Goal: Task Accomplishment & Management: Complete application form

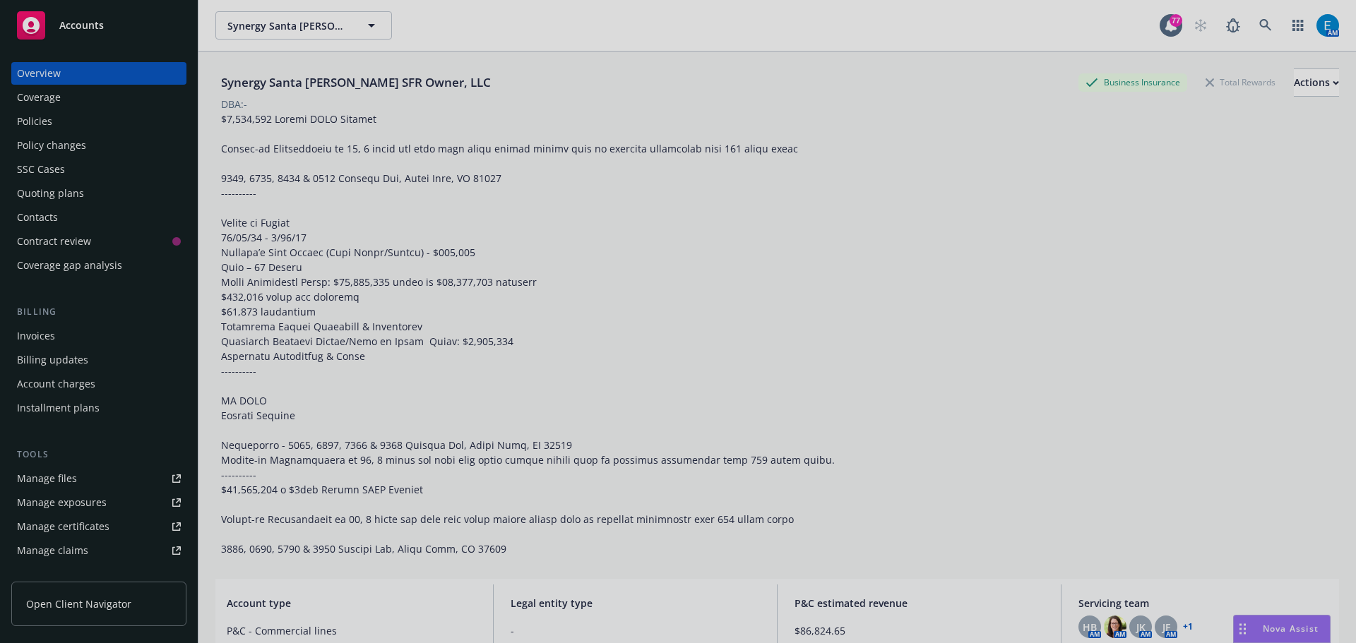
scroll to position [1, 0]
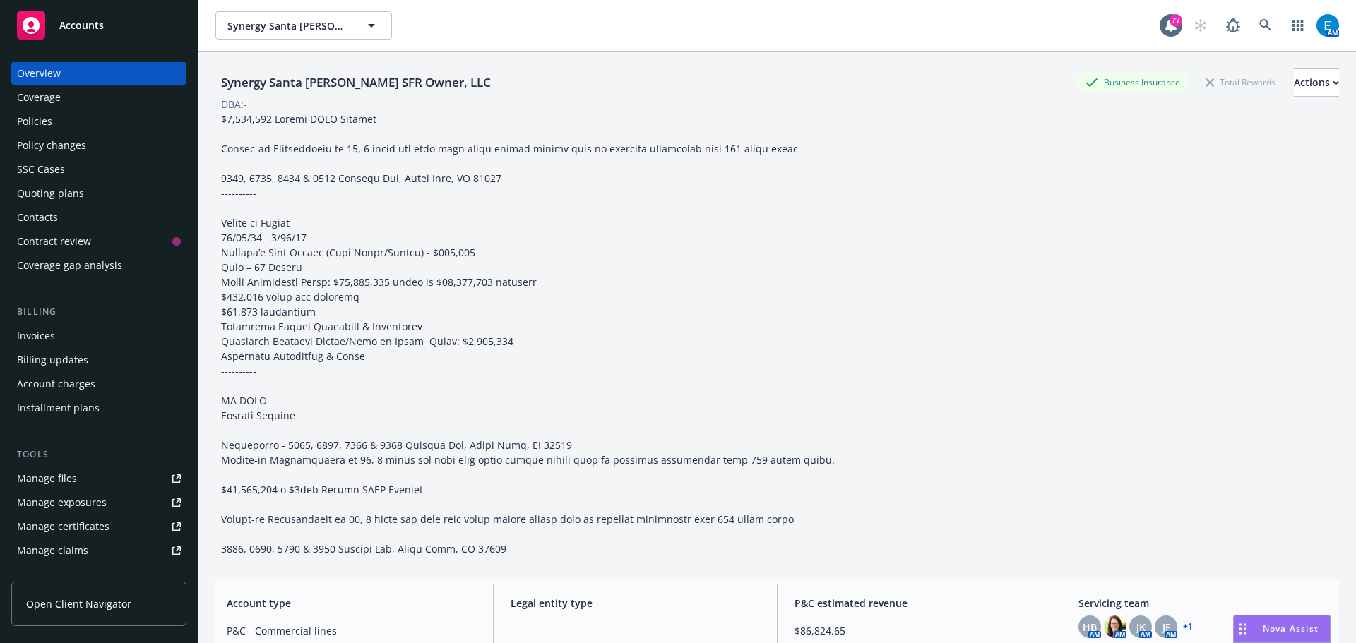
click at [47, 121] on div "Policies" at bounding box center [34, 121] width 35 height 23
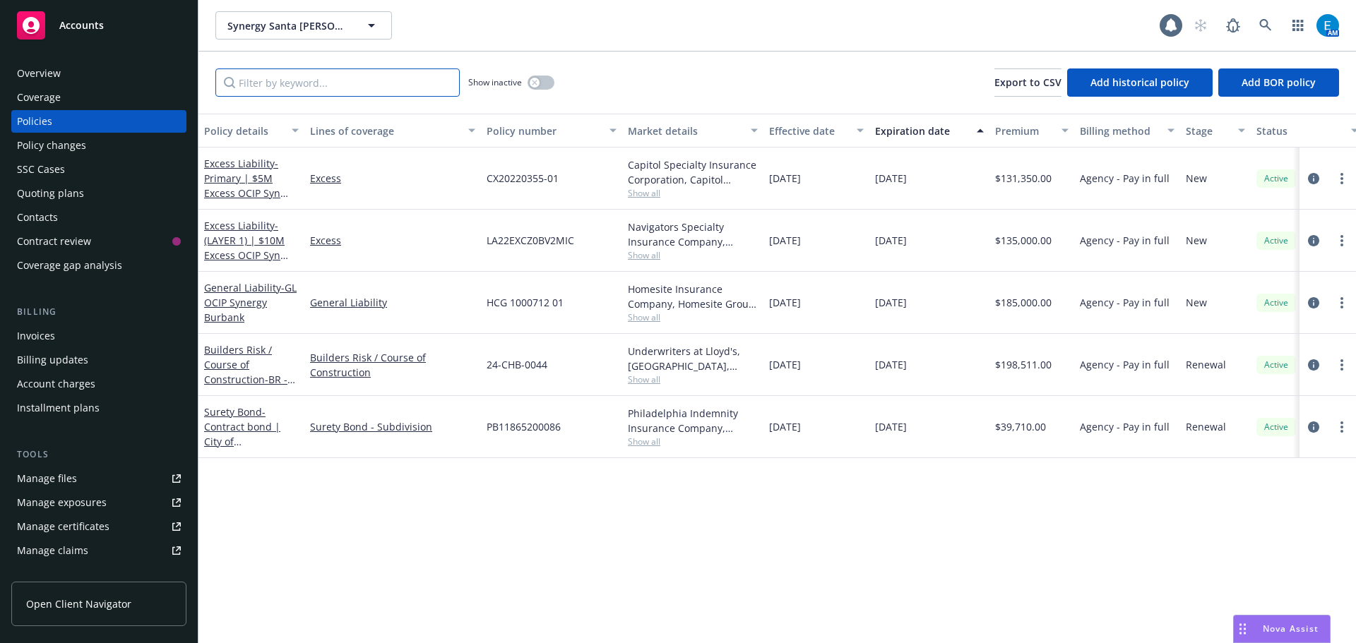
click at [402, 81] on input "Filter by keyword..." at bounding box center [337, 82] width 244 height 28
click at [1260, 23] on icon at bounding box center [1265, 25] width 12 height 12
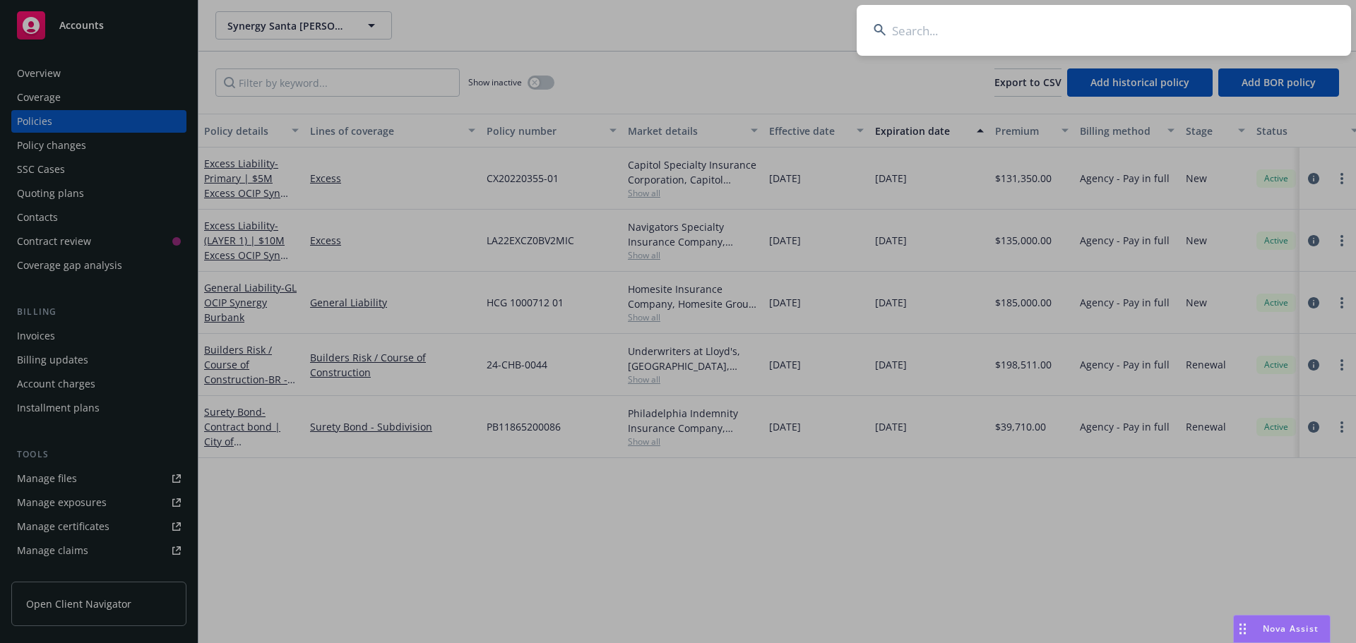
click at [1234, 23] on input at bounding box center [1104, 30] width 494 height 51
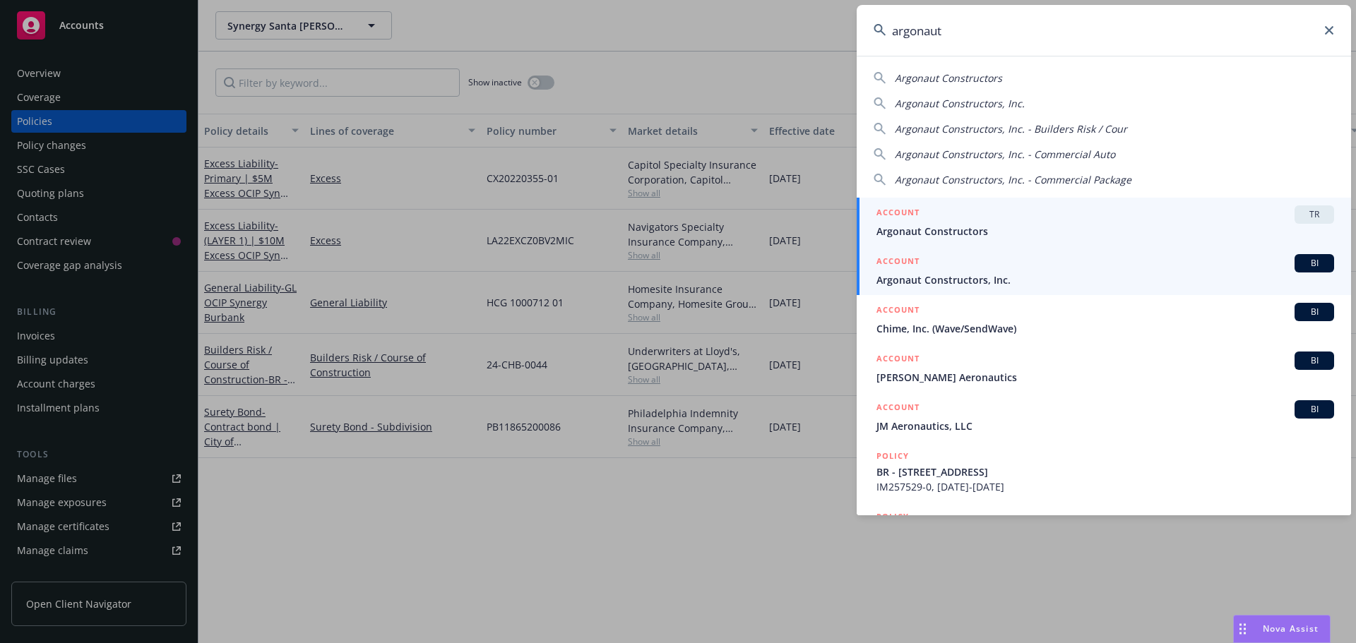
type input "argonaut"
click at [931, 279] on span "Argonaut Constructors, Inc." at bounding box center [1105, 280] width 458 height 15
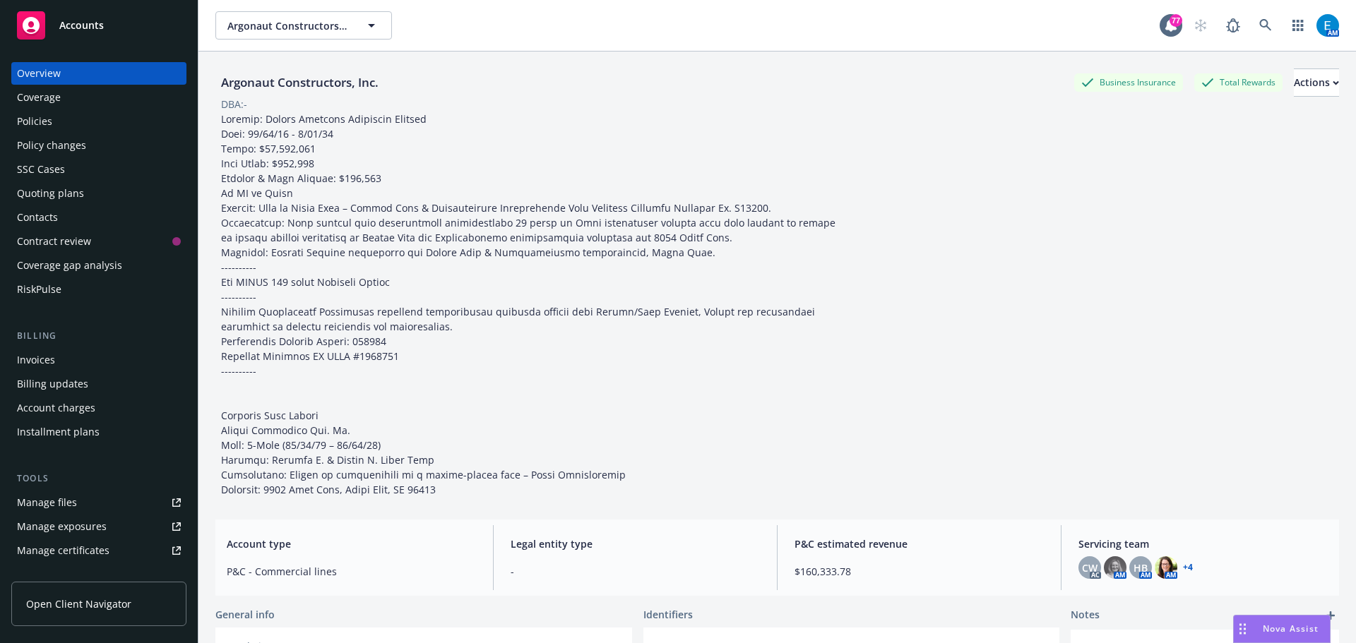
click at [28, 122] on div "Policies" at bounding box center [34, 121] width 35 height 23
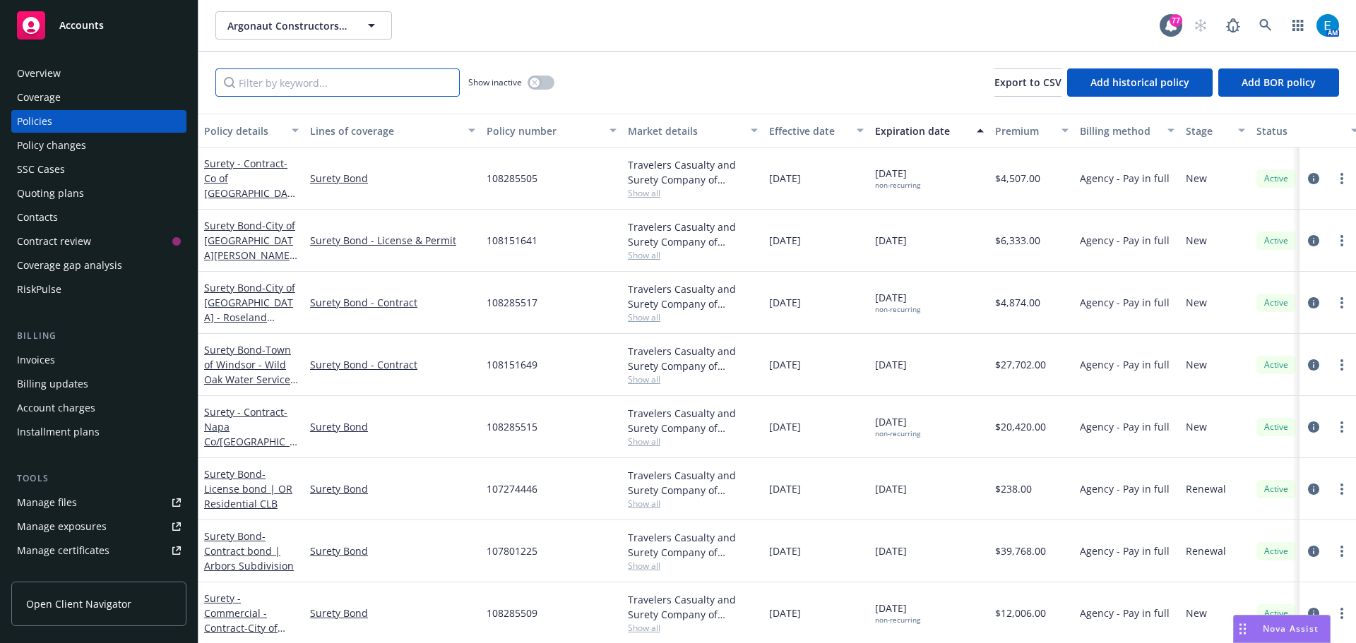
click at [341, 81] on input "Filter by keyword..." at bounding box center [337, 82] width 244 height 28
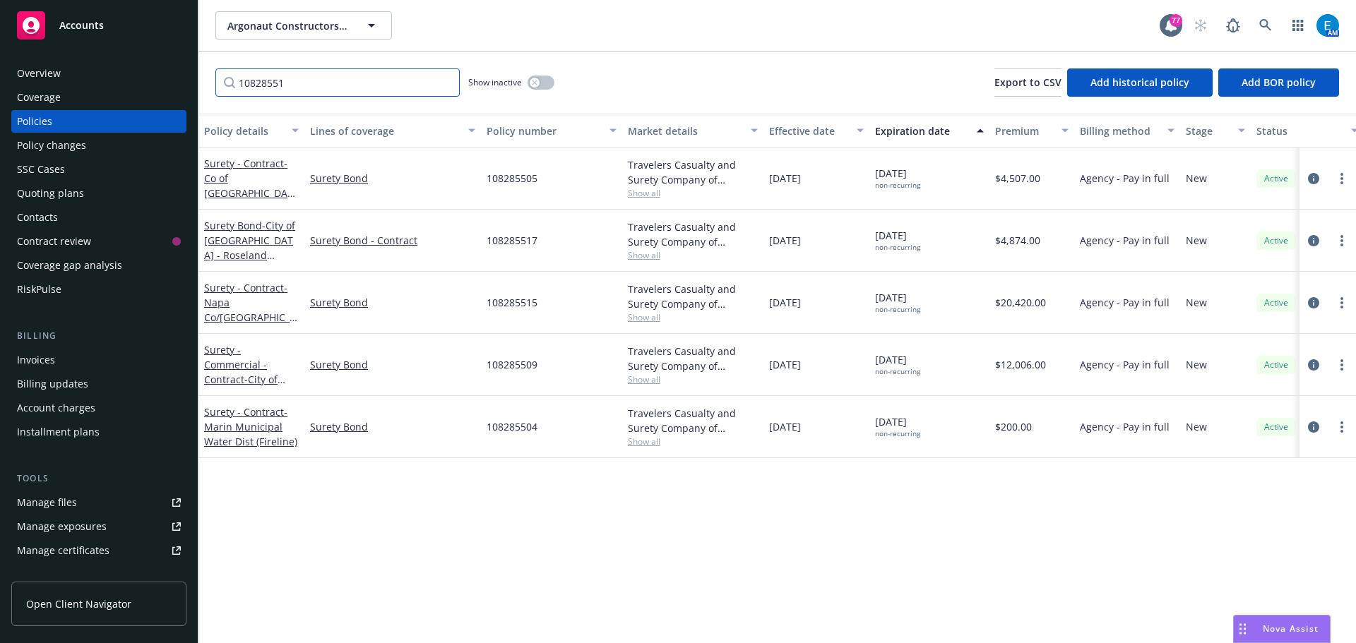
type input "108285519"
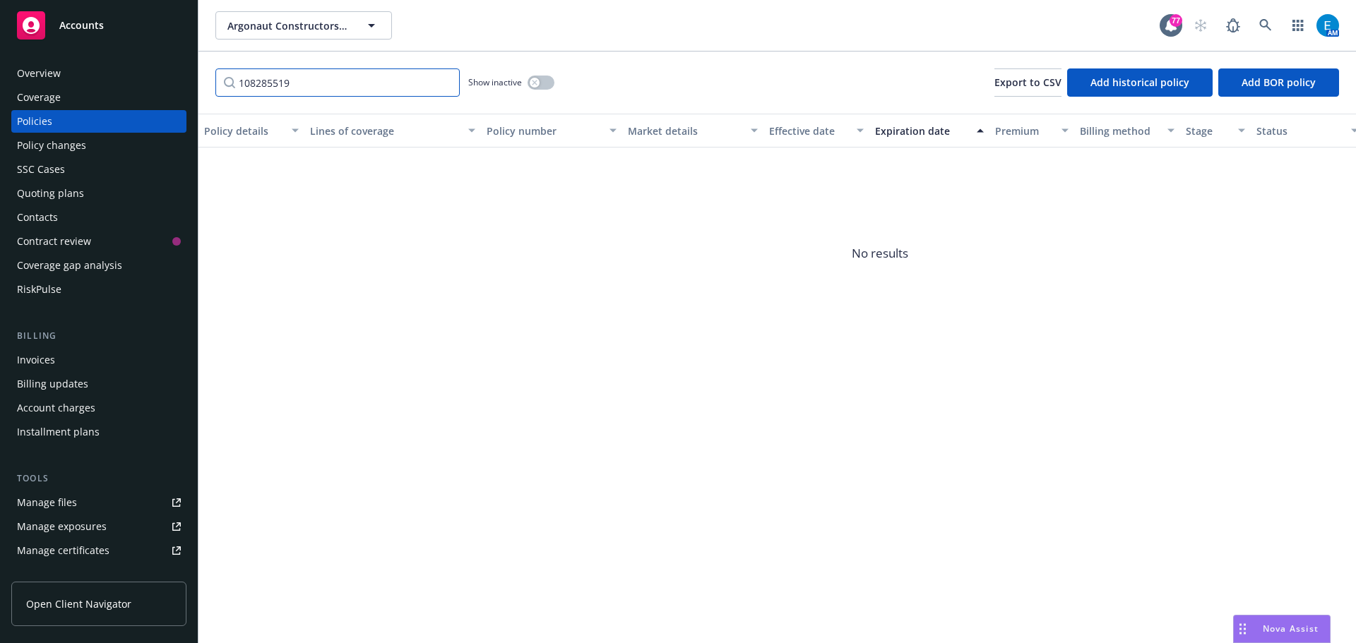
click at [445, 83] on input "108285519" at bounding box center [337, 82] width 244 height 28
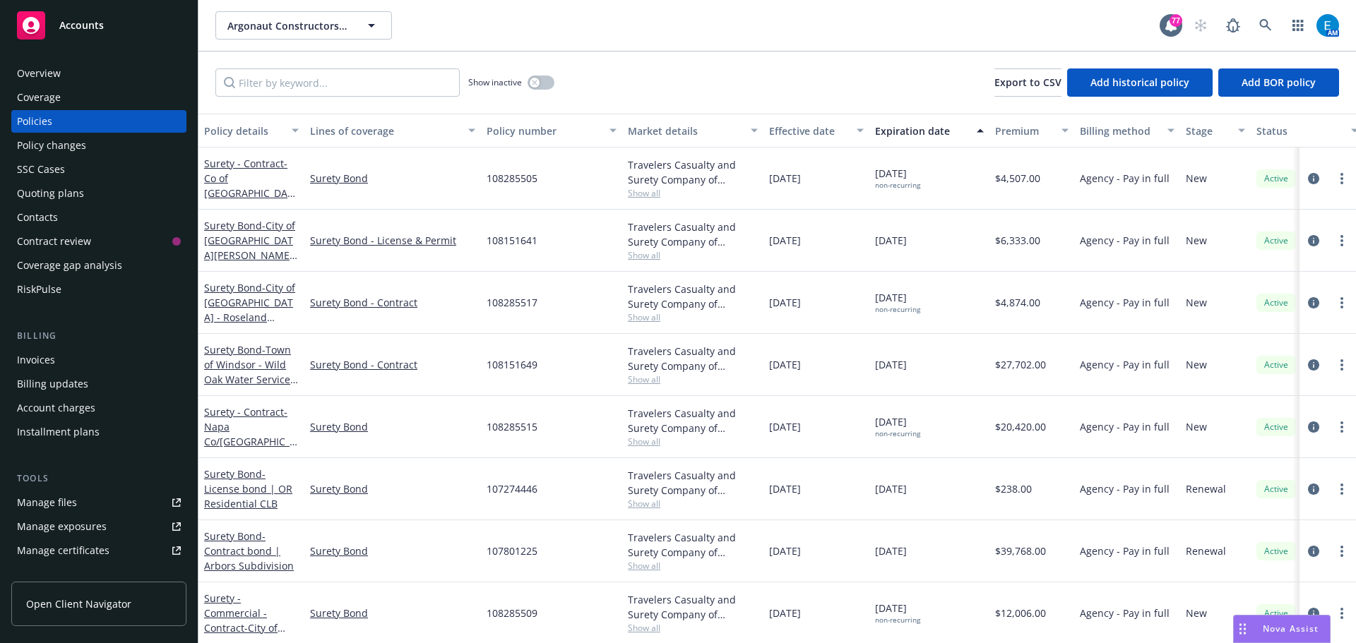
click at [47, 192] on div "Quoting plans" at bounding box center [50, 193] width 67 height 23
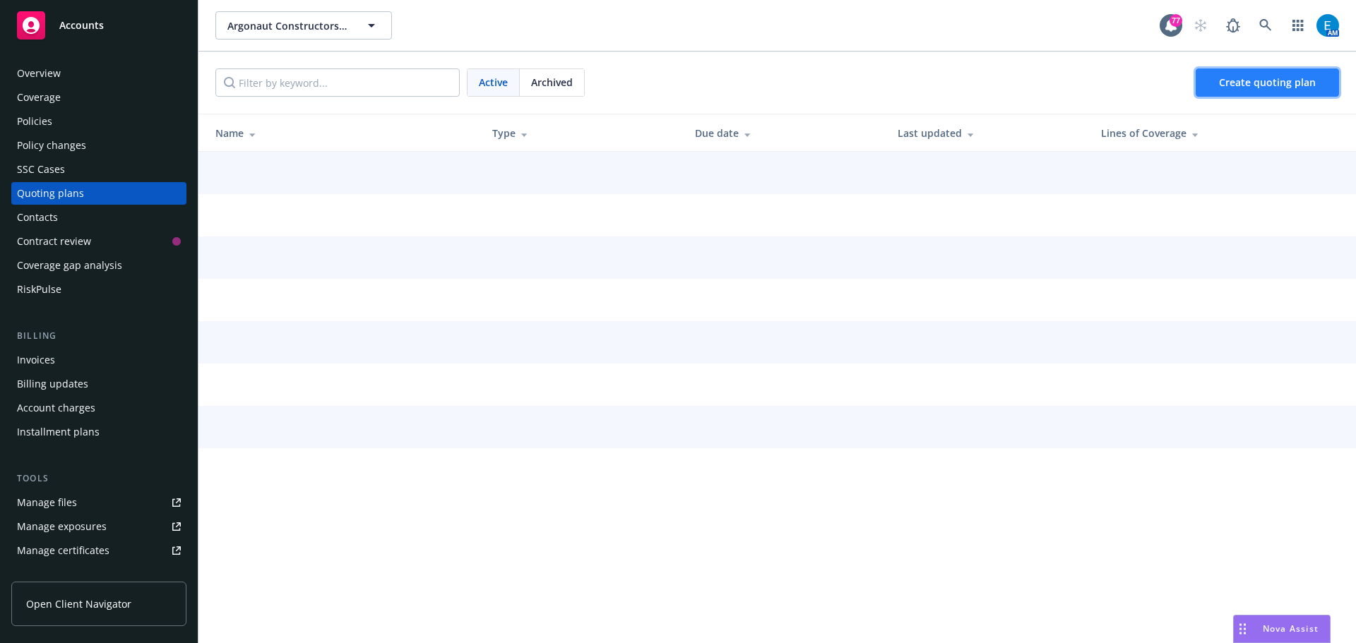
click at [1234, 85] on span "Create quoting plan" at bounding box center [1267, 82] width 97 height 13
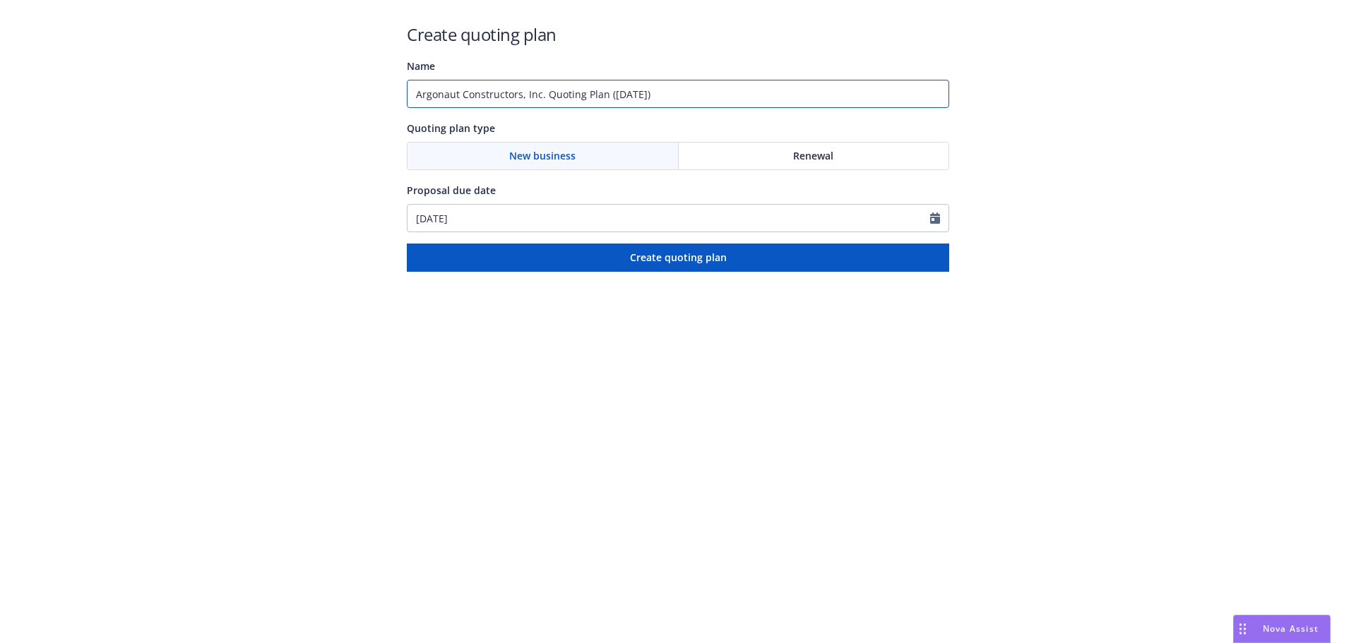
drag, startPoint x: 672, startPoint y: 90, endPoint x: 378, endPoint y: 90, distance: 293.1
click at [378, 90] on div "Create quoting plan Name Argonaut Constructors, Inc. Quoting Plan (2025-08-14) …" at bounding box center [678, 136] width 1356 height 272
type input "#108285519 Cotati Water Repair"
click at [828, 155] on span "Renewal" at bounding box center [813, 155] width 40 height 15
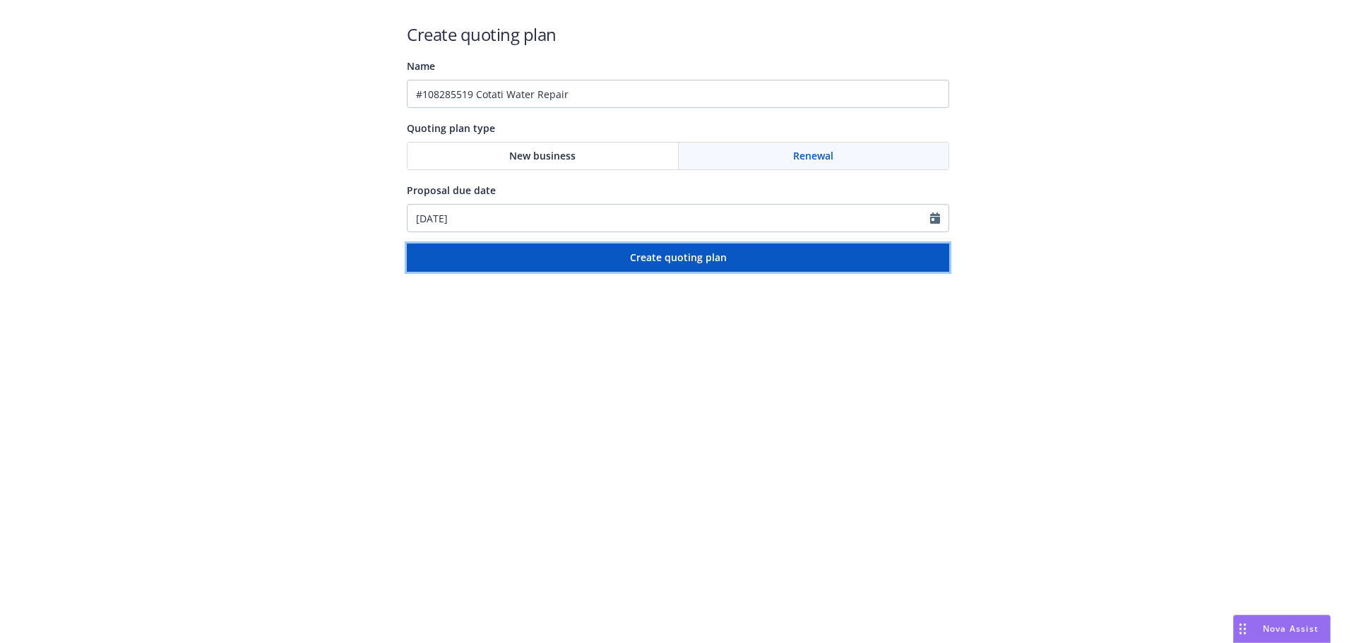
drag, startPoint x: 710, startPoint y: 253, endPoint x: 749, endPoint y: 273, distance: 44.2
click at [709, 253] on span "Create quoting plan" at bounding box center [678, 257] width 97 height 13
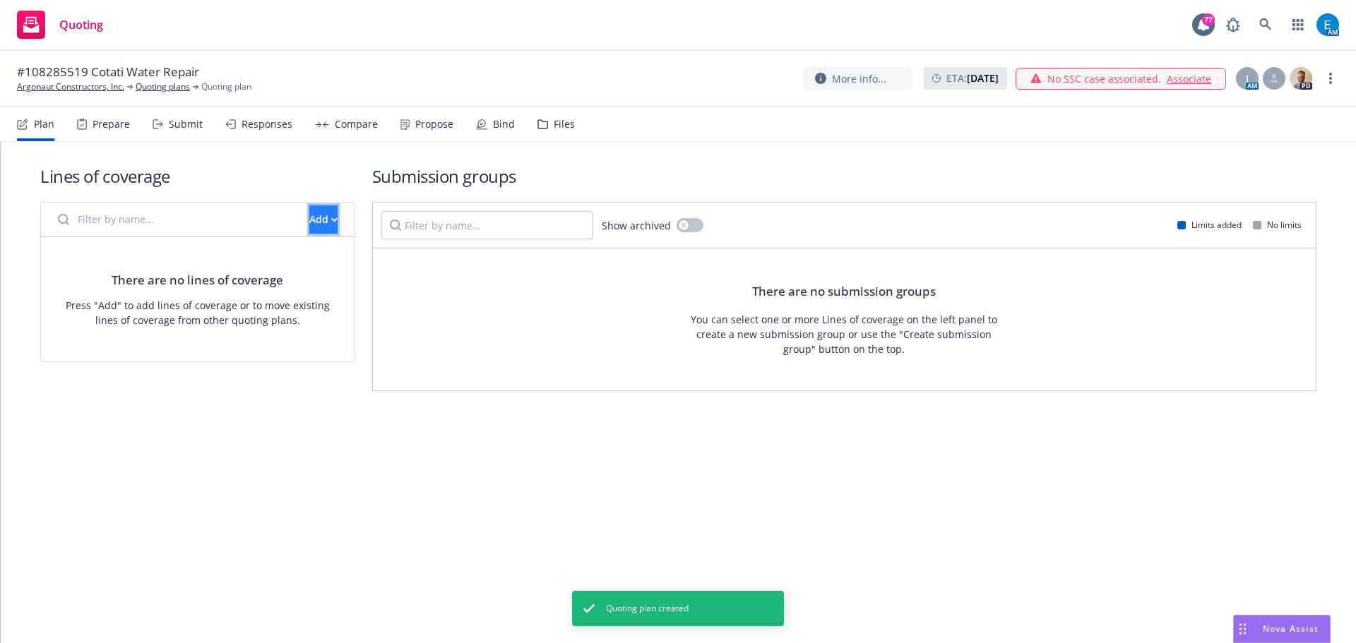
click at [309, 217] on div "Add" at bounding box center [323, 219] width 28 height 27
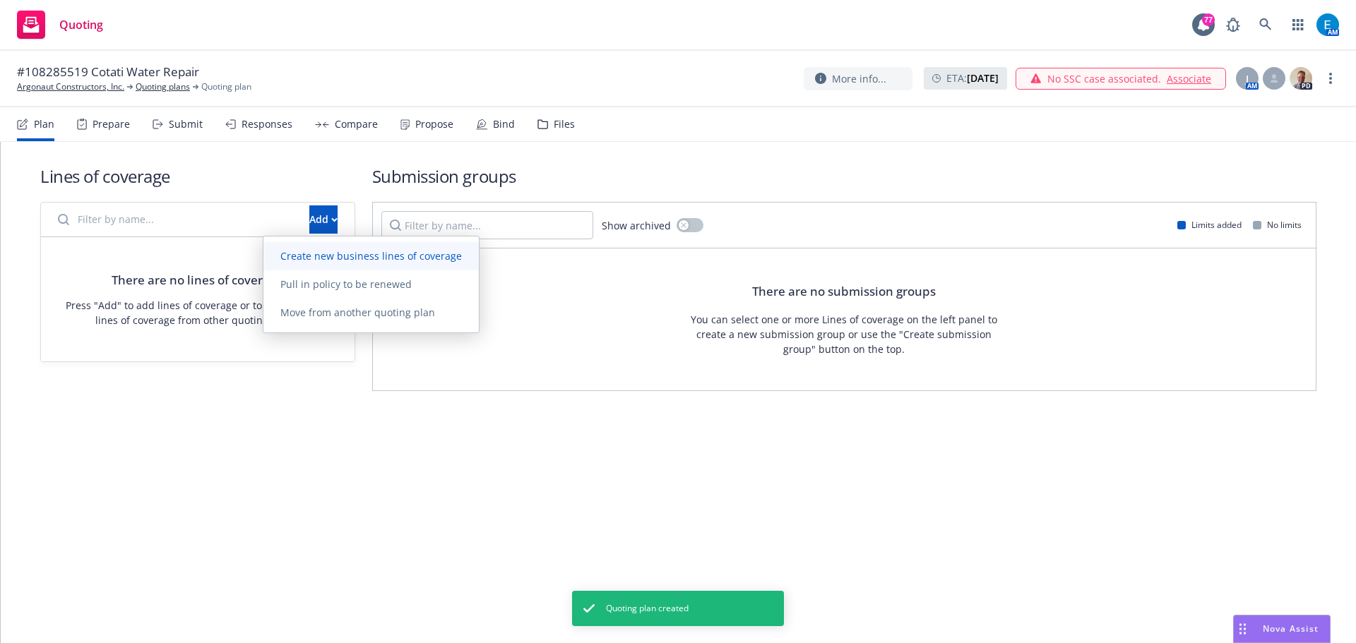
click at [316, 252] on span "Create new business lines of coverage" at bounding box center [370, 255] width 215 height 13
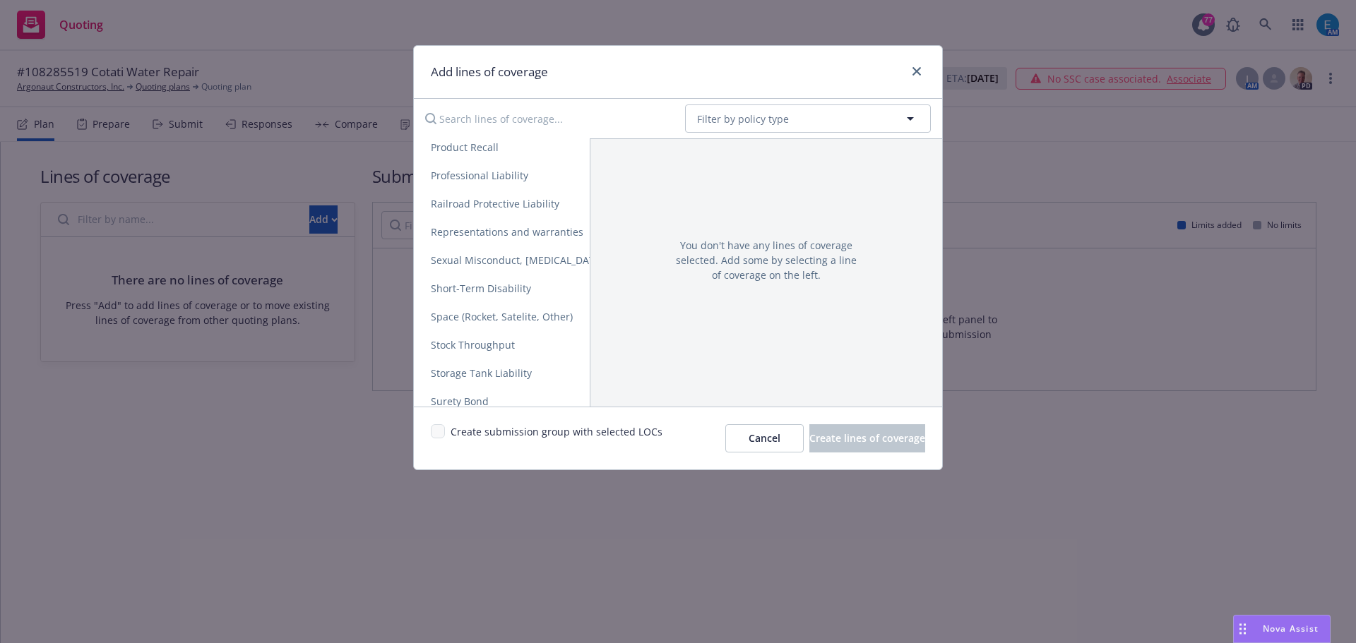
scroll to position [2721, 0]
click at [467, 318] on span "Surety Bond" at bounding box center [460, 315] width 92 height 13
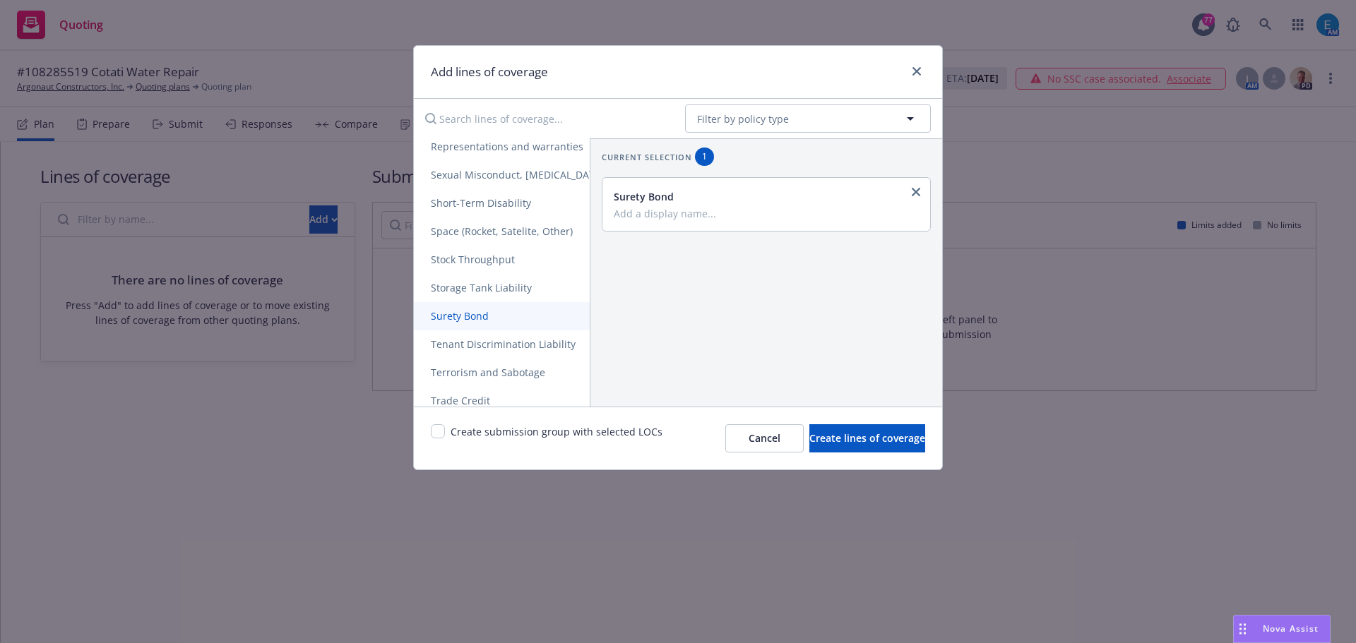
click at [456, 316] on span "Surety Bond" at bounding box center [460, 315] width 92 height 13
click at [907, 244] on link "close" at bounding box center [915, 249] width 17 height 17
click at [826, 436] on span "Create lines of coverage" at bounding box center [867, 437] width 116 height 13
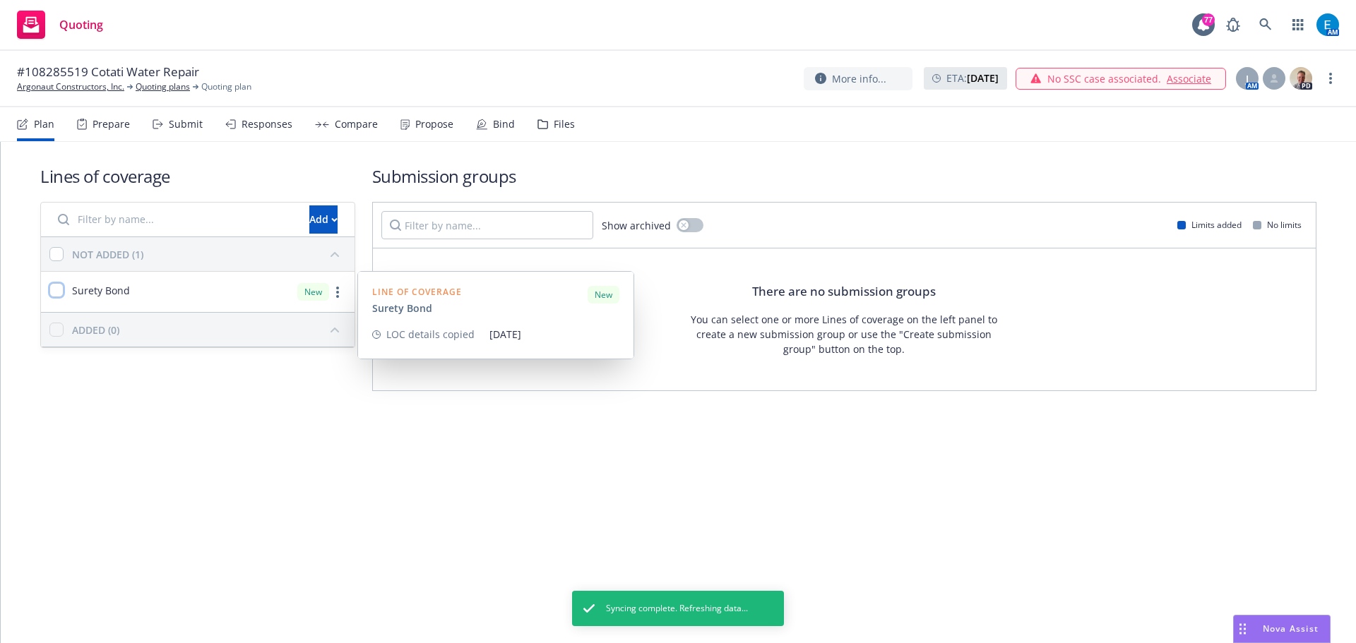
click at [59, 287] on input "checkbox" at bounding box center [56, 290] width 14 height 14
checkbox input "true"
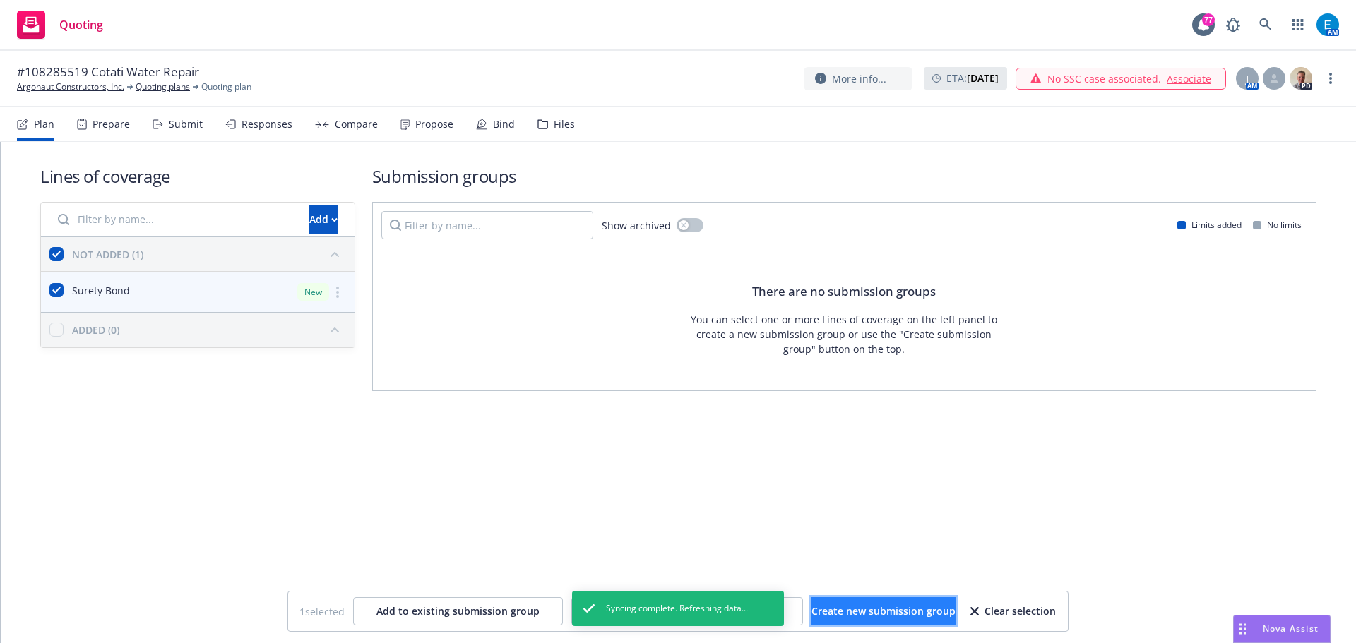
click at [875, 604] on span "Create new submission group" at bounding box center [883, 610] width 144 height 13
checkbox input "false"
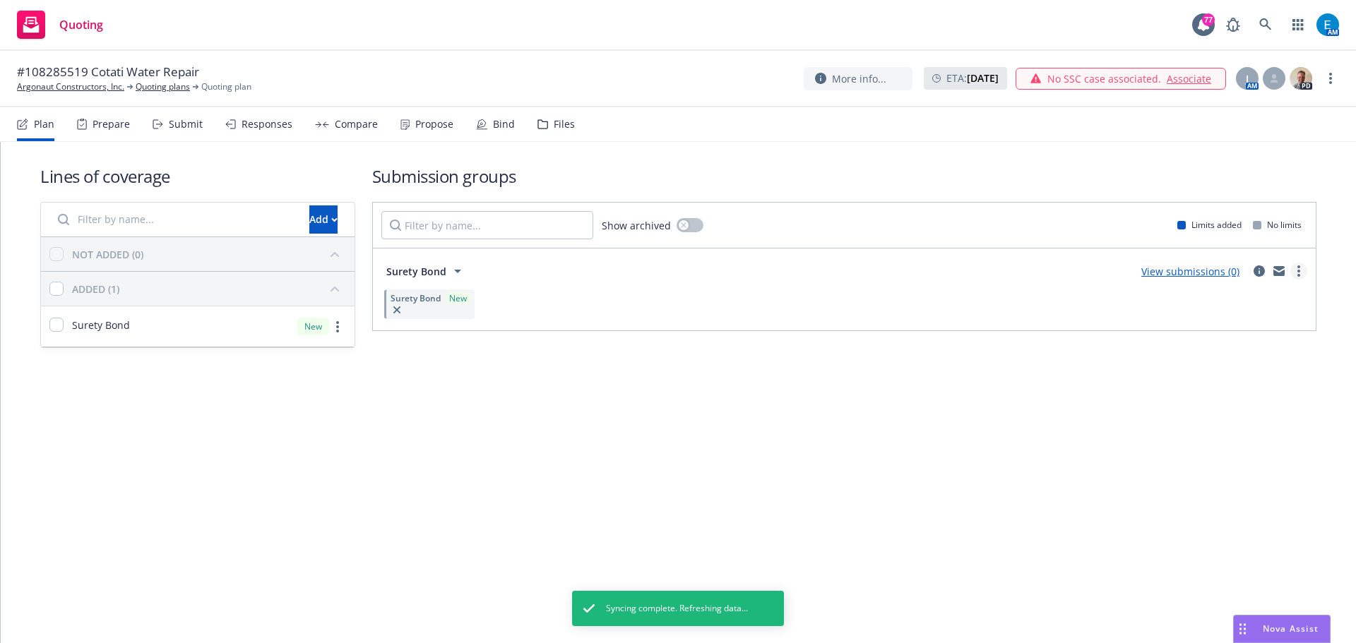
click at [1299, 269] on icon "more" at bounding box center [1298, 271] width 3 height 11
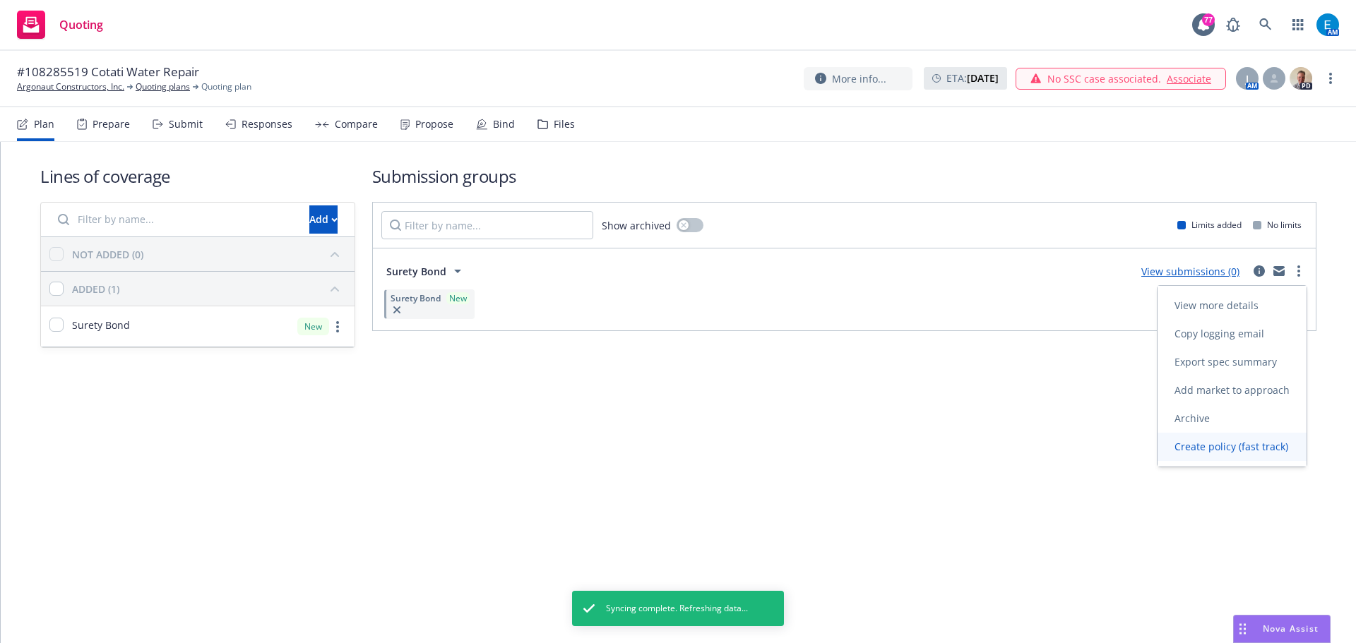
click at [1216, 445] on span "Create policy (fast track)" at bounding box center [1231, 446] width 148 height 13
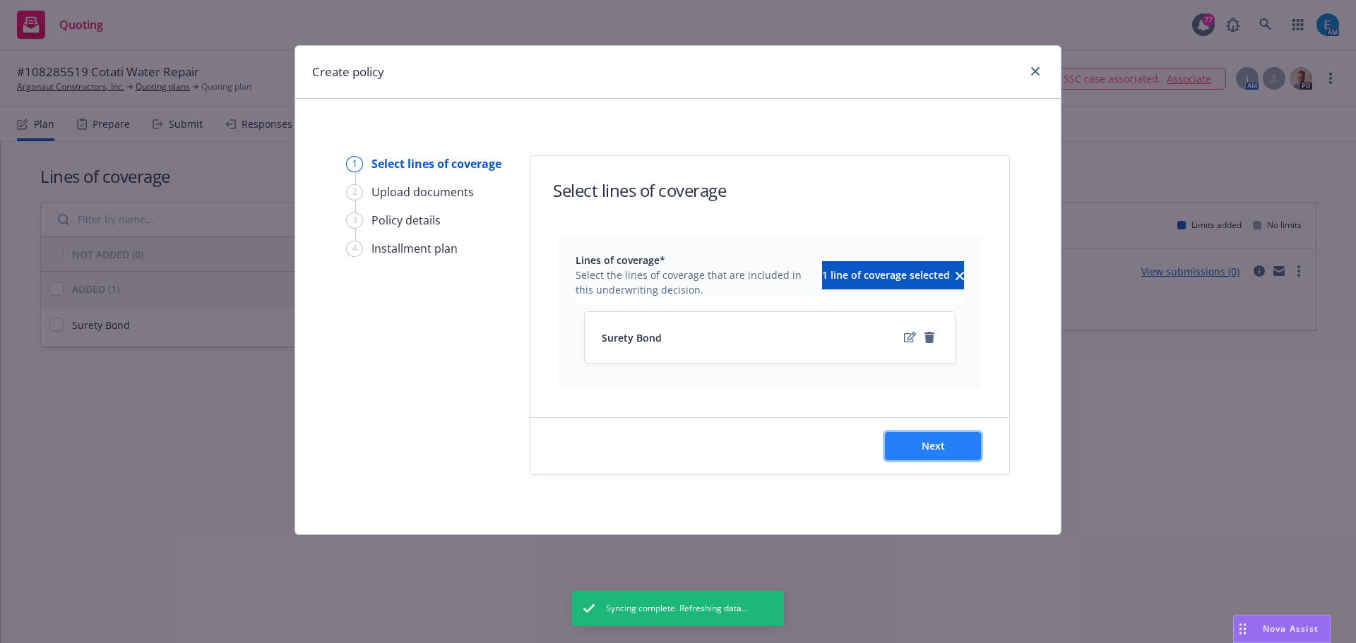
click at [919, 447] on button "Next" at bounding box center [933, 446] width 96 height 28
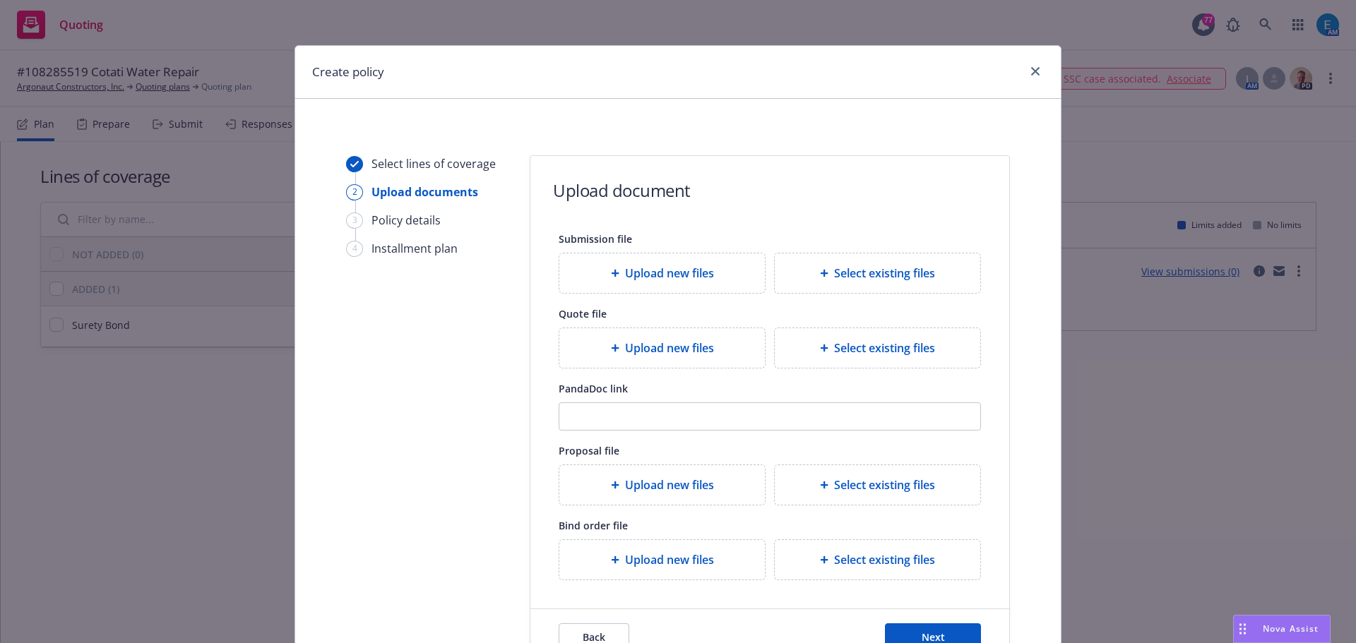
scroll to position [129, 0]
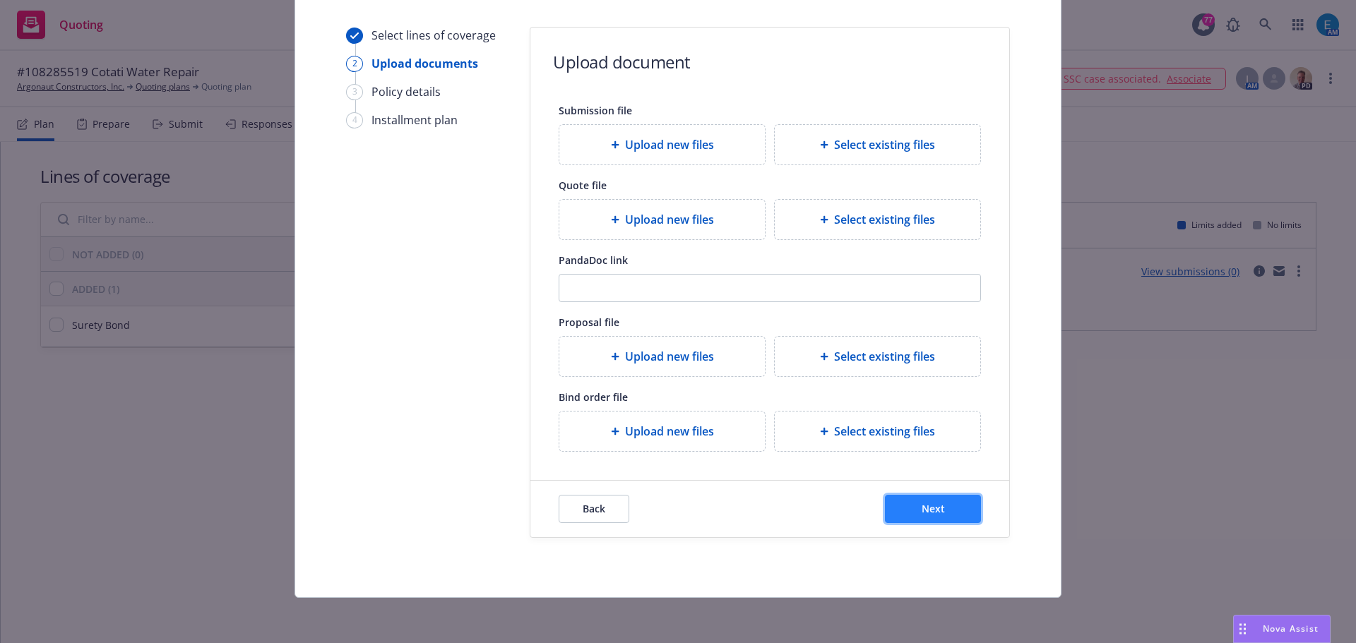
click at [936, 511] on span "Next" at bounding box center [933, 508] width 23 height 13
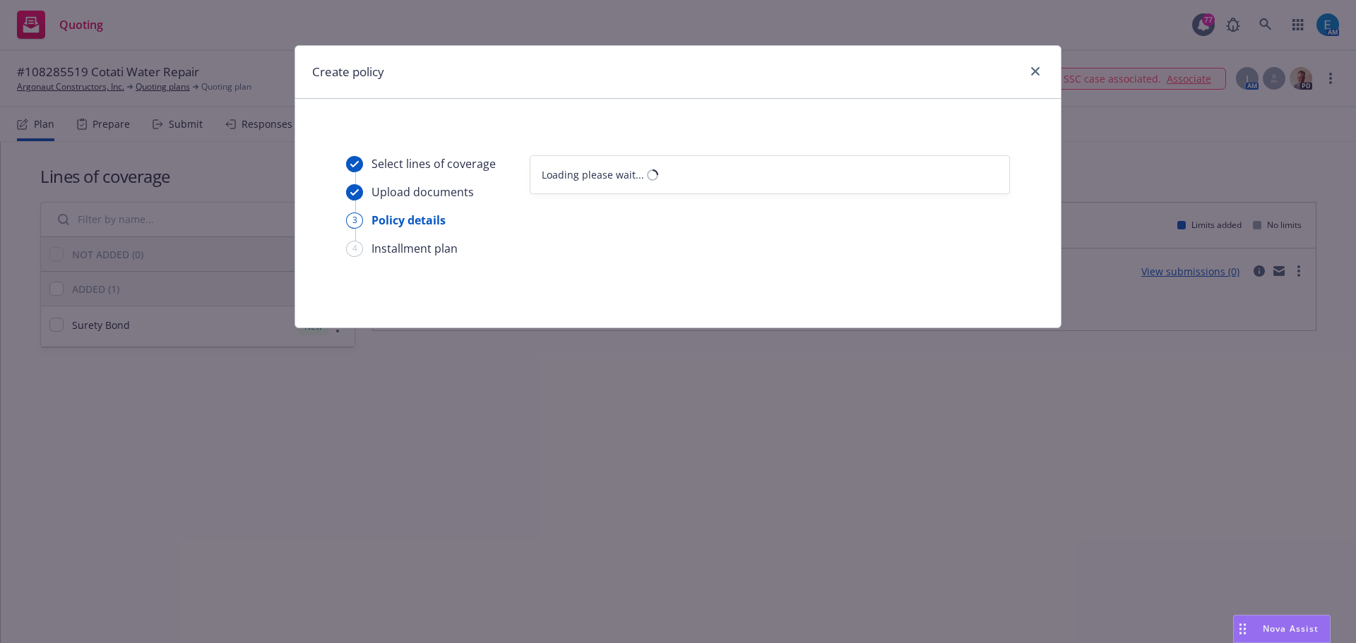
scroll to position [0, 0]
select select "12"
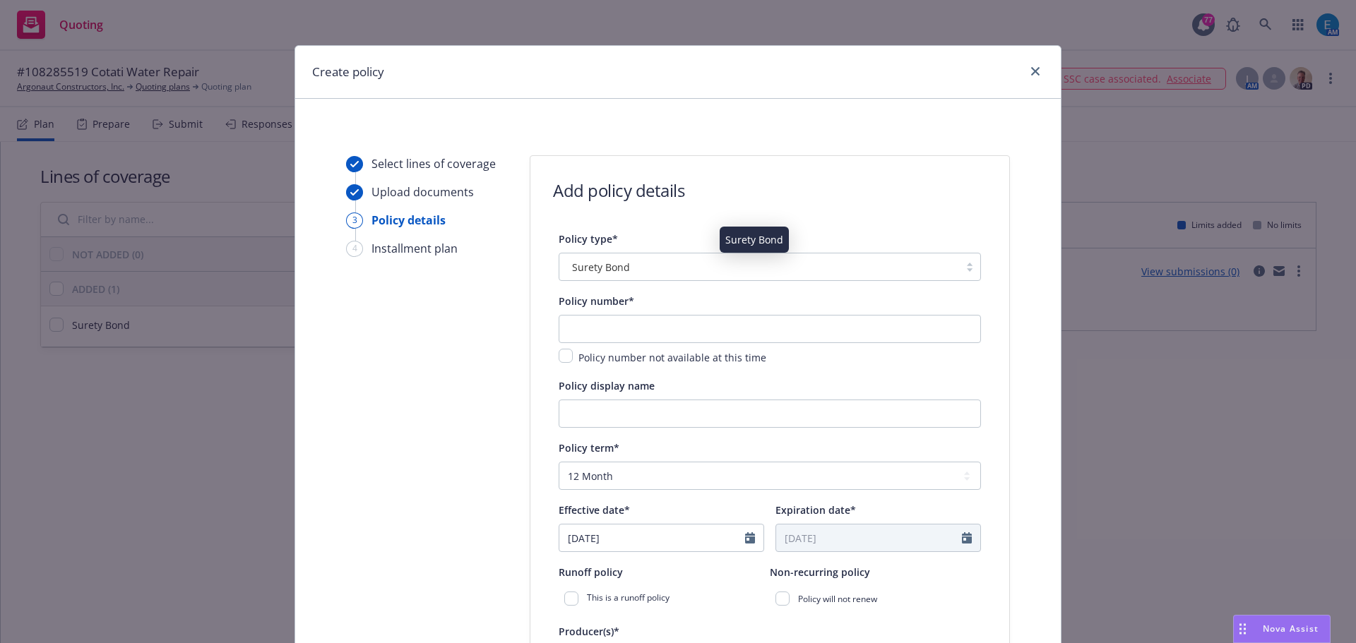
click at [653, 267] on div "Surety Bond" at bounding box center [759, 267] width 386 height 15
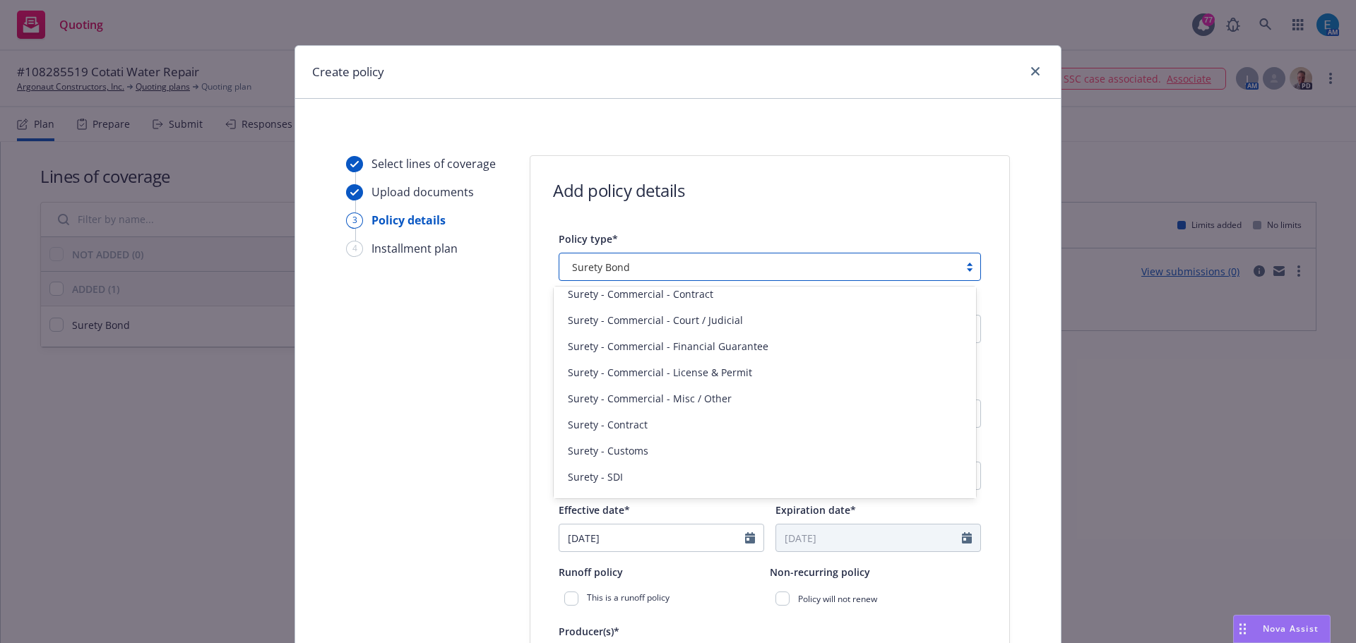
scroll to position [3353, 0]
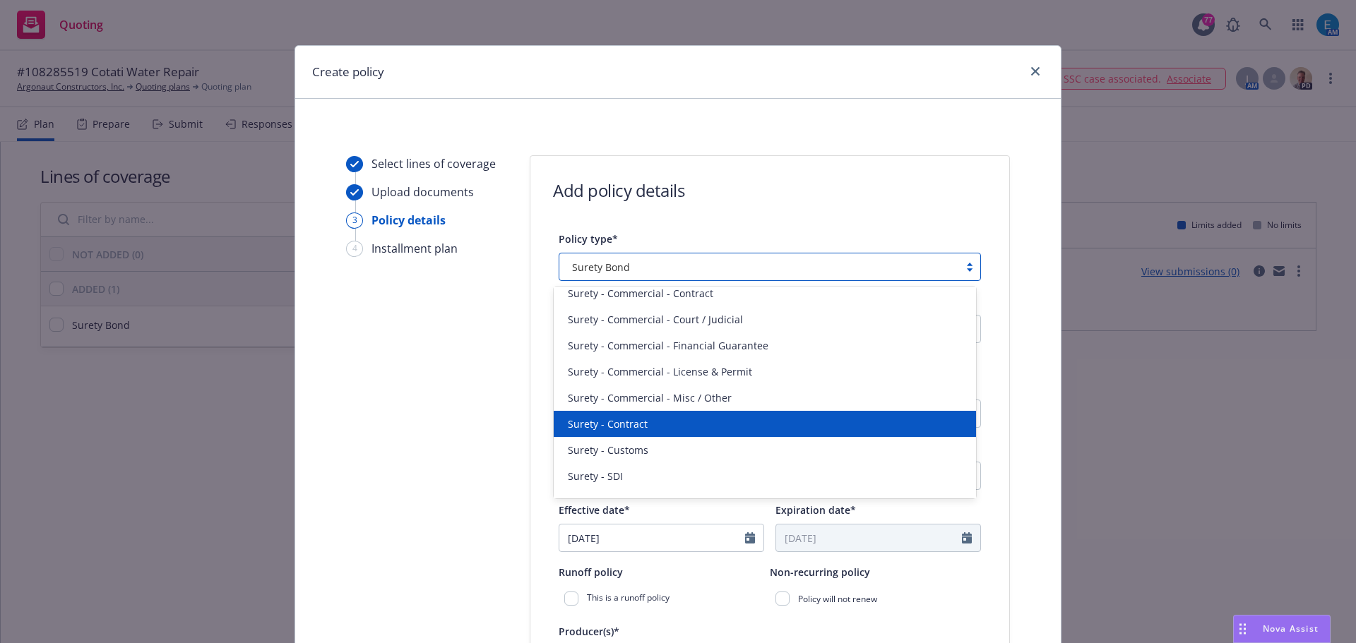
click at [626, 418] on span "Surety - Contract" at bounding box center [608, 424] width 80 height 15
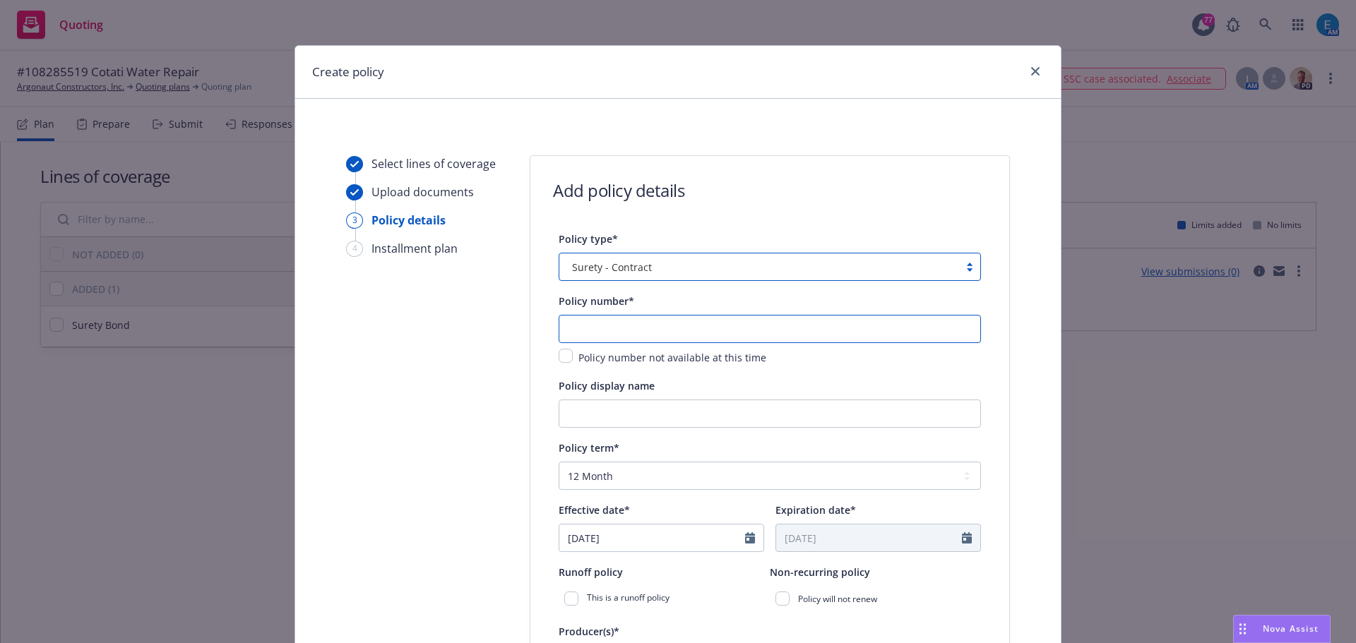
click at [691, 331] on input "text" at bounding box center [770, 329] width 422 height 28
type input "108285519"
click at [670, 424] on input "Policy display name" at bounding box center [770, 414] width 422 height 28
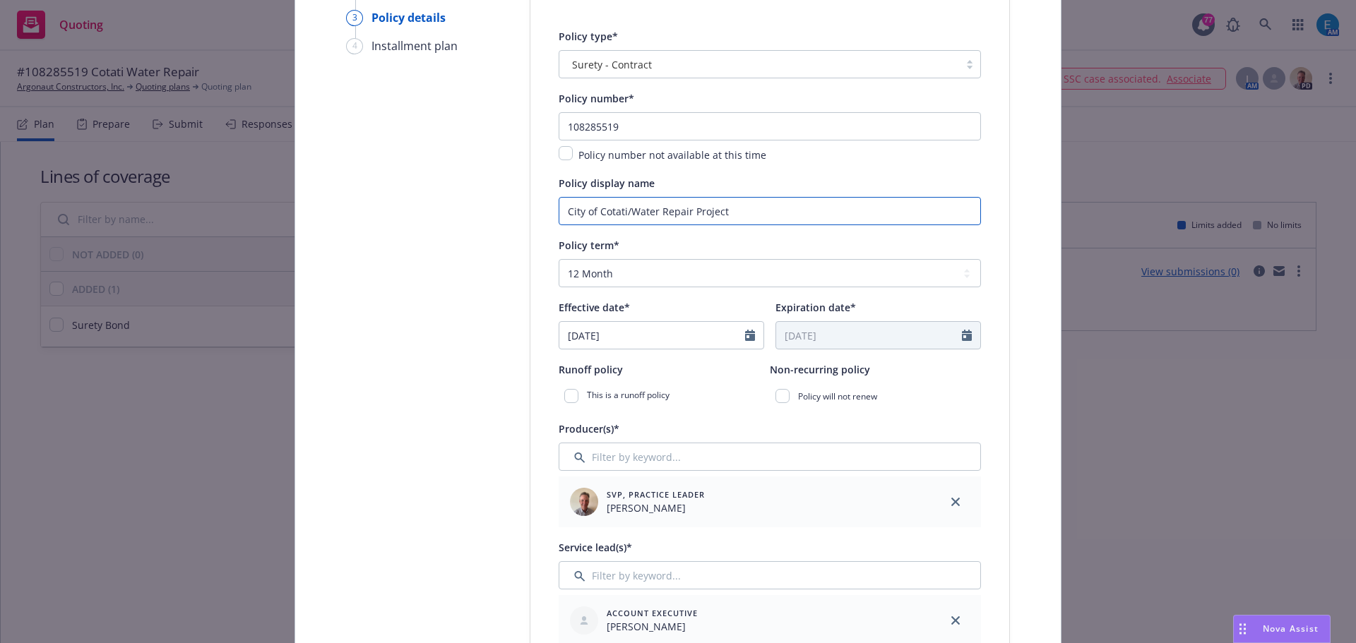
scroll to position [282, 0]
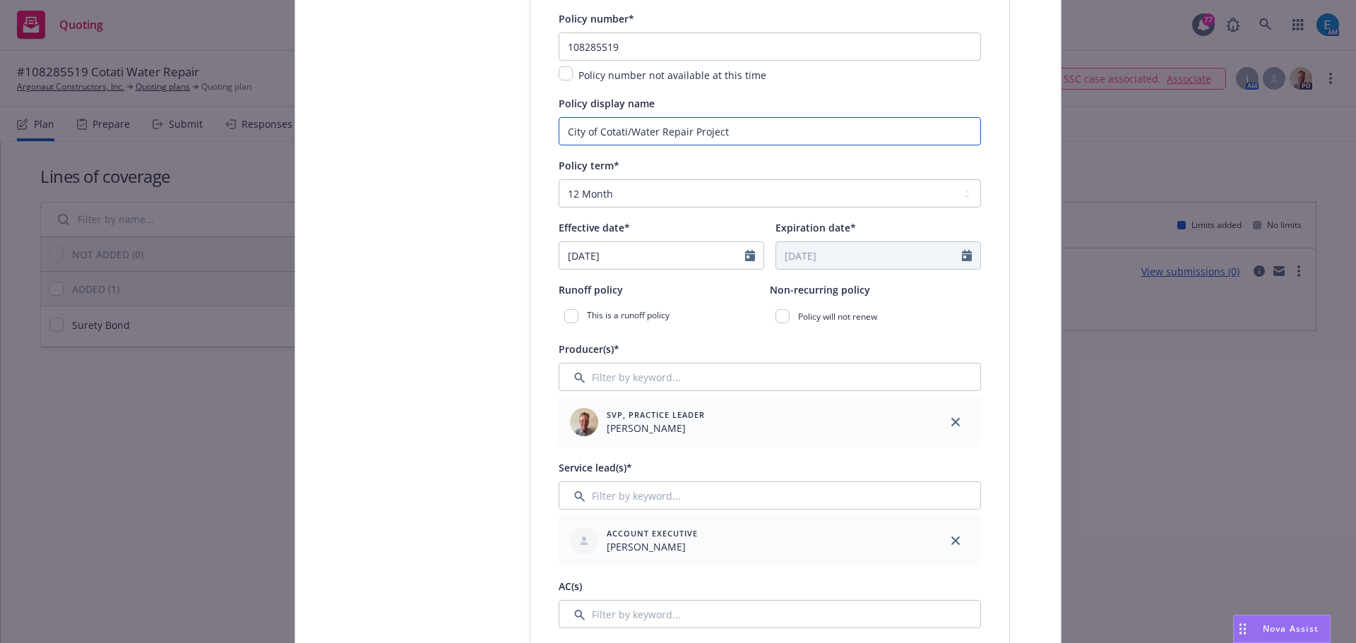
type input "City of Cotati/Water Repair Project"
click at [651, 200] on select "Select policy term 12 Month 6 Month 4 Month 3 Month 2 Month 1 Month 36 Month (3…" at bounding box center [770, 193] width 422 height 28
select select "other"
click at [559, 179] on select "Select policy term 12 Month 6 Month 4 Month 3 Month 2 Month 1 Month 36 Month (3…" at bounding box center [770, 193] width 422 height 28
click at [745, 257] on icon "Calendar" at bounding box center [750, 255] width 10 height 11
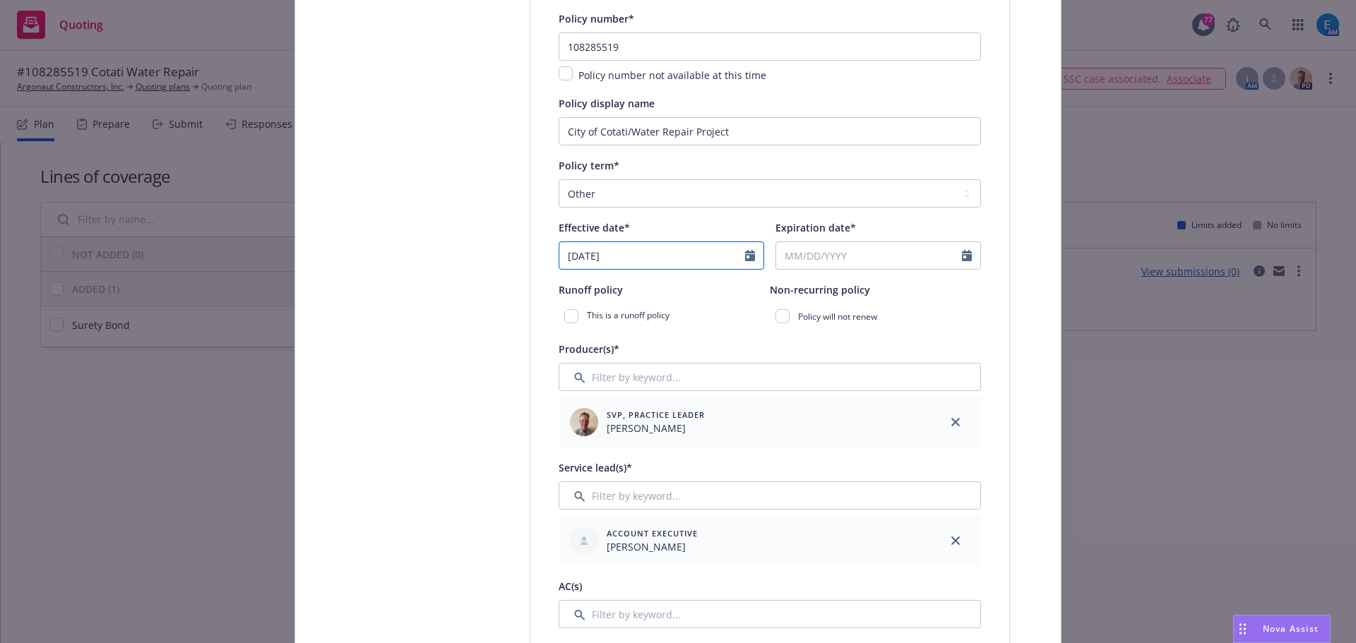
select select "8"
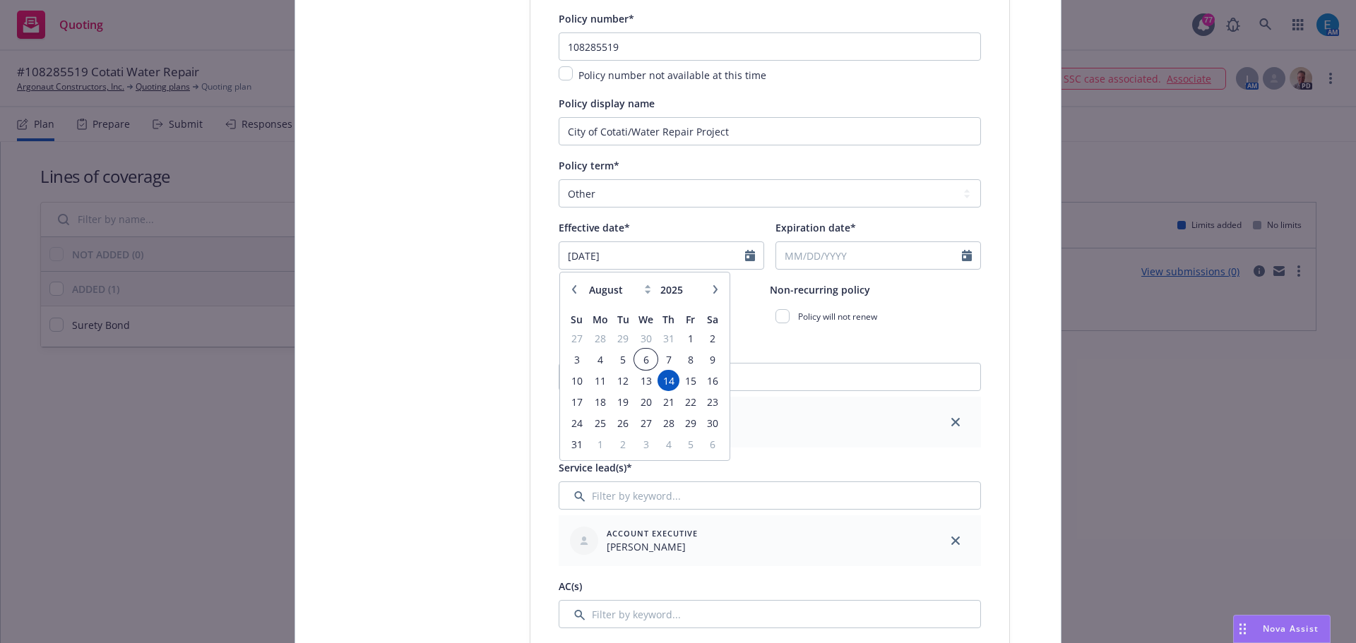
click at [641, 359] on span "6" at bounding box center [646, 360] width 20 height 18
type input "08/06/2025"
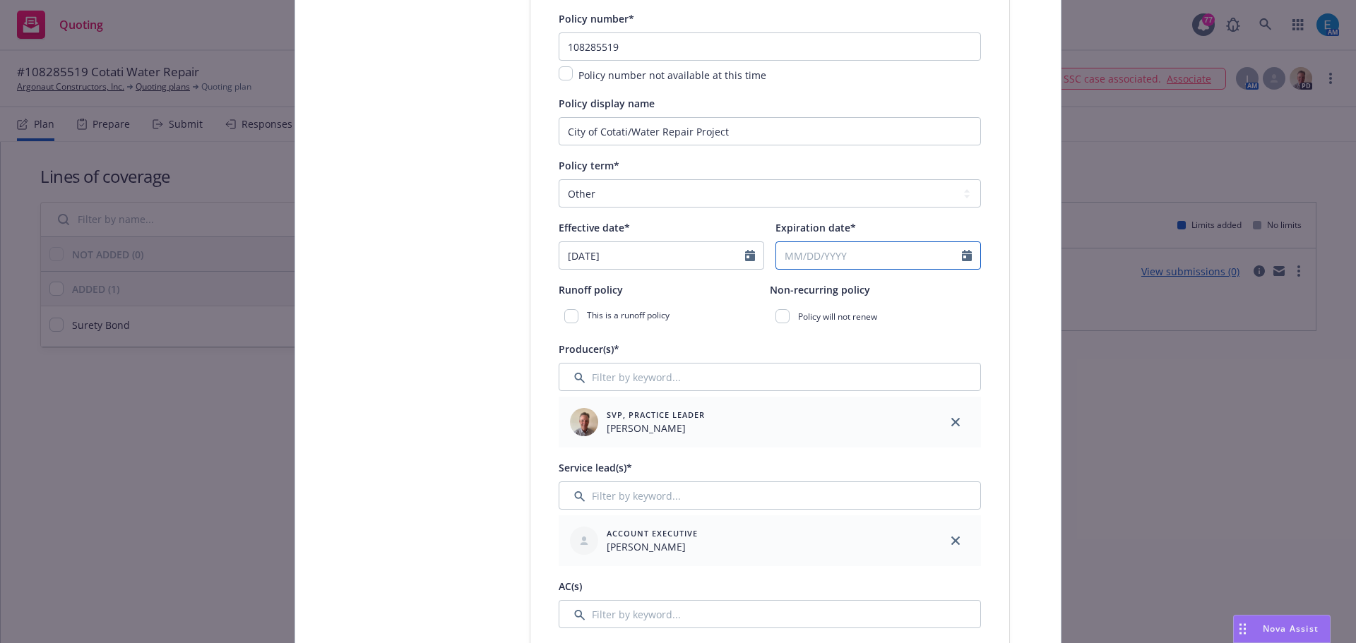
click at [962, 258] on icon "Calendar" at bounding box center [967, 255] width 10 height 11
click at [928, 292] on icon "button" at bounding box center [932, 289] width 8 height 8
select select "9"
click at [902, 339] on span "5" at bounding box center [907, 339] width 19 height 18
type input "09/05/2025"
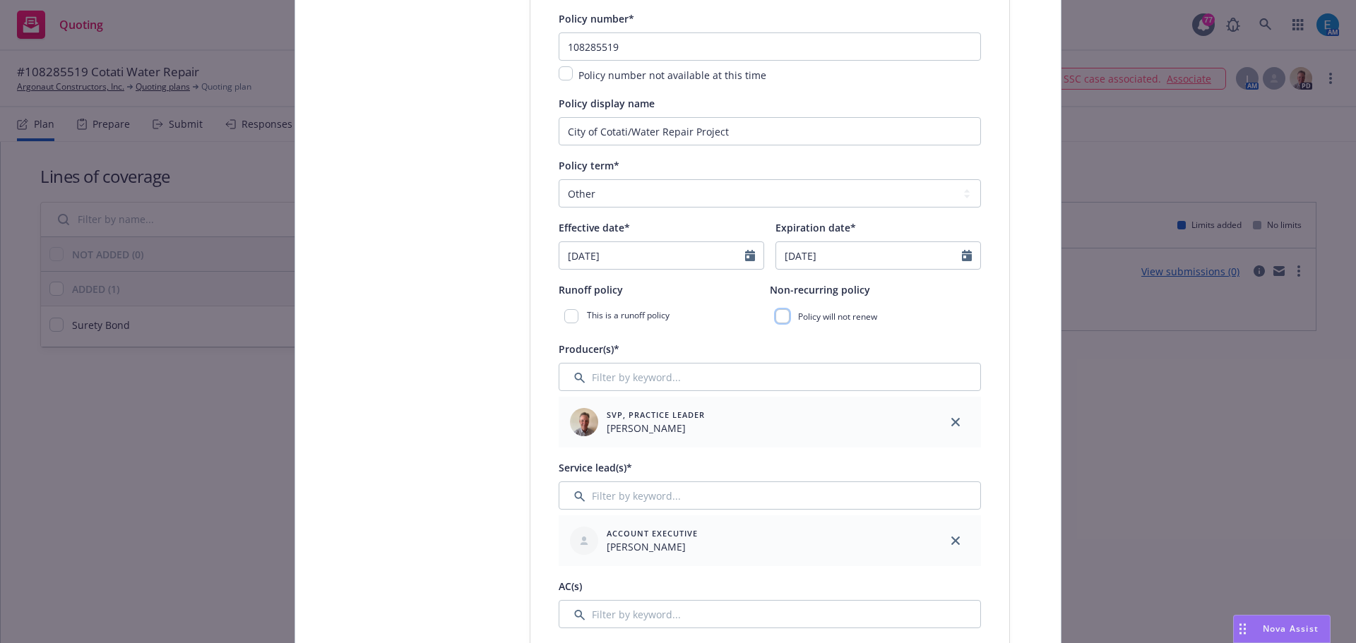
click at [776, 317] on input "checkbox" at bounding box center [782, 316] width 14 height 14
checkbox input "true"
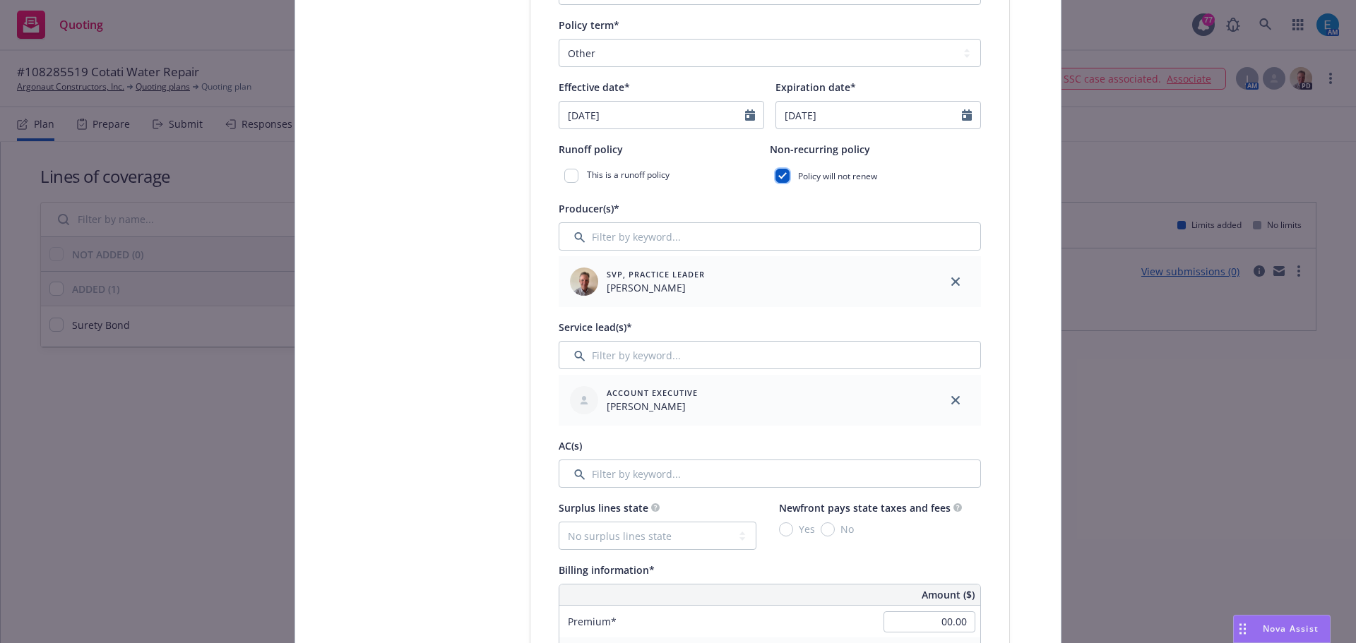
scroll to position [424, 0]
click at [658, 359] on input "Filter by keyword..." at bounding box center [770, 354] width 422 height 28
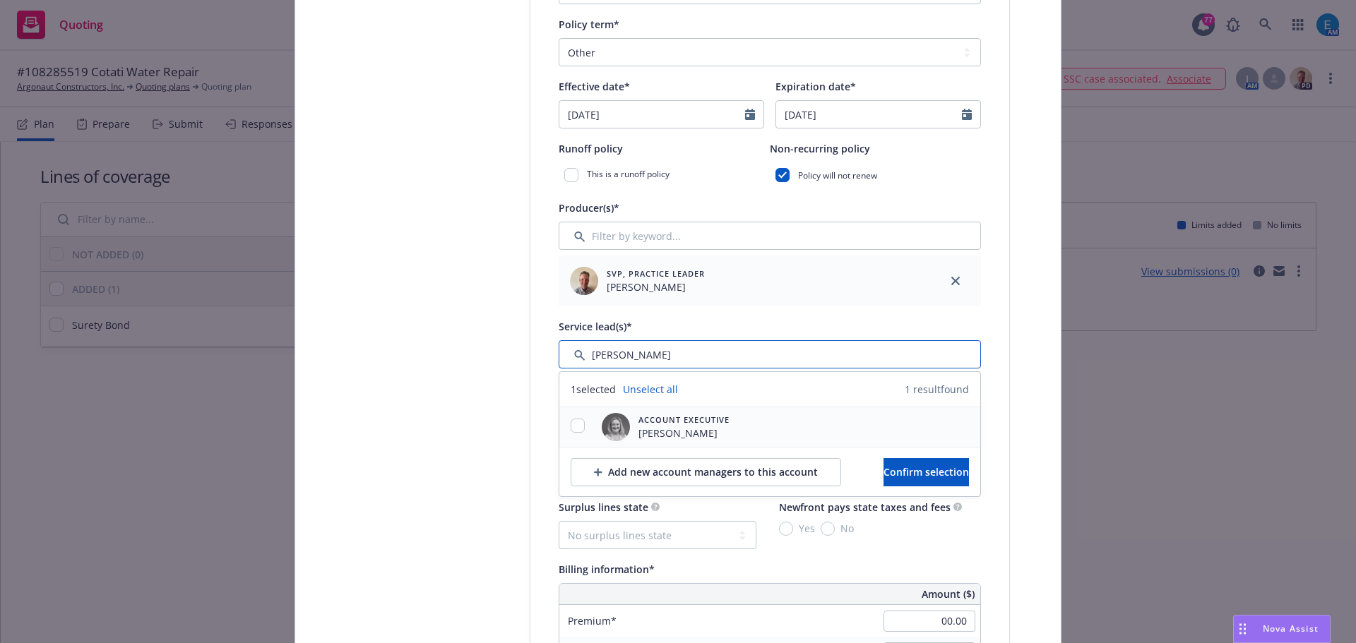
type input "erin"
click at [573, 425] on input "checkbox" at bounding box center [578, 426] width 14 height 14
checkbox input "true"
click at [923, 477] on span "Confirm selection" at bounding box center [925, 471] width 85 height 13
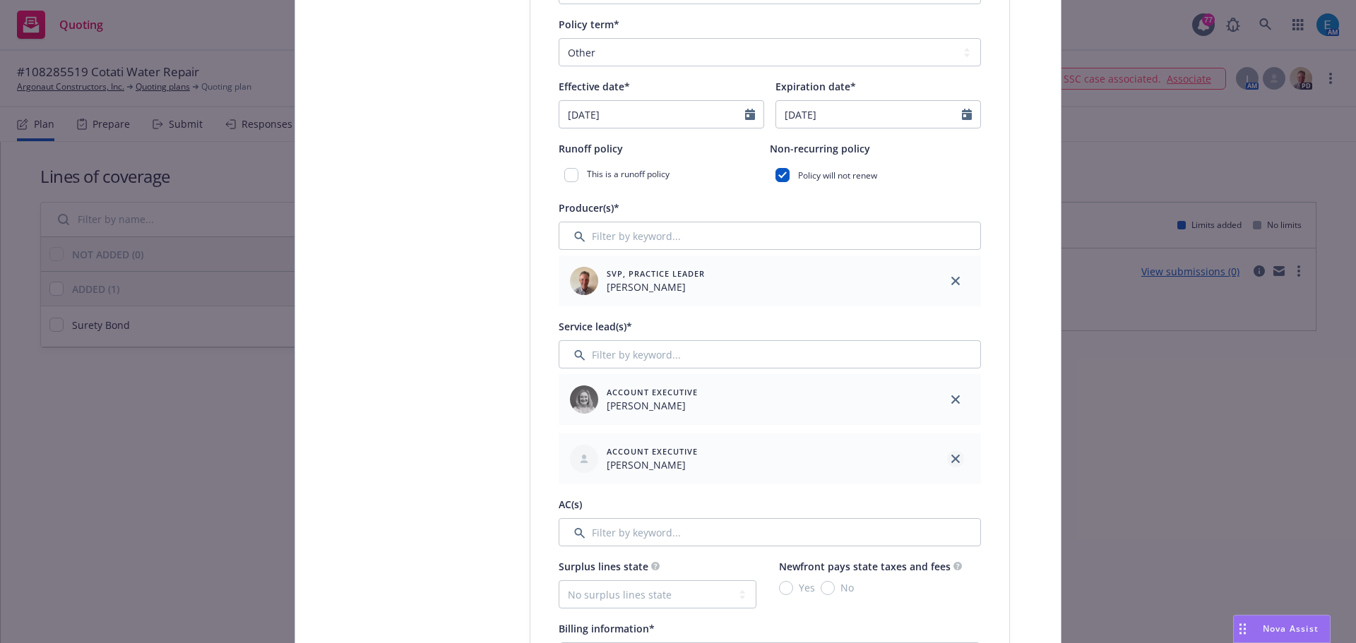
click at [951, 458] on icon "close" at bounding box center [955, 459] width 8 height 8
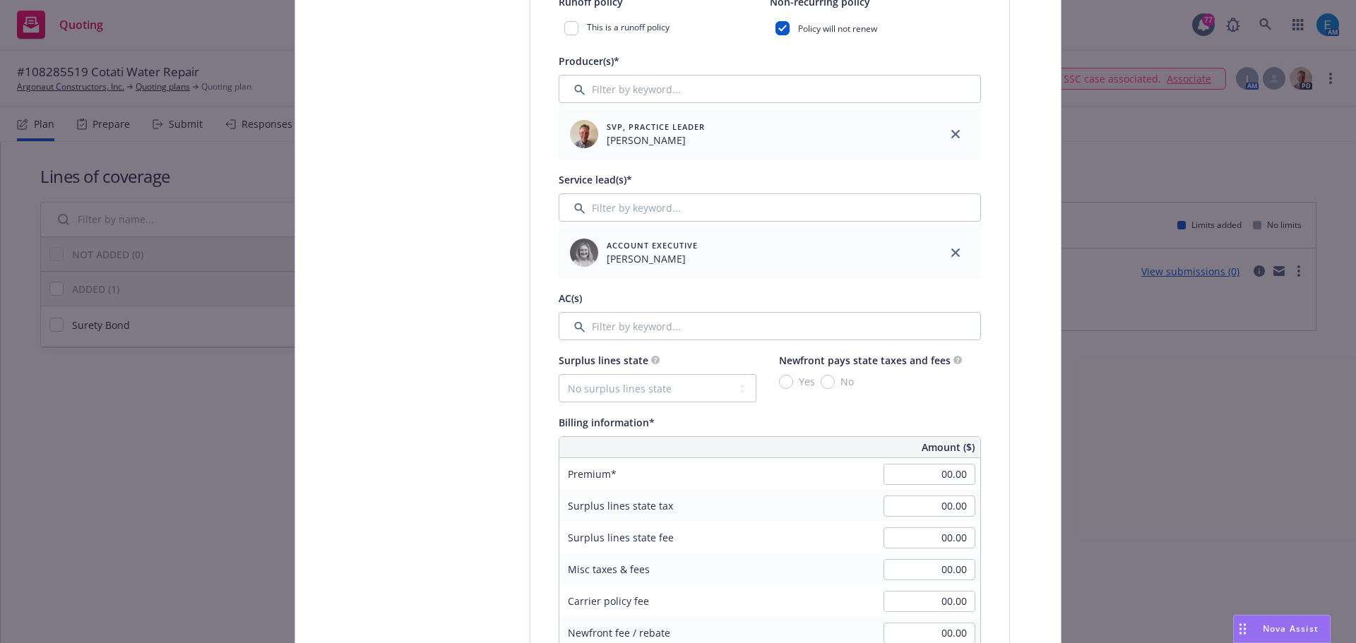
scroll to position [636, 0]
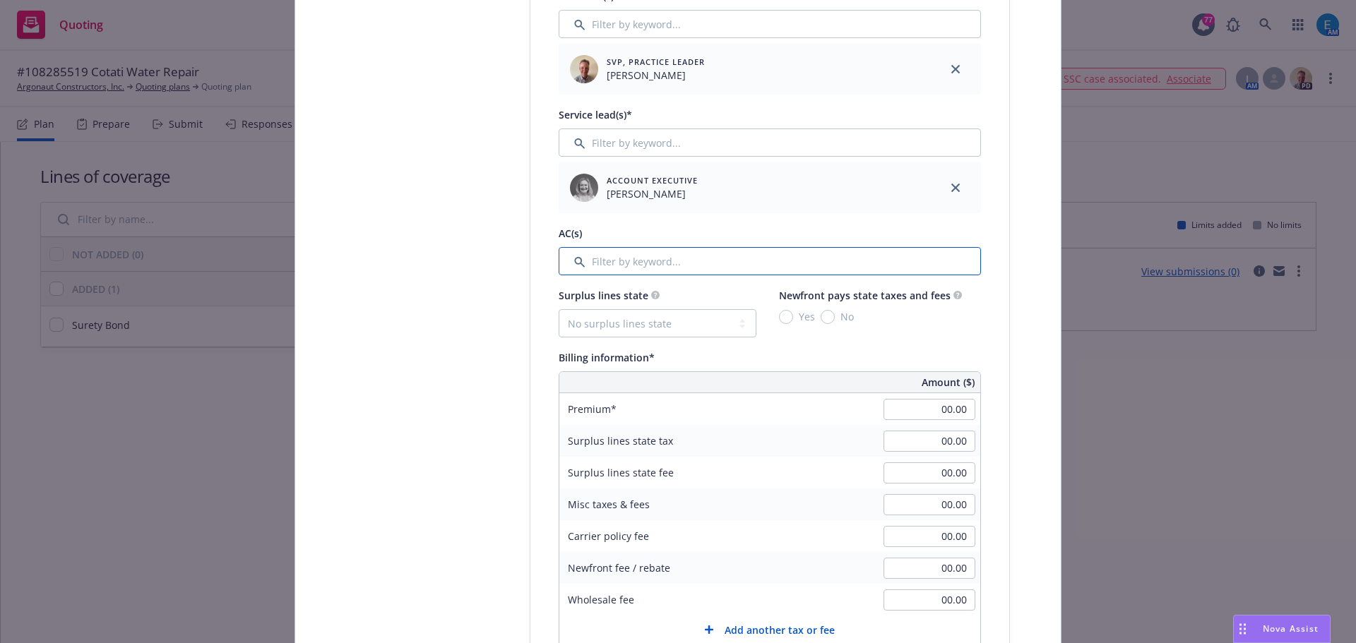
click at [641, 262] on input "Filter by keyword..." at bounding box center [770, 261] width 422 height 28
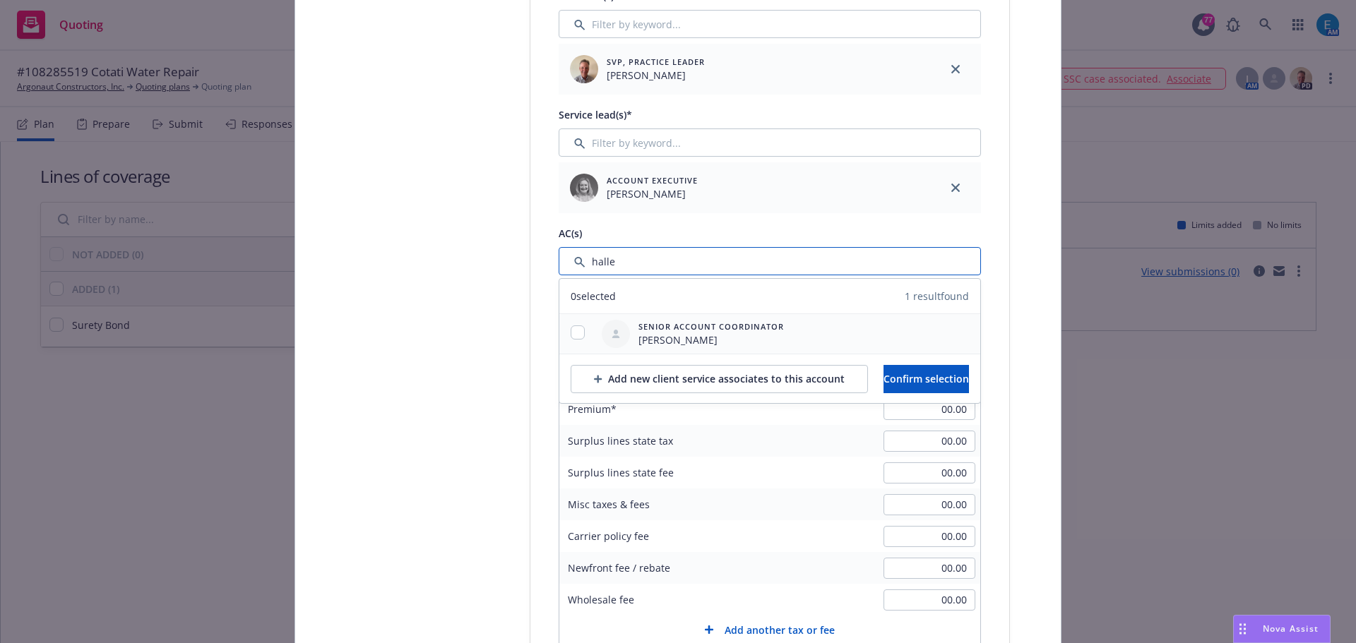
type input "halle"
click at [573, 332] on input "checkbox" at bounding box center [578, 333] width 14 height 14
checkbox input "true"
click at [900, 381] on span "Confirm selection" at bounding box center [925, 378] width 85 height 13
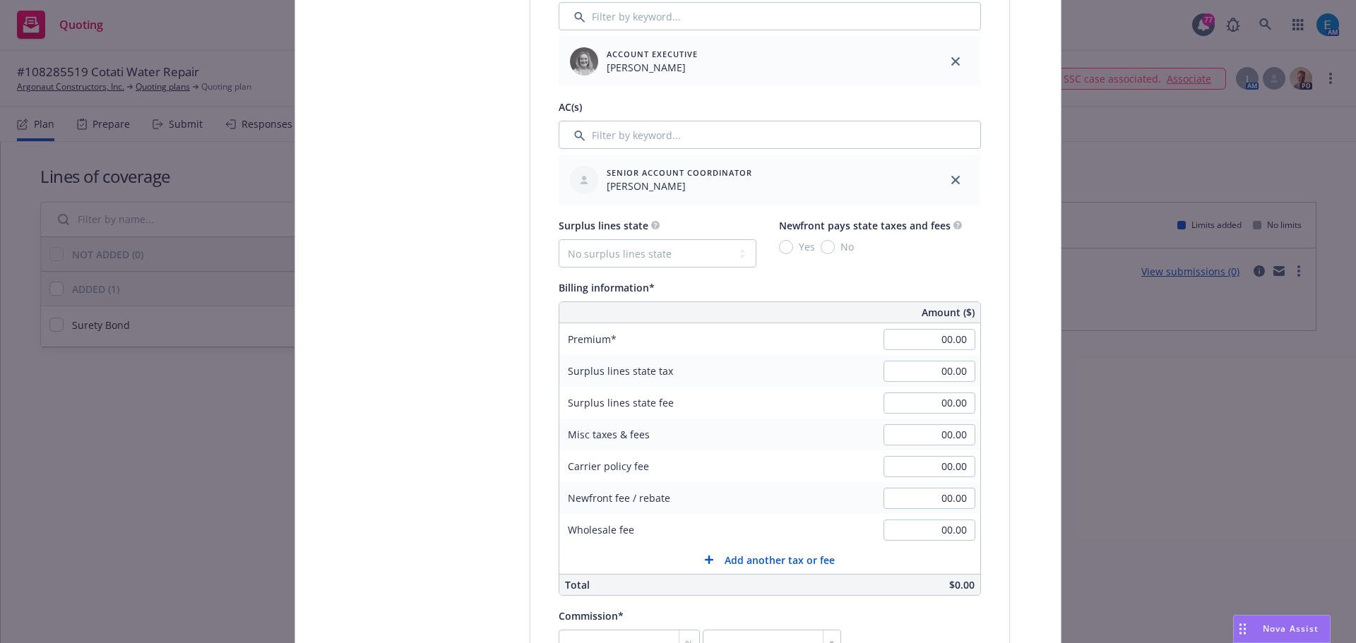
scroll to position [777, 0]
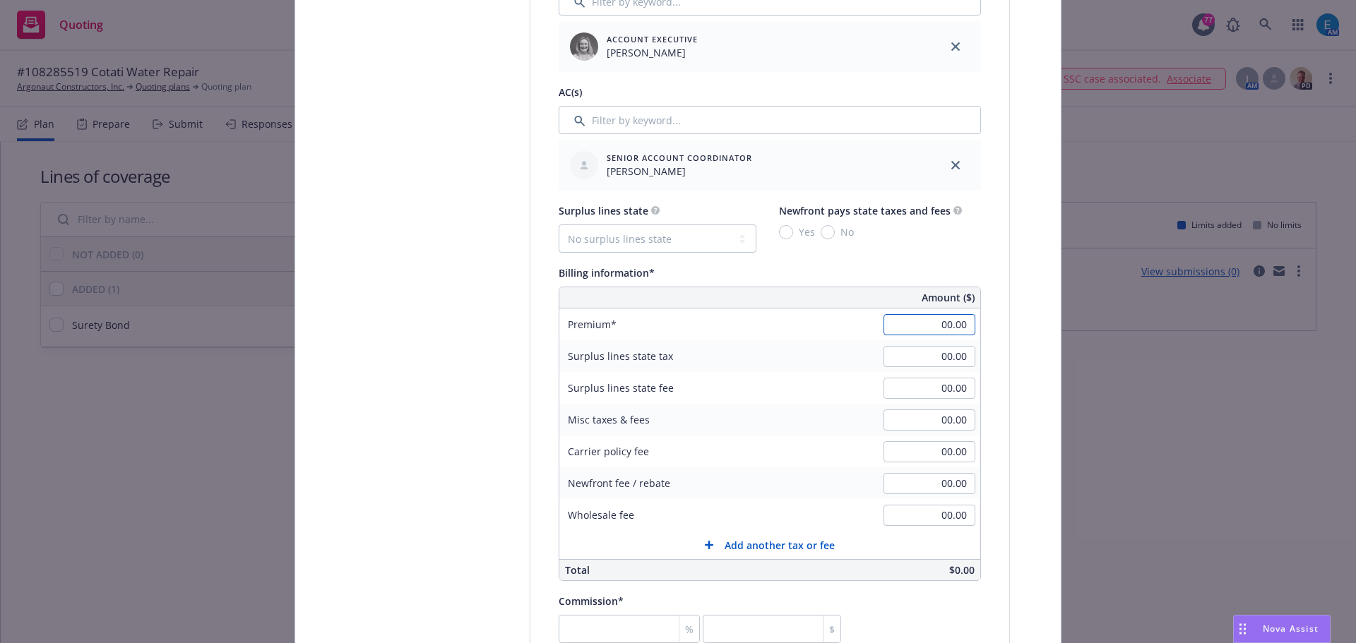
click at [928, 319] on input "00.00" at bounding box center [929, 324] width 92 height 21
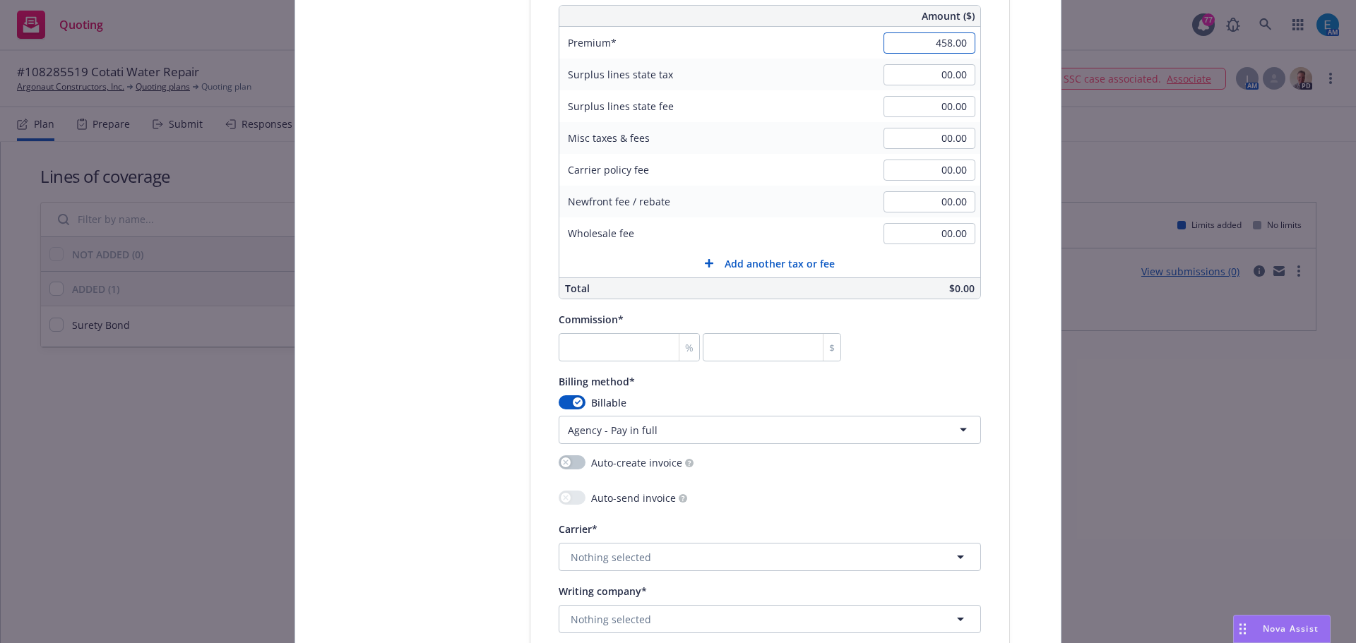
scroll to position [1059, 0]
type input "458.00"
click at [722, 340] on input "number" at bounding box center [772, 347] width 138 height 28
click at [768, 348] on input "0" at bounding box center [772, 347] width 138 height 28
type input "0"
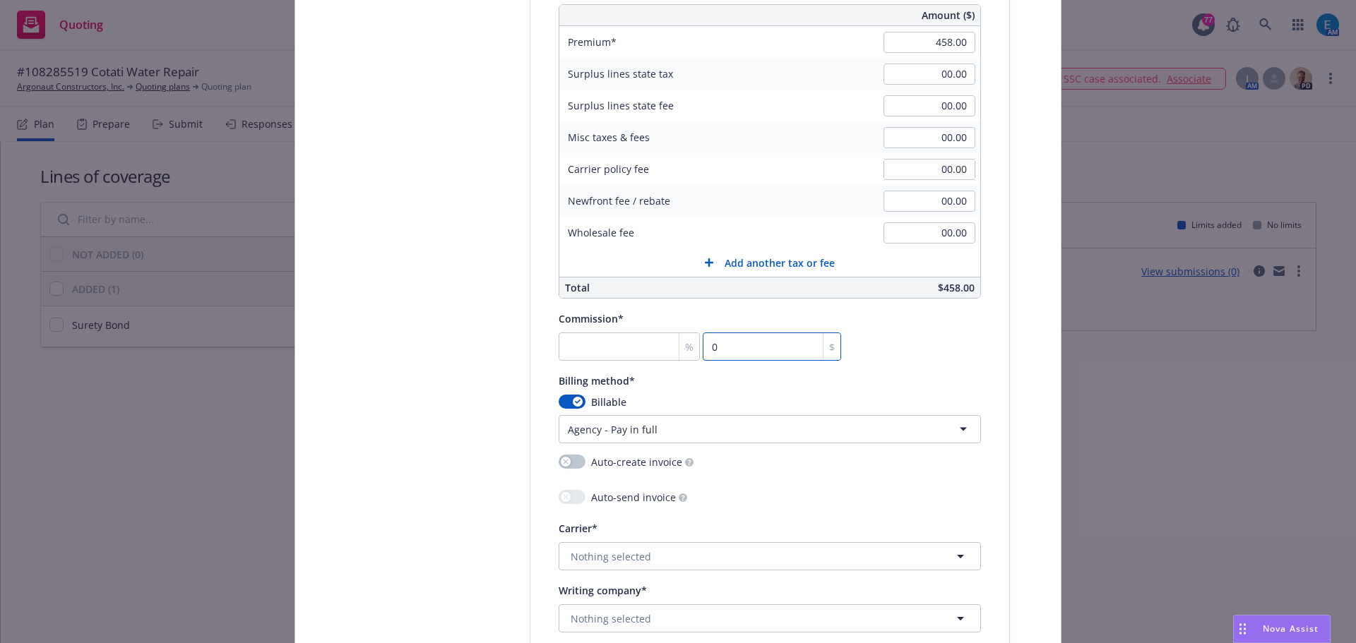
type input "0.218"
type input "01"
type input "2.838"
type input "0137"
type input "2.838"
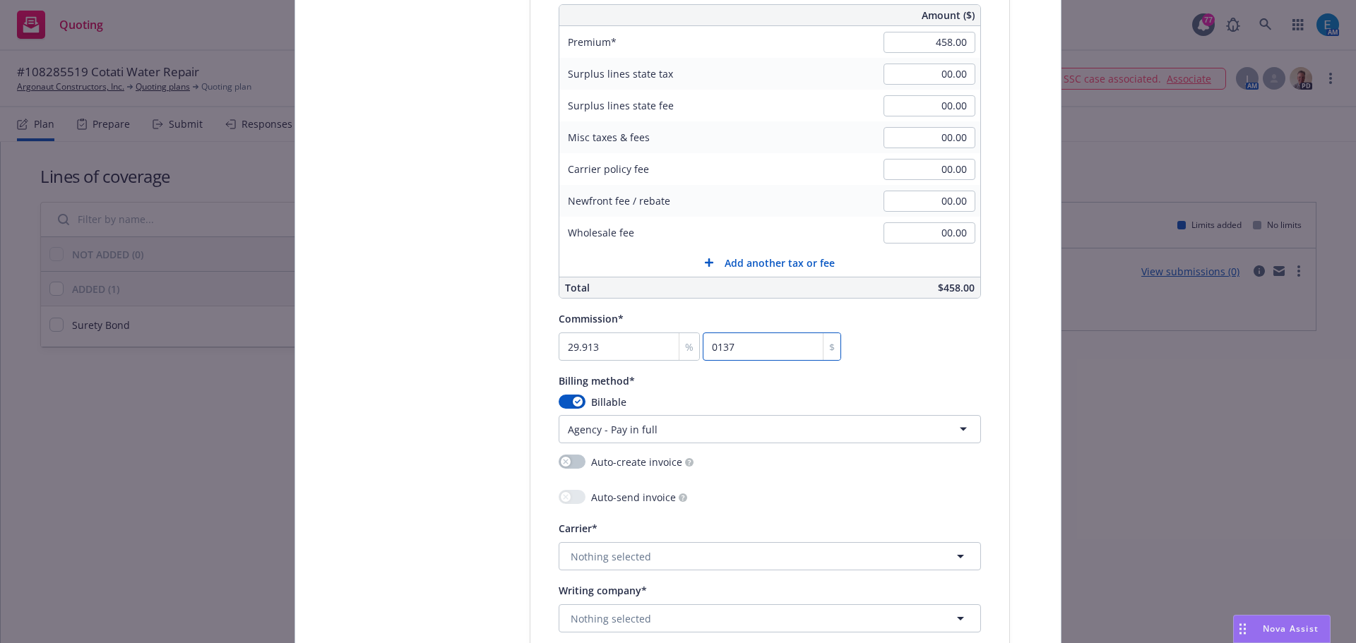
type input "013"
type input "0.218"
type input "01"
type input "0"
type input "0.218"
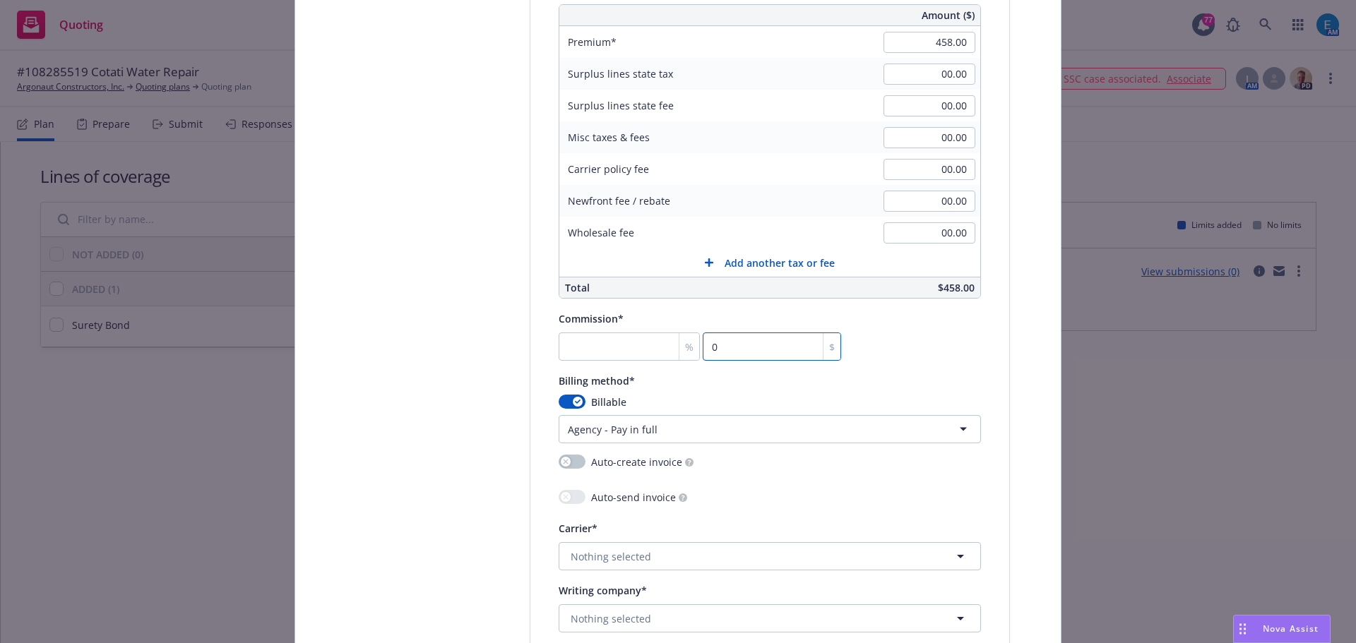
type input "01"
type input "2.838"
type input "013"
type input "29.913"
type input "0137"
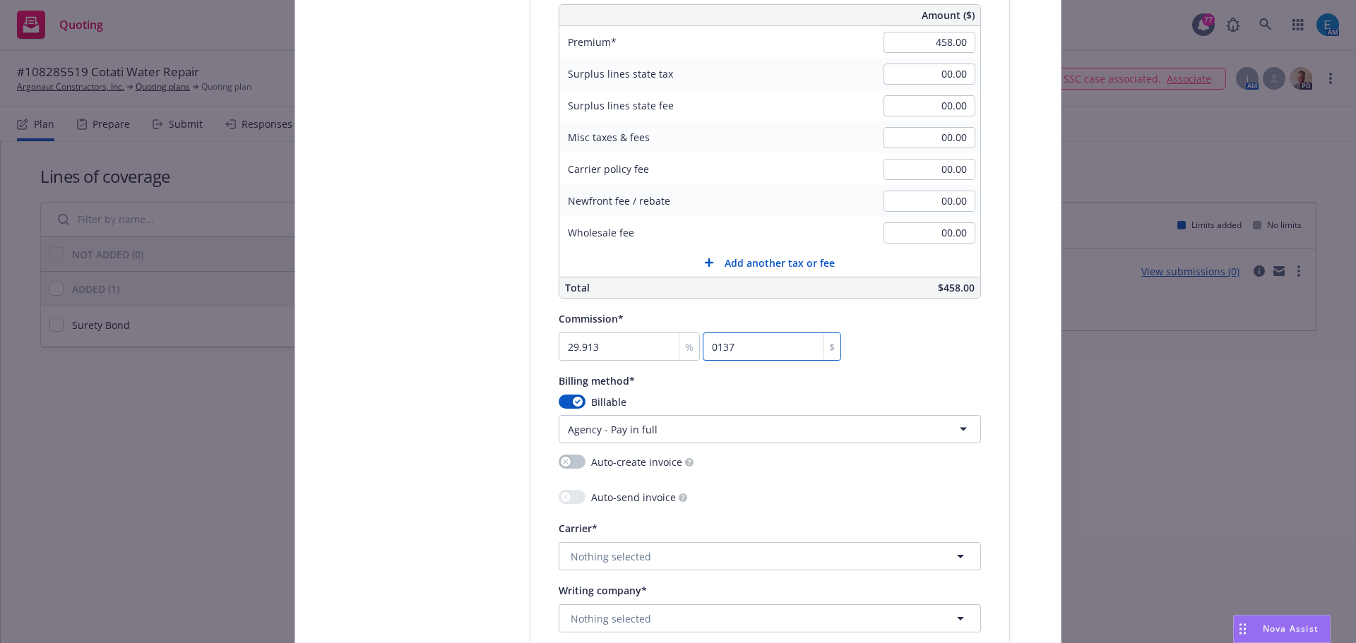
type input "30"
type input "0137.40"
click at [715, 345] on input "0137.40" at bounding box center [772, 347] width 138 height 28
click at [714, 342] on input "0137.40" at bounding box center [772, 347] width 138 height 28
click at [587, 341] on input "30" at bounding box center [629, 347] width 141 height 28
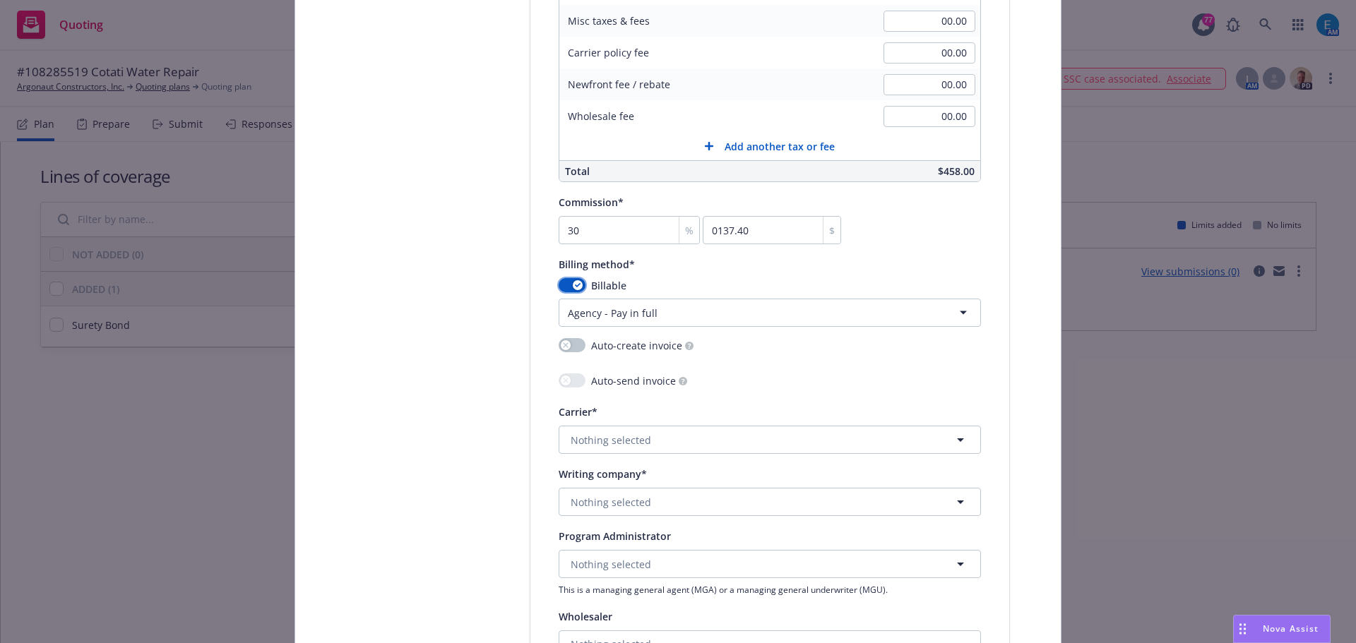
scroll to position [1200, 0]
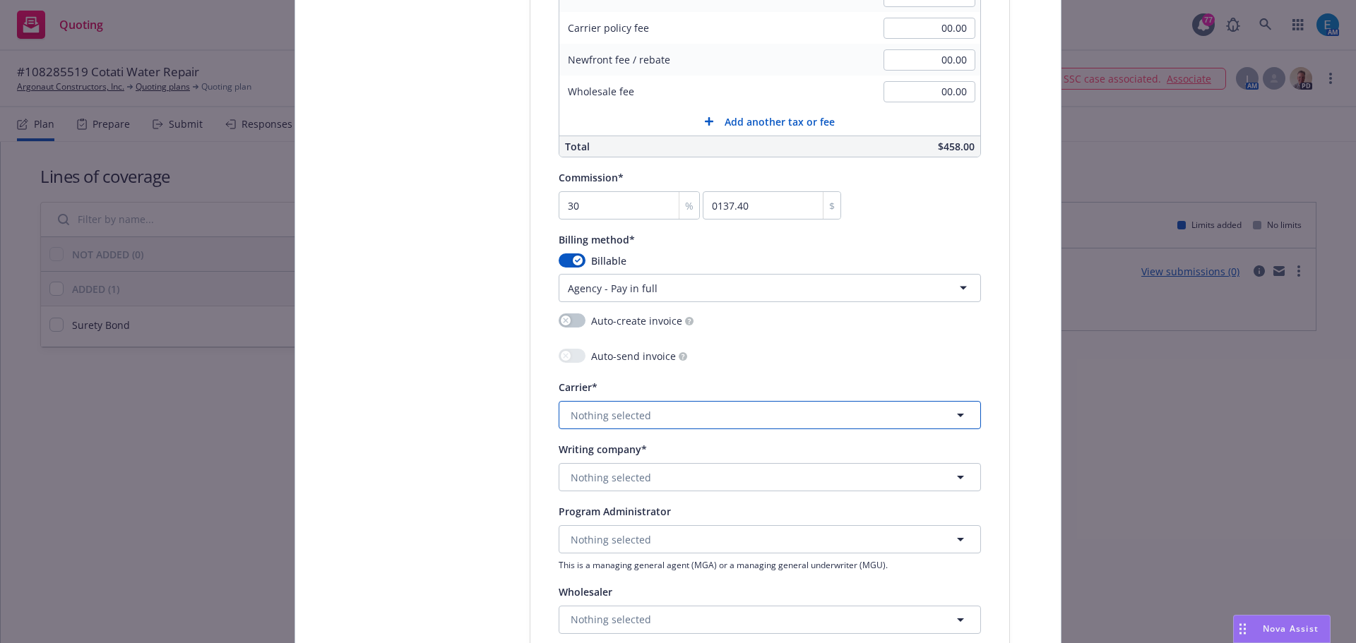
click at [676, 417] on button "Nothing selected" at bounding box center [770, 415] width 422 height 28
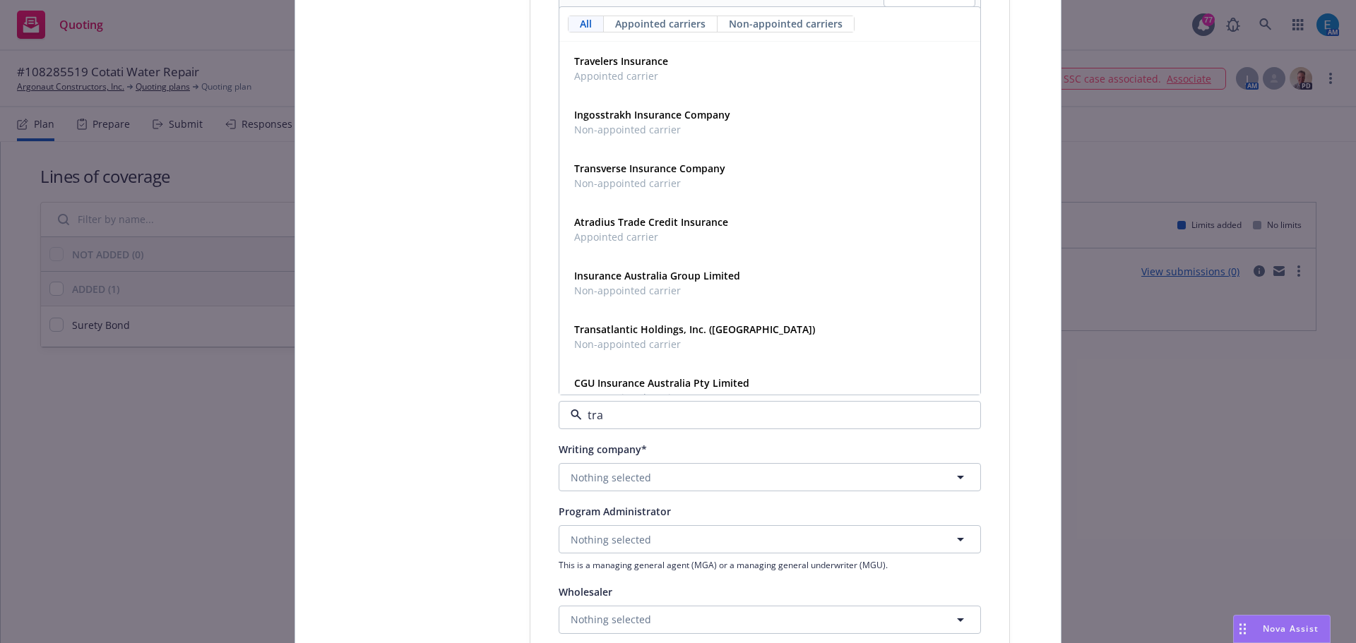
type input "trav"
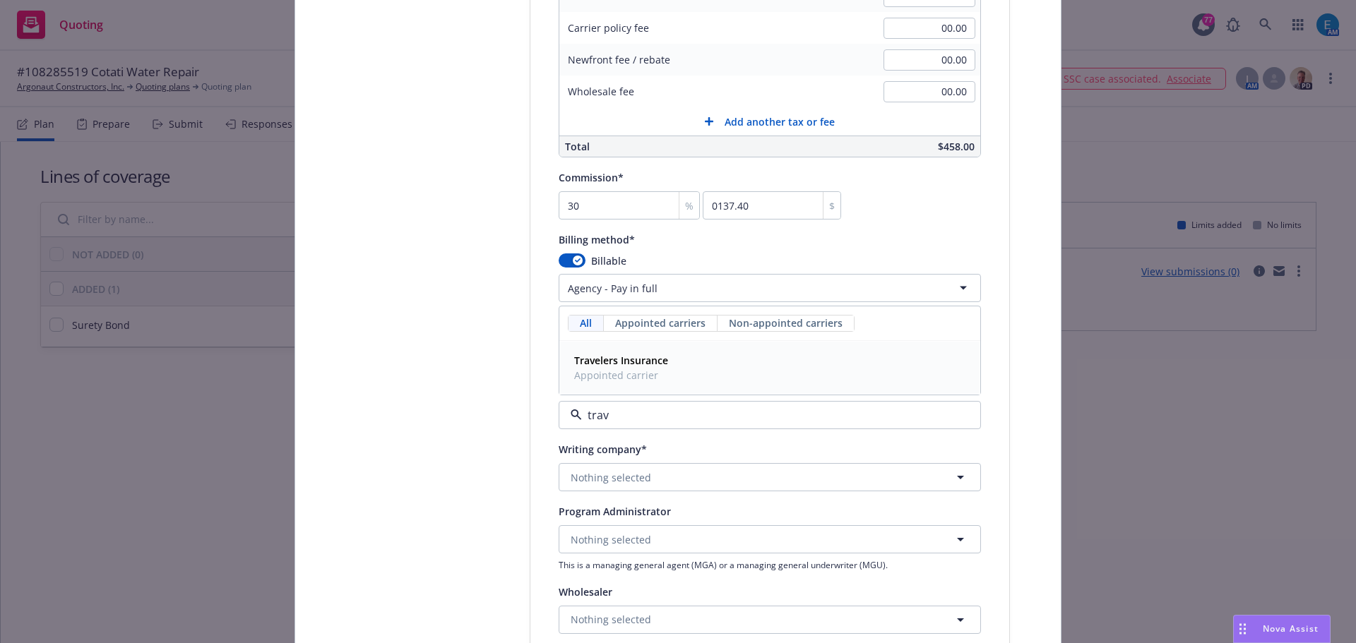
click at [627, 361] on strong "Travelers Insurance" at bounding box center [621, 360] width 94 height 13
click at [648, 473] on button "Nothing selected" at bounding box center [770, 477] width 422 height 28
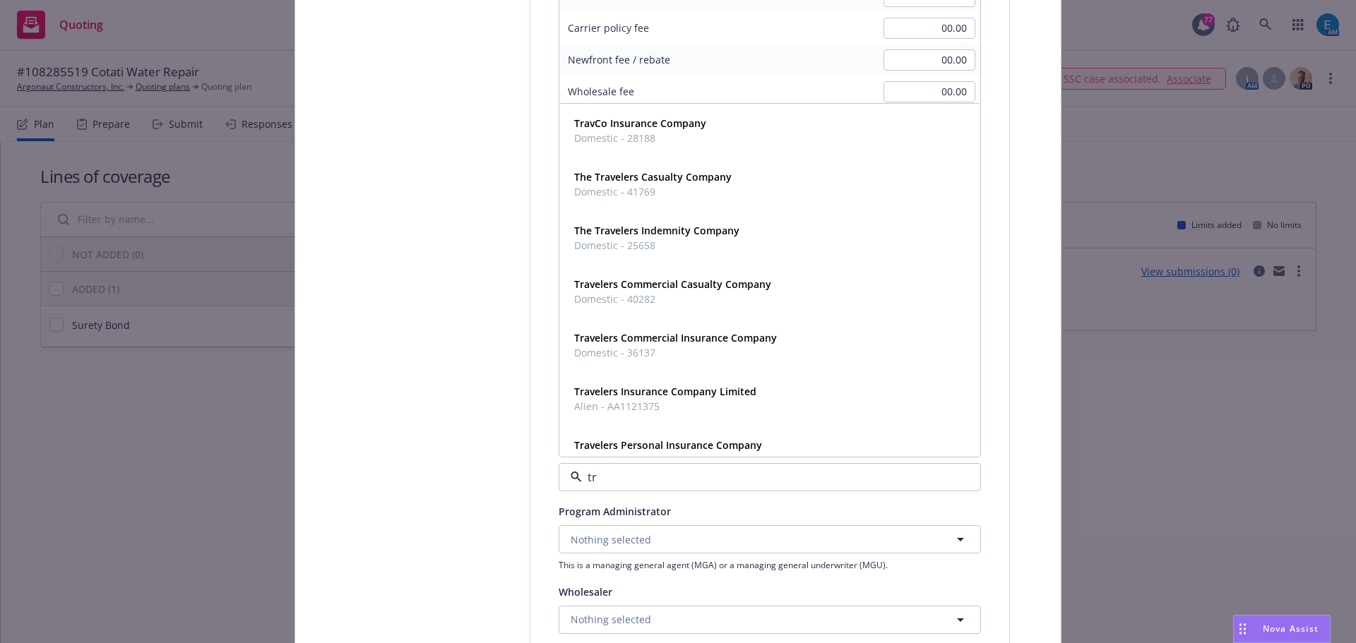
type input "tra"
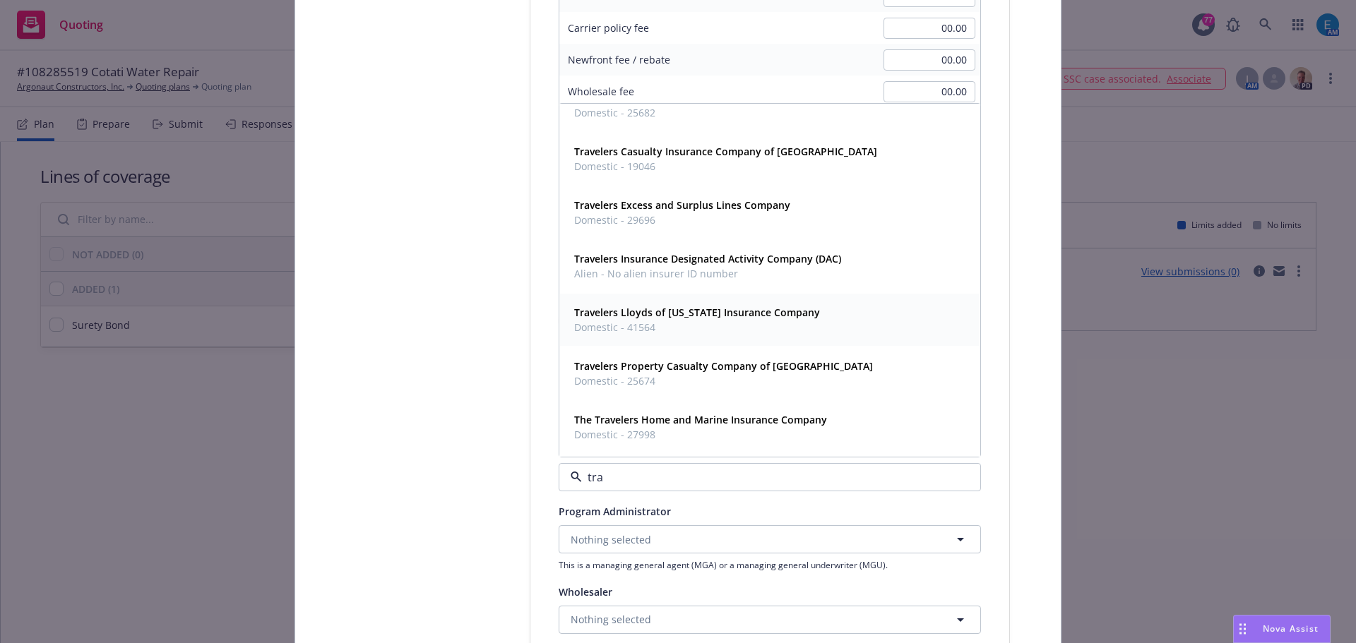
scroll to position [828, 0]
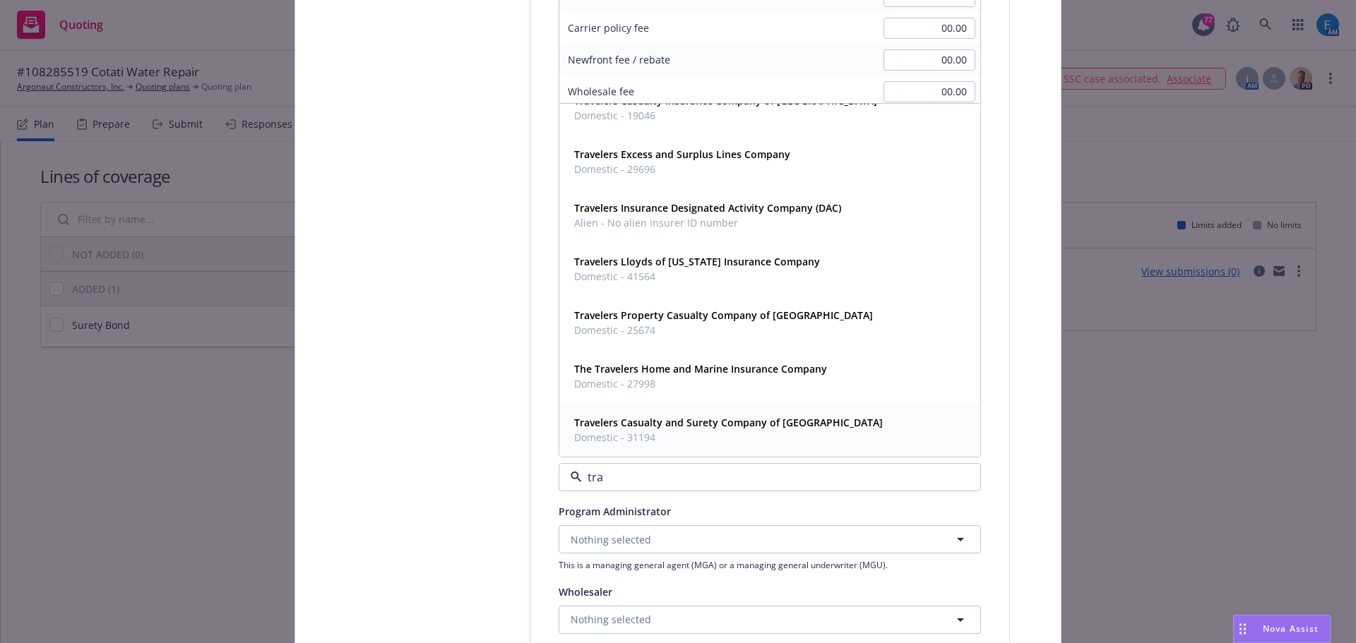
click at [666, 428] on strong "Travelers Casualty and Surety Company of [GEOGRAPHIC_DATA]" at bounding box center [728, 422] width 309 height 13
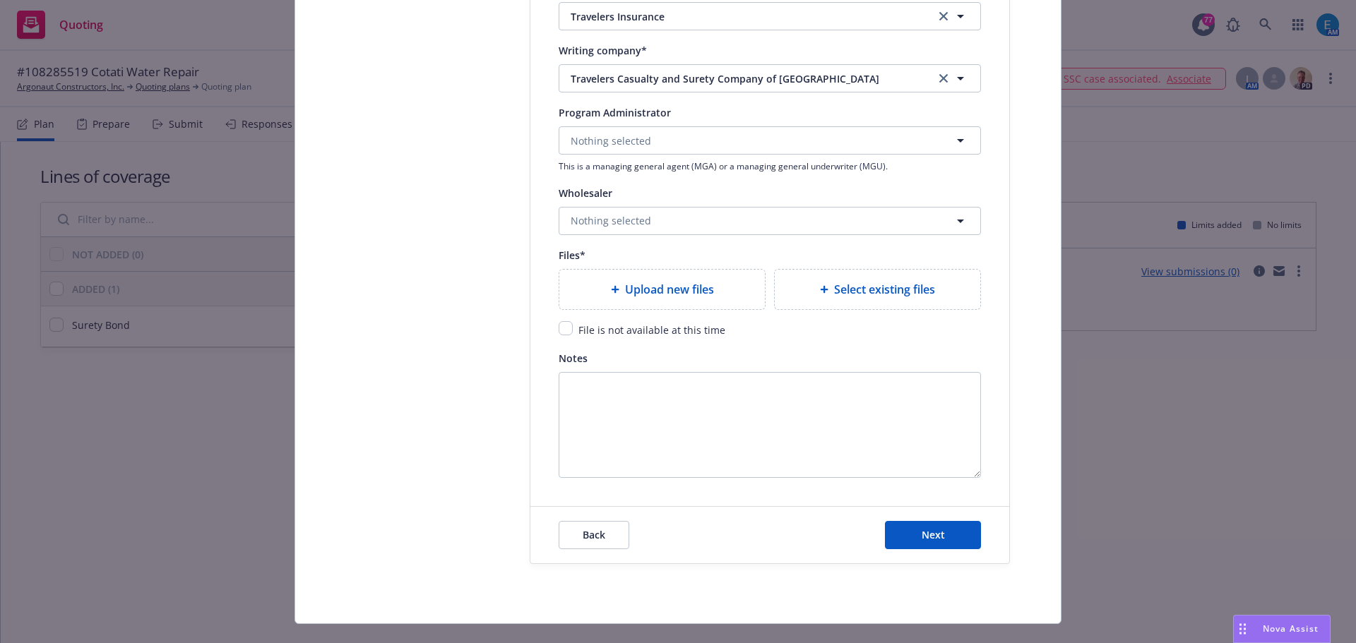
scroll to position [1624, 0]
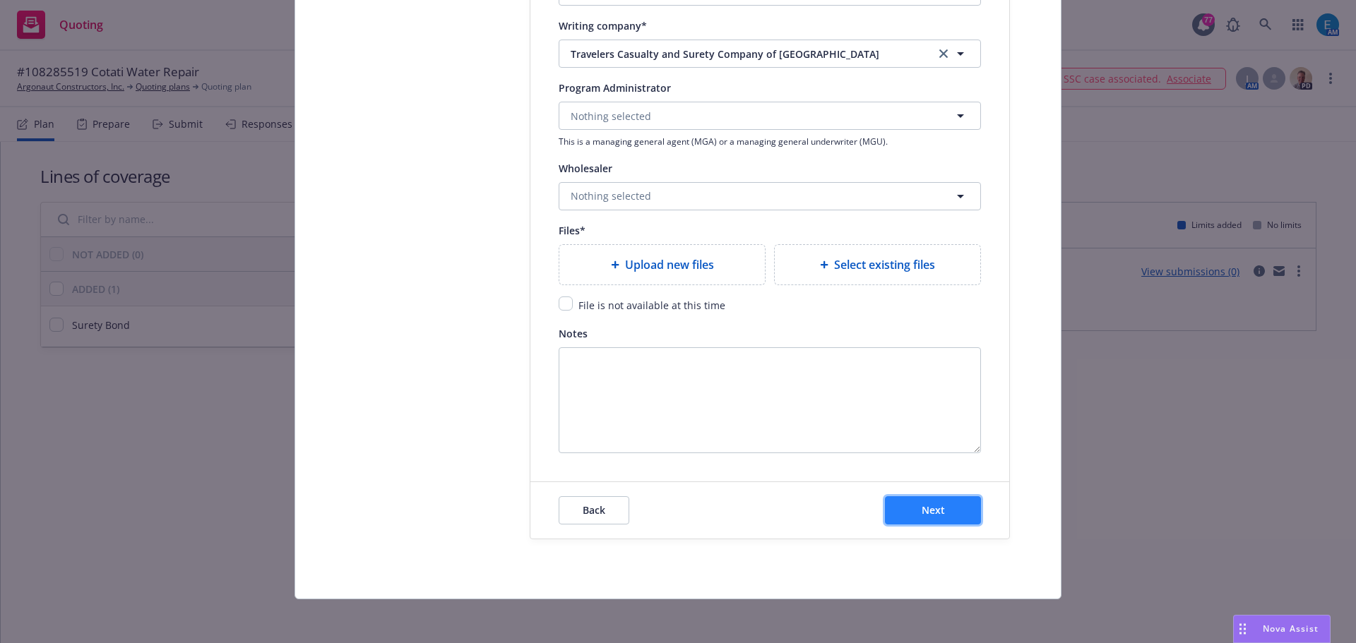
click at [928, 514] on span "Next" at bounding box center [933, 509] width 23 height 13
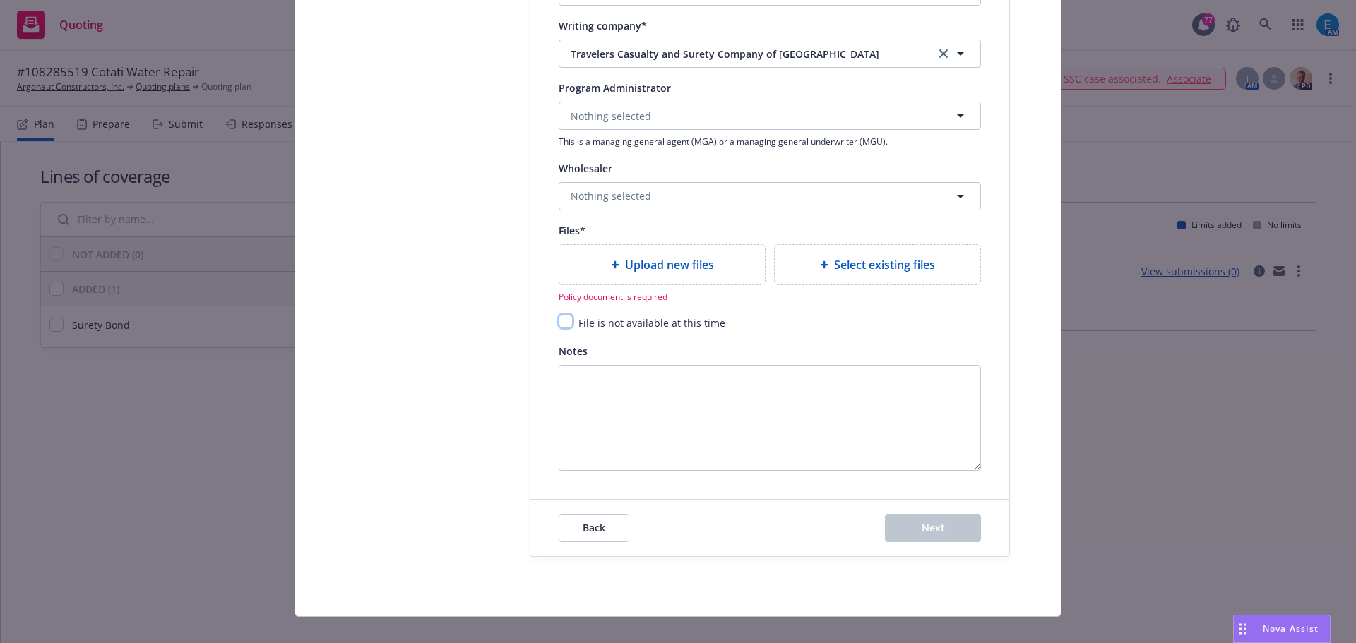
click at [564, 320] on input "checkbox" at bounding box center [566, 321] width 14 height 14
checkbox input "true"
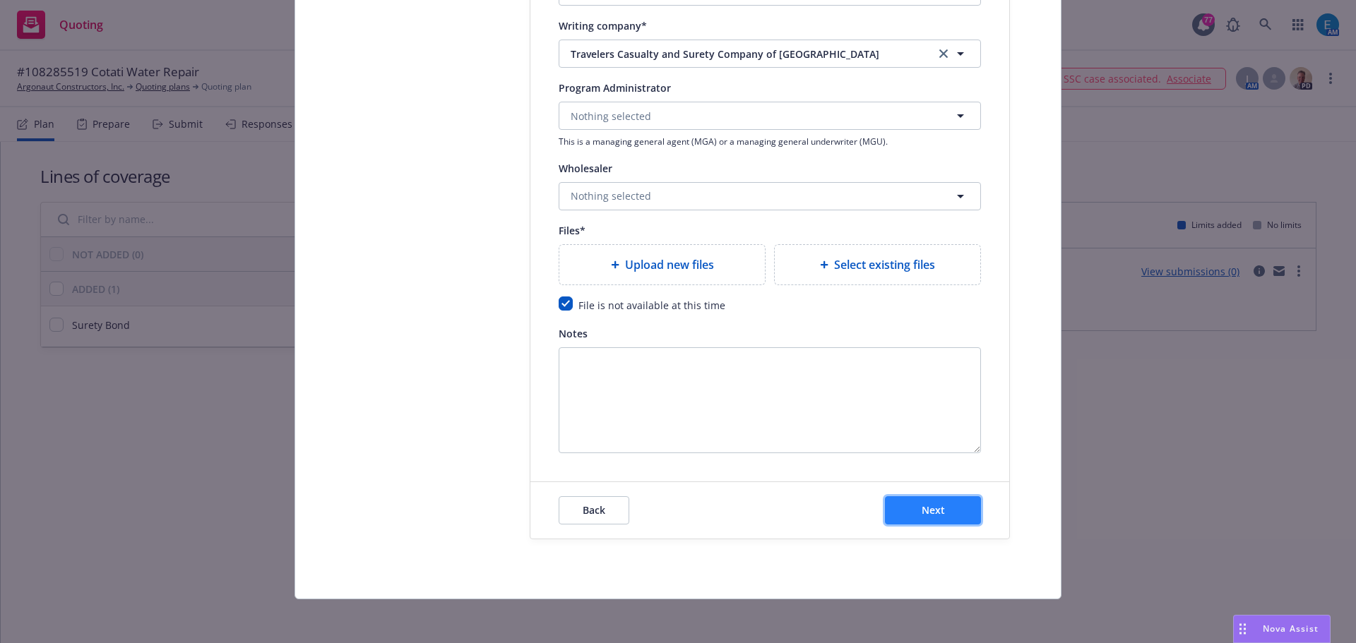
click at [910, 510] on button "Next" at bounding box center [933, 510] width 96 height 28
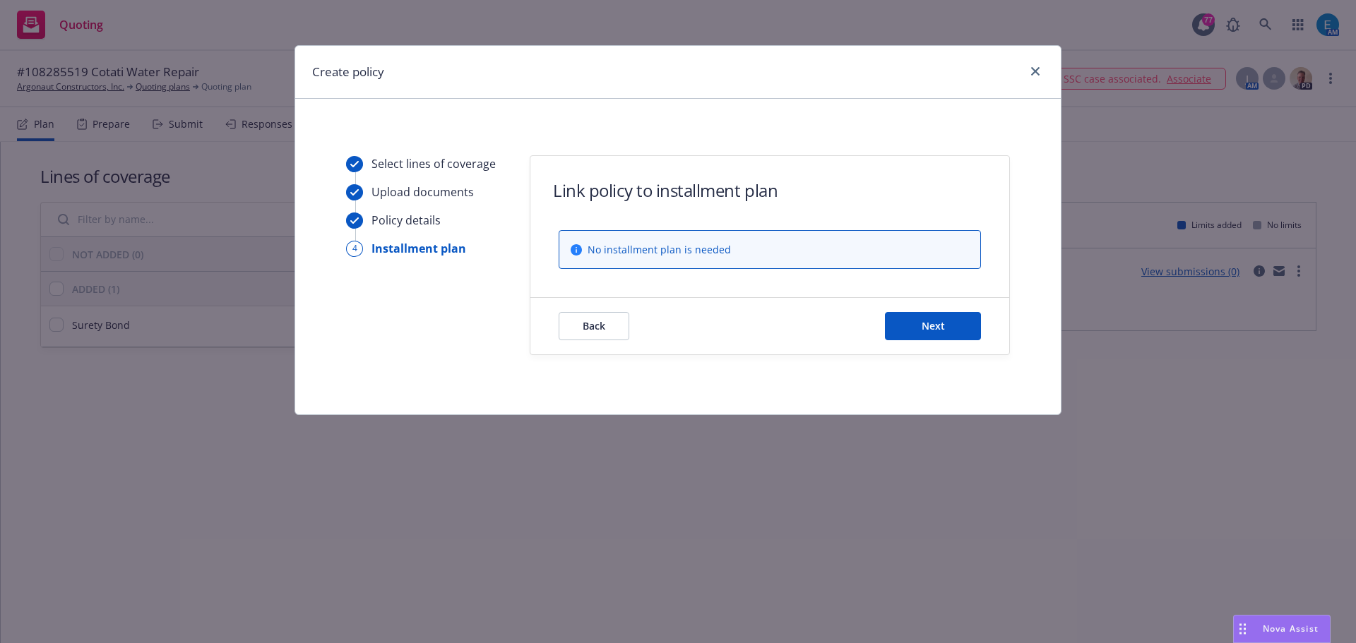
scroll to position [0, 0]
click at [933, 328] on span "Next" at bounding box center [933, 325] width 23 height 13
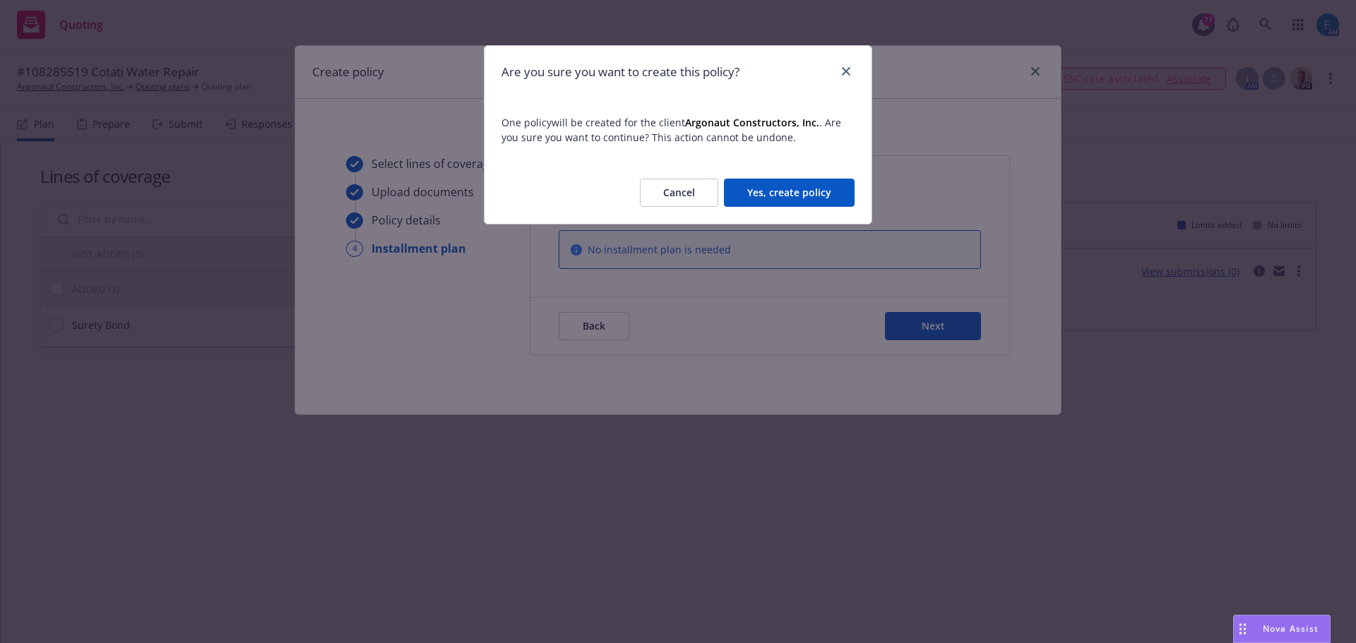
click at [791, 198] on button "Yes, create policy" at bounding box center [789, 193] width 131 height 28
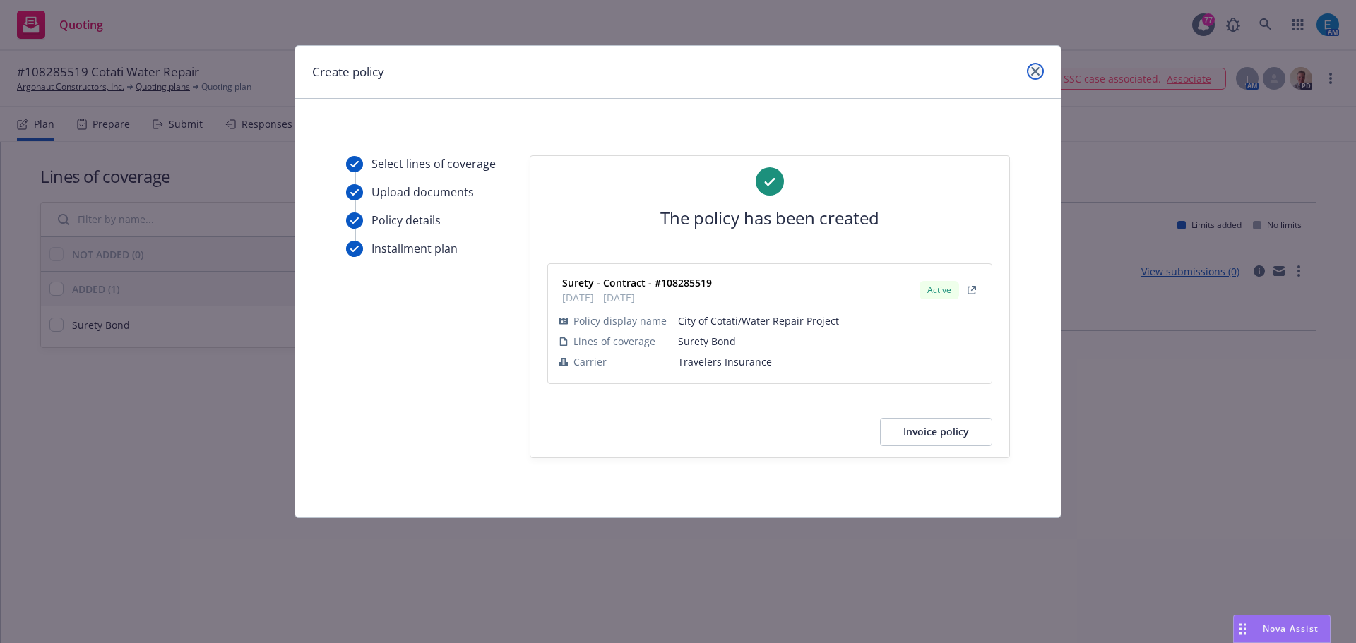
click at [1036, 71] on icon "close" at bounding box center [1035, 71] width 8 height 8
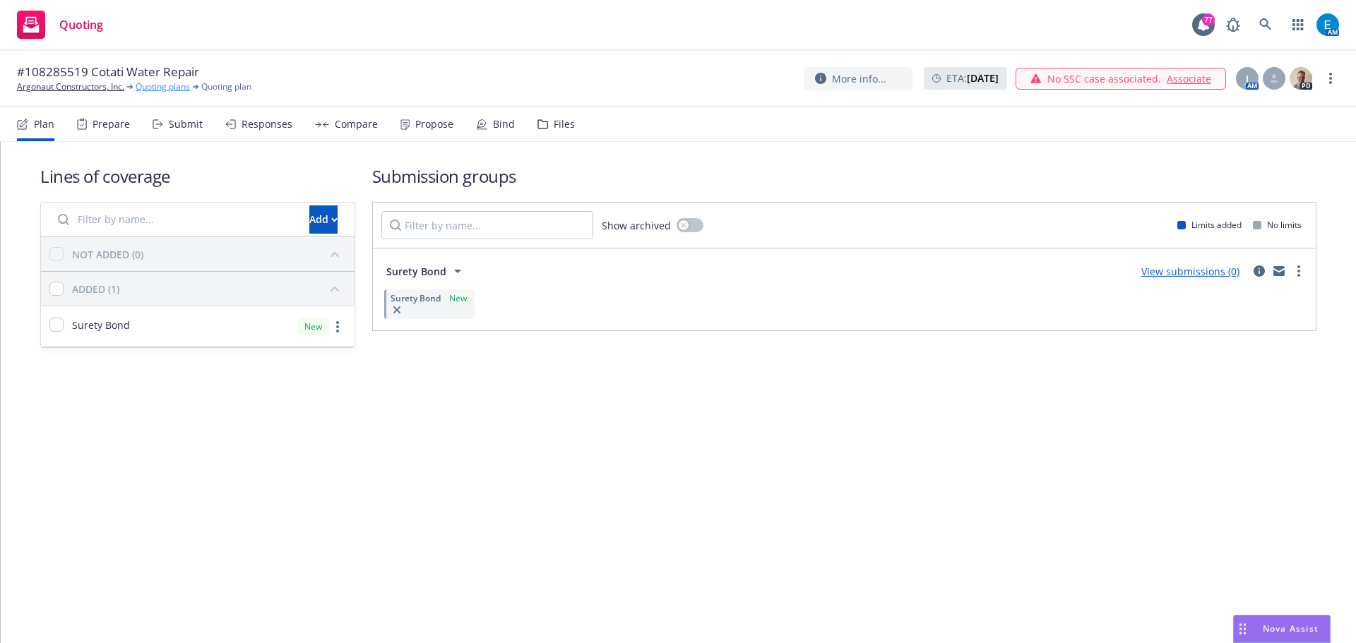
click at [159, 85] on link "Quoting plans" at bounding box center [163, 87] width 54 height 13
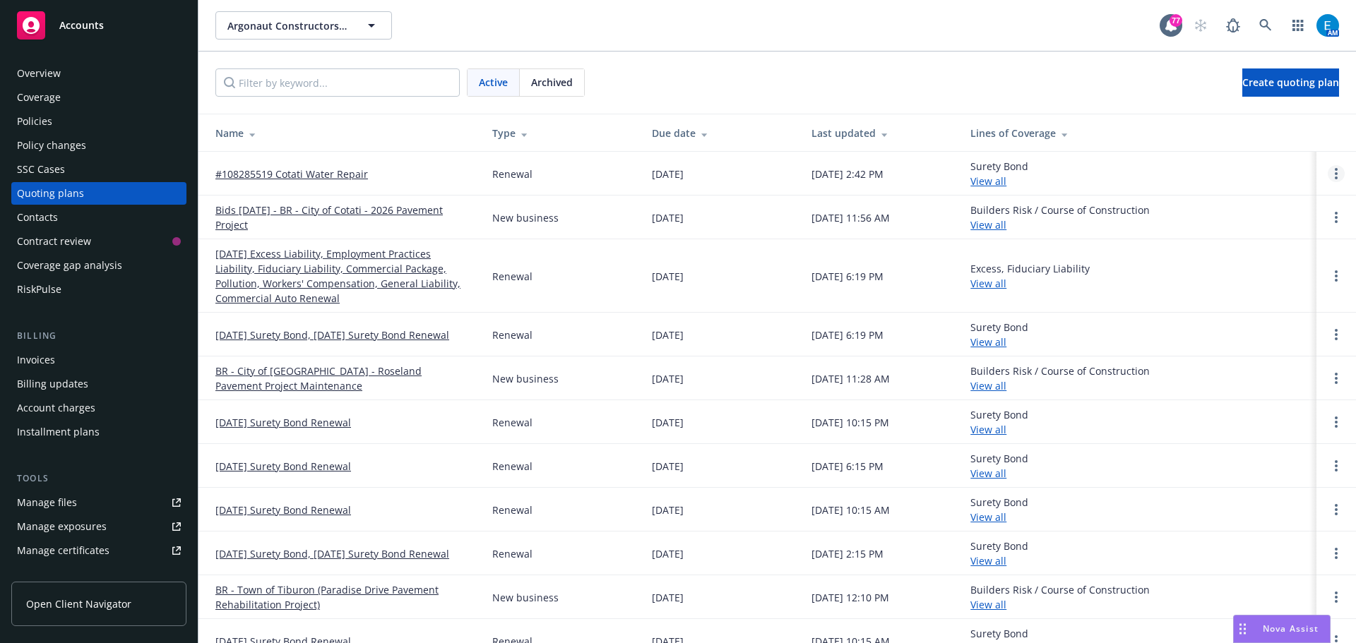
click at [1335, 172] on icon "Open options" at bounding box center [1336, 173] width 3 height 11
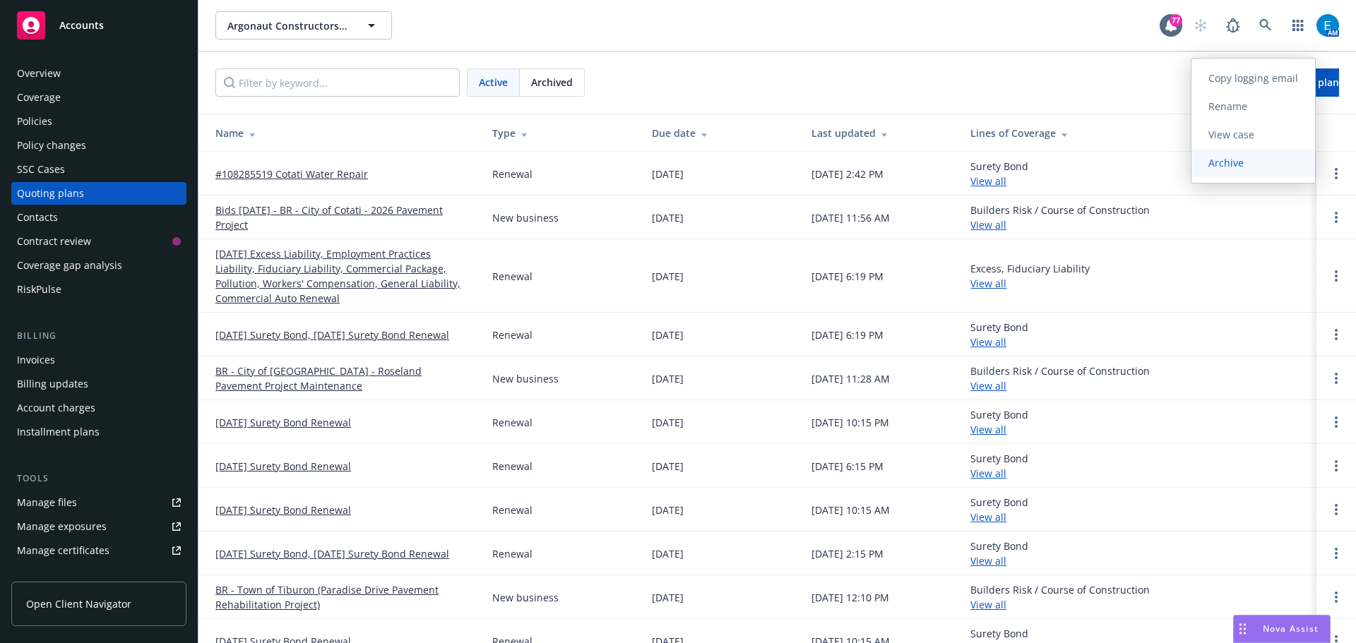
click at [1231, 164] on span "Archive" at bounding box center [1225, 162] width 69 height 13
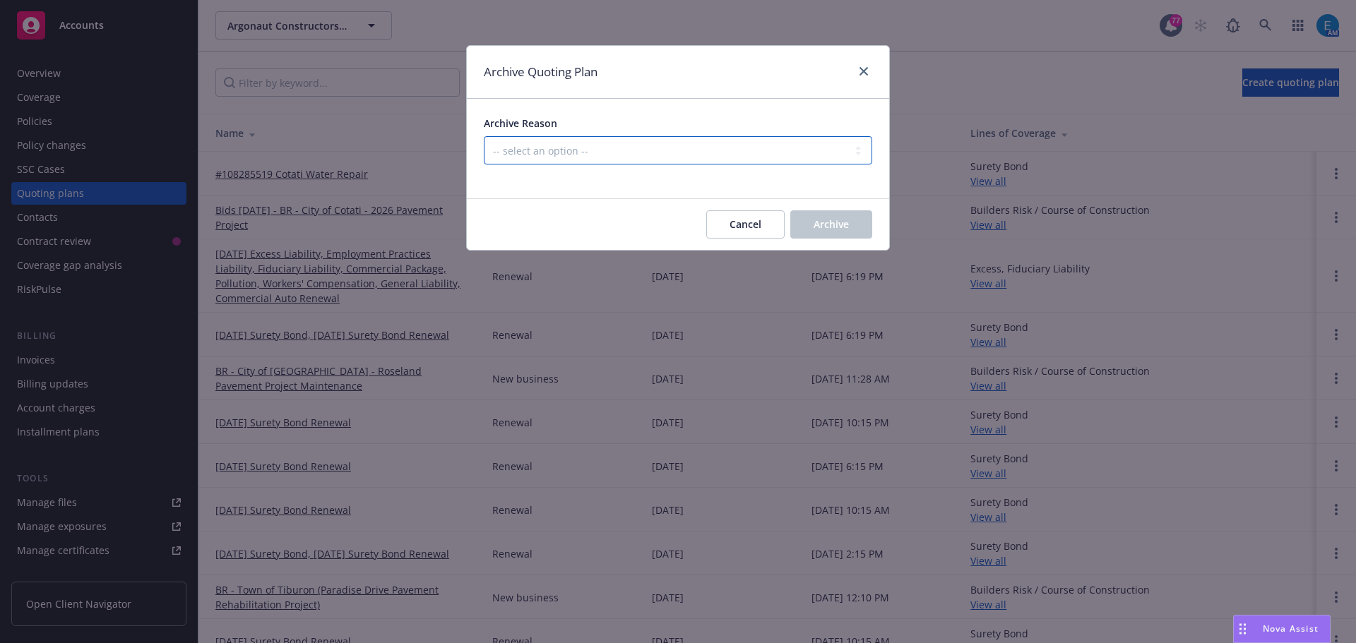
click at [662, 152] on select "-- select an option -- All policies in this renewal plan are auto-renewed Creat…" at bounding box center [678, 150] width 388 height 28
select select "ARCHIVED_RENEWAL_COMPLETED"
click at [484, 136] on select "-- select an option -- All policies in this renewal plan are auto-renewed Creat…" at bounding box center [678, 150] width 388 height 28
click at [825, 220] on span "Archive" at bounding box center [830, 223] width 35 height 13
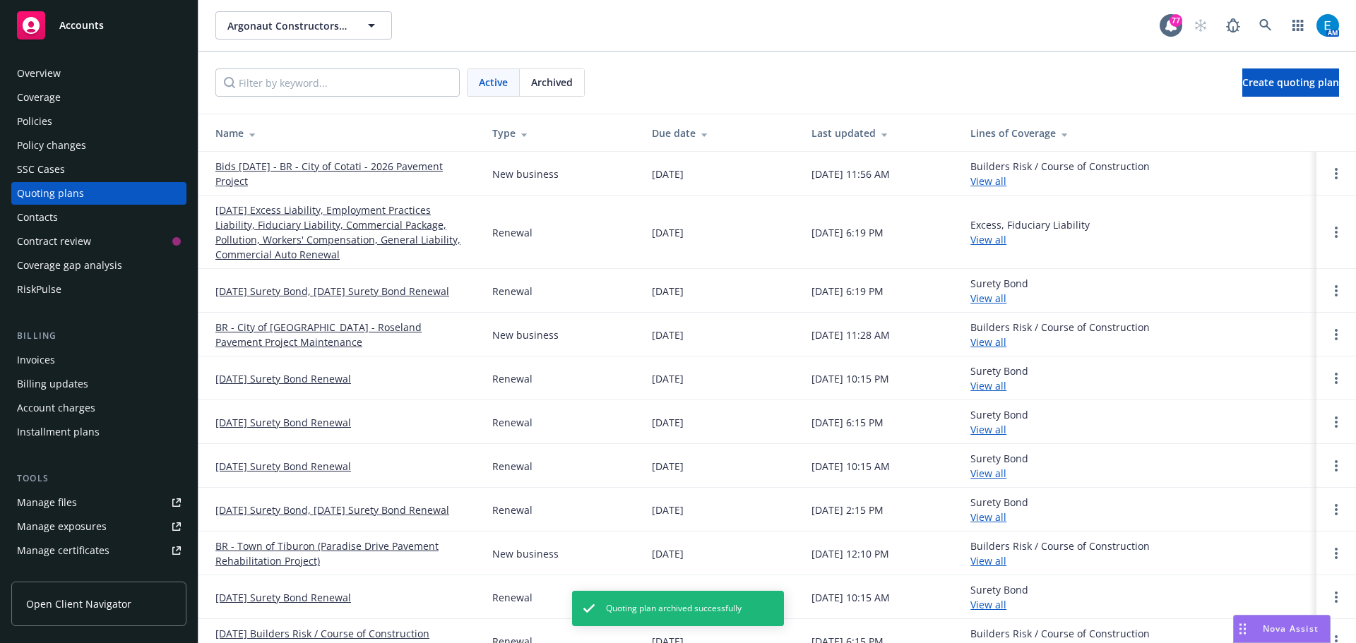
click at [37, 361] on div "Invoices" at bounding box center [36, 360] width 38 height 23
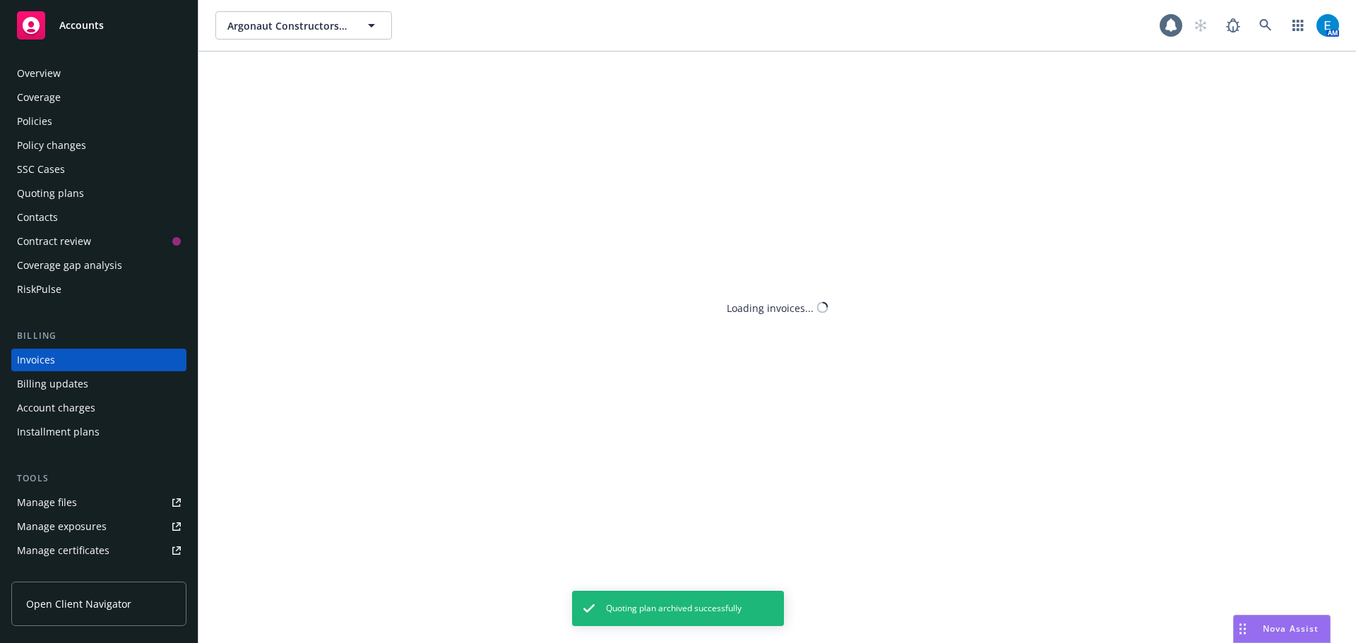
scroll to position [16, 0]
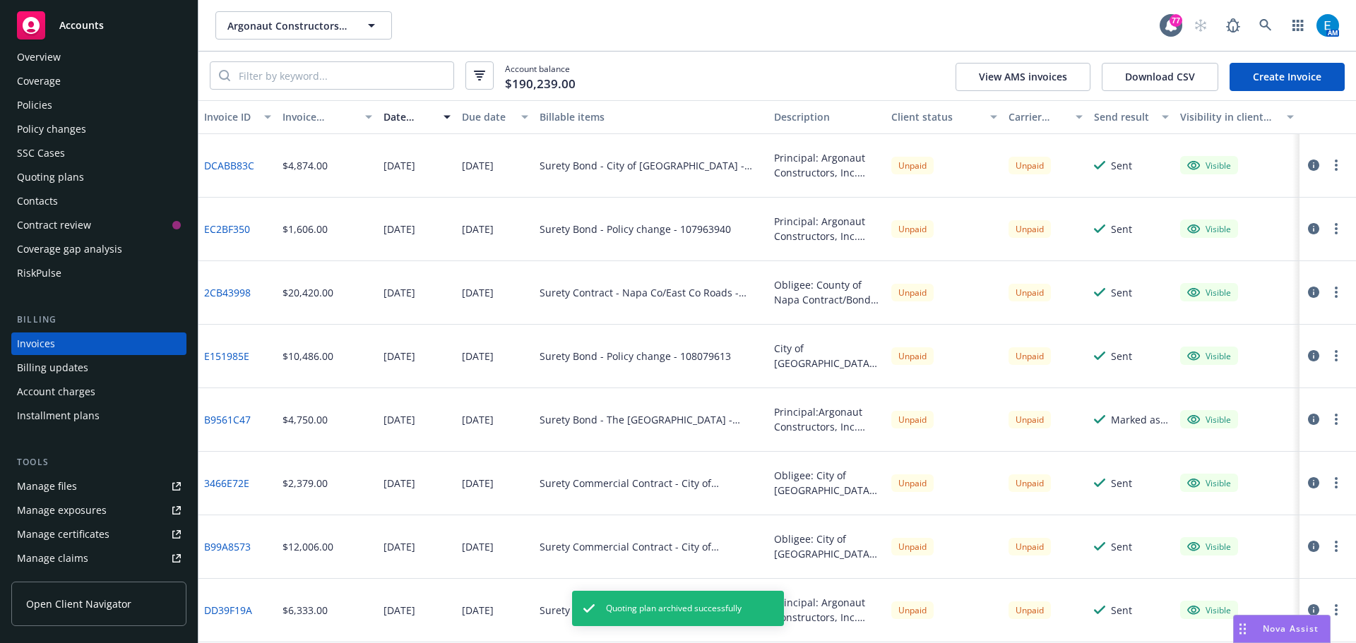
click at [1263, 74] on link "Create Invoice" at bounding box center [1286, 77] width 115 height 28
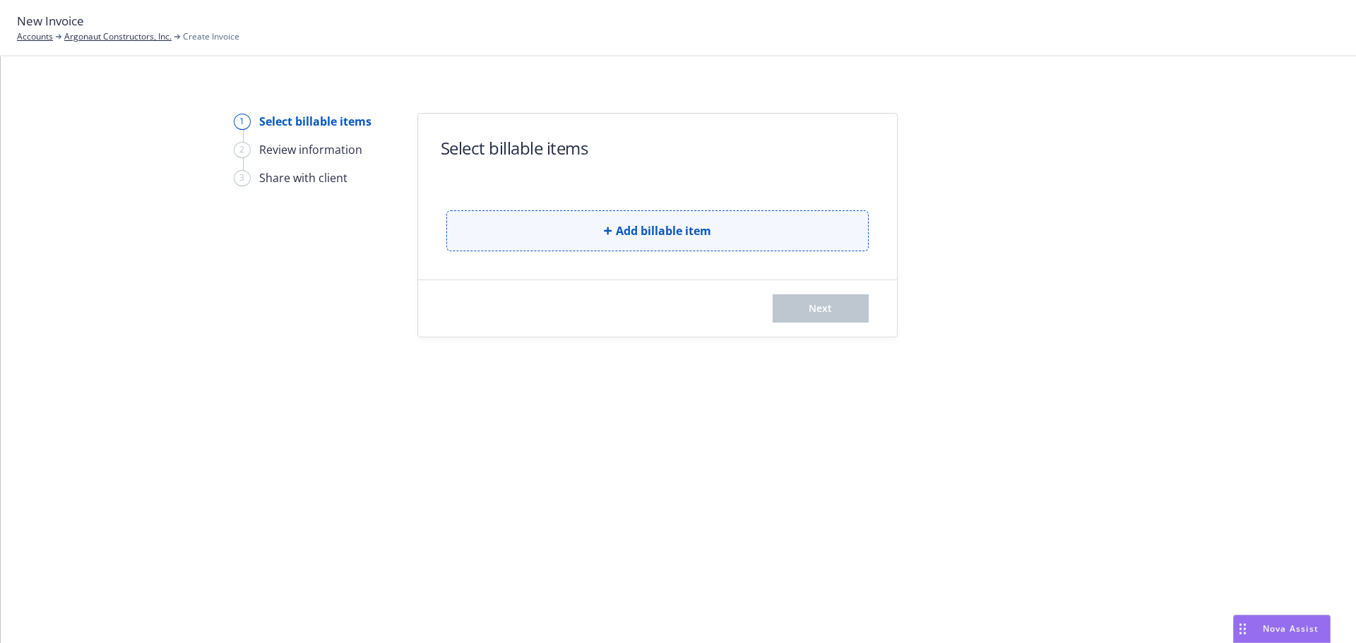
click at [672, 235] on span "Add billable item" at bounding box center [663, 230] width 95 height 17
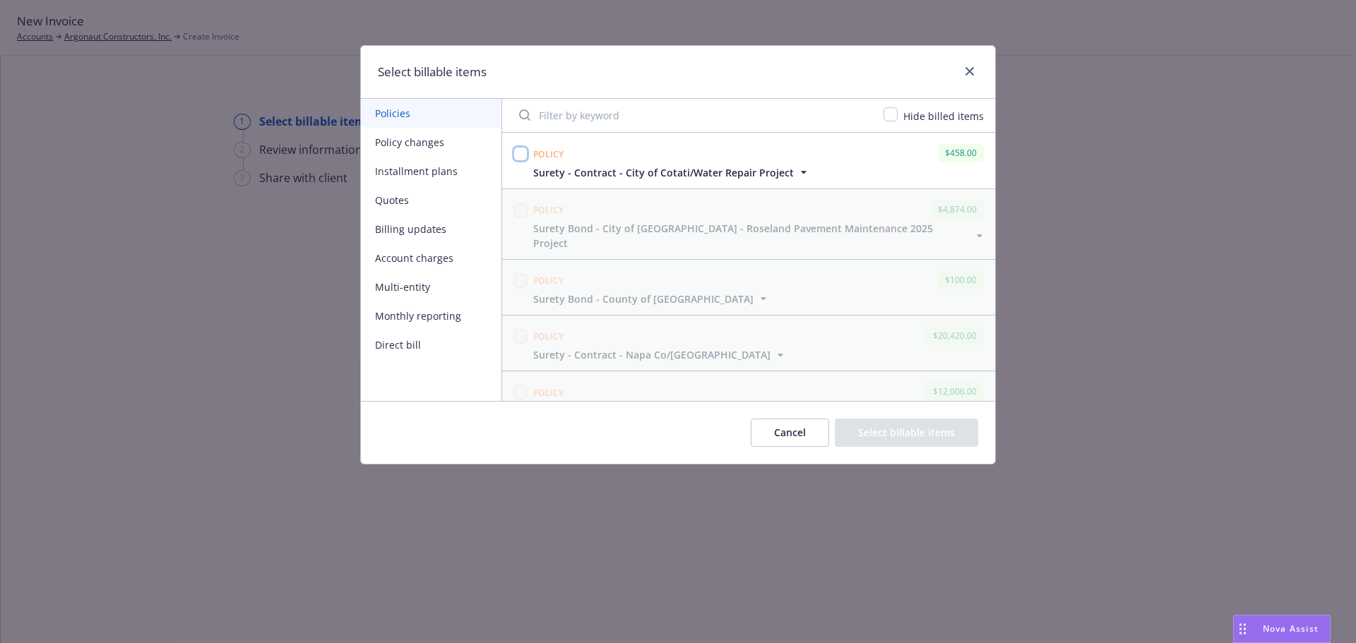
click at [520, 154] on input "checkbox" at bounding box center [520, 154] width 14 height 14
checkbox input "true"
click at [887, 429] on button "Select billable items" at bounding box center [906, 433] width 143 height 28
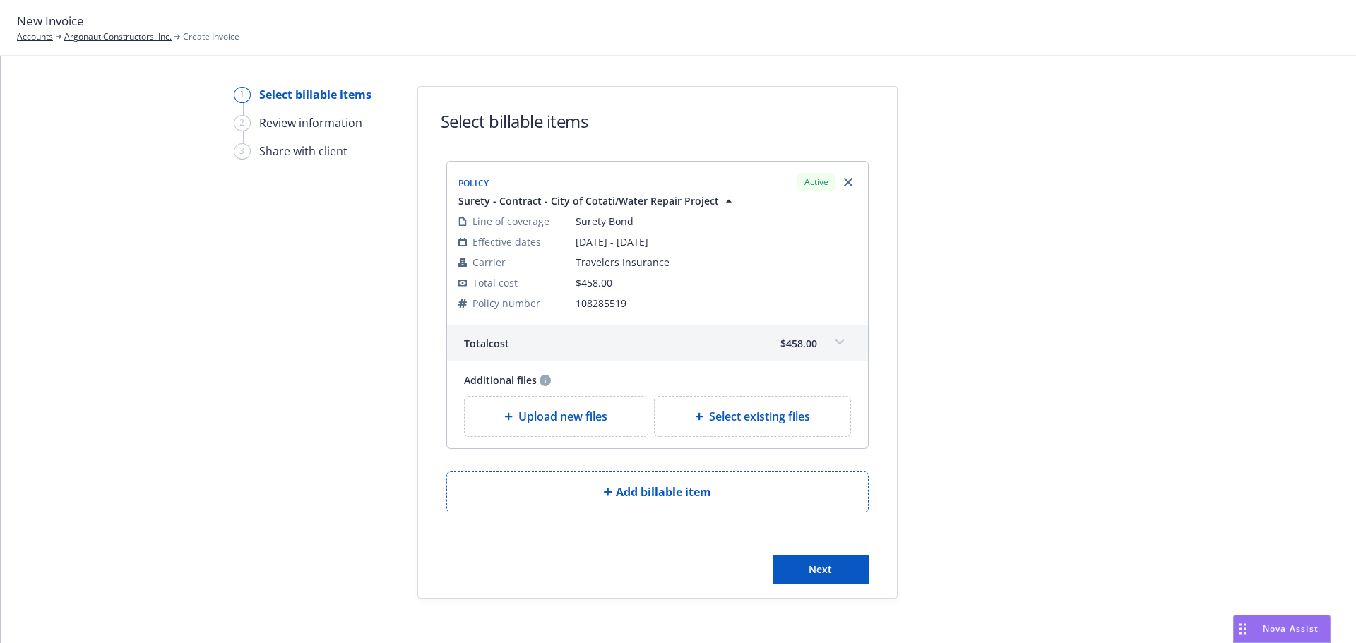
scroll to position [39, 0]
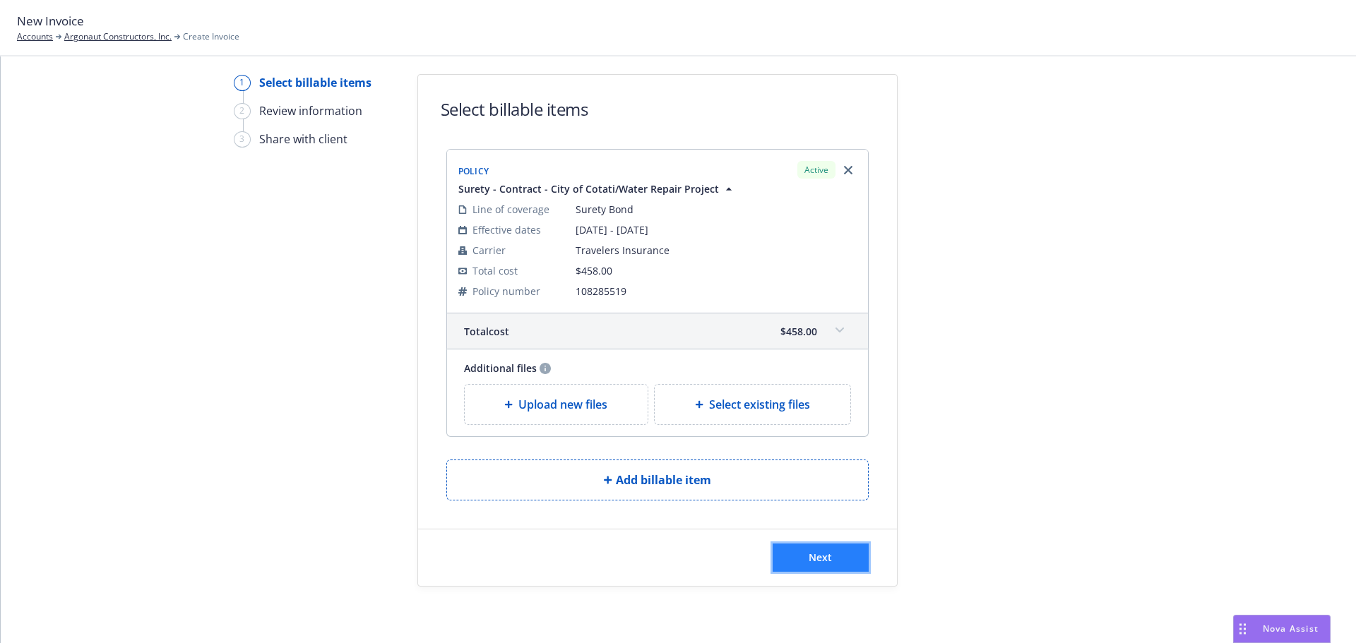
click at [824, 561] on span "Next" at bounding box center [820, 557] width 23 height 13
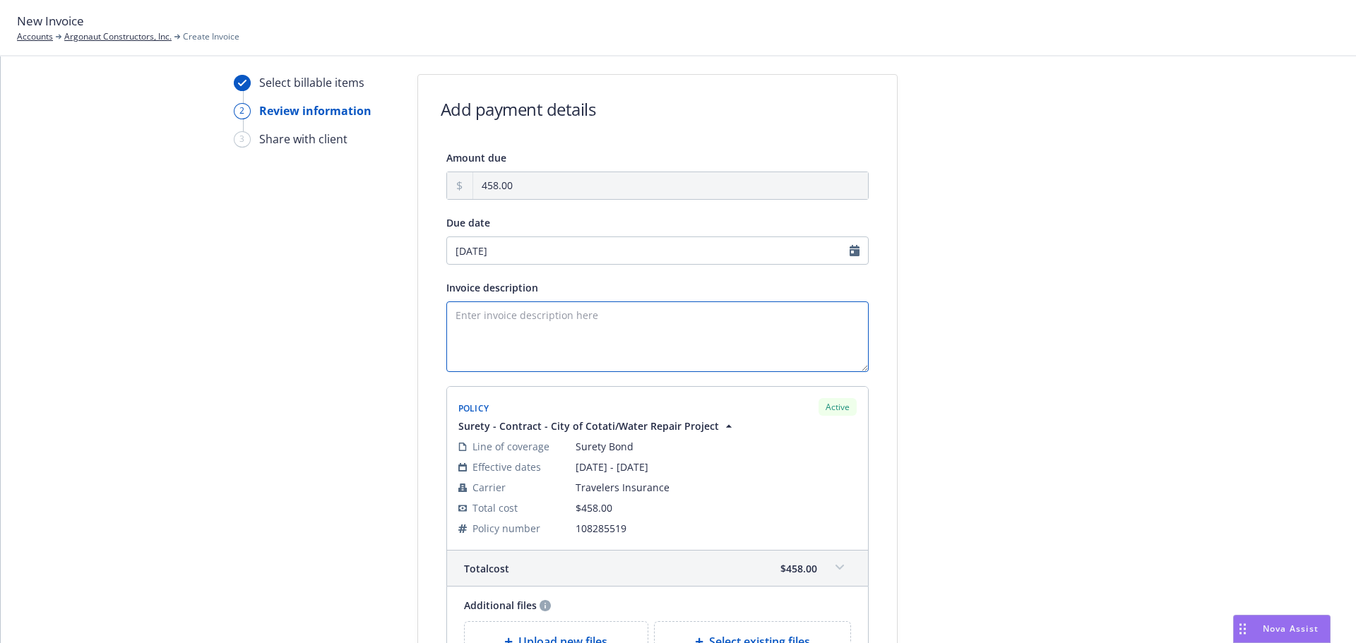
click at [490, 324] on textarea "Invoice description" at bounding box center [657, 337] width 422 height 71
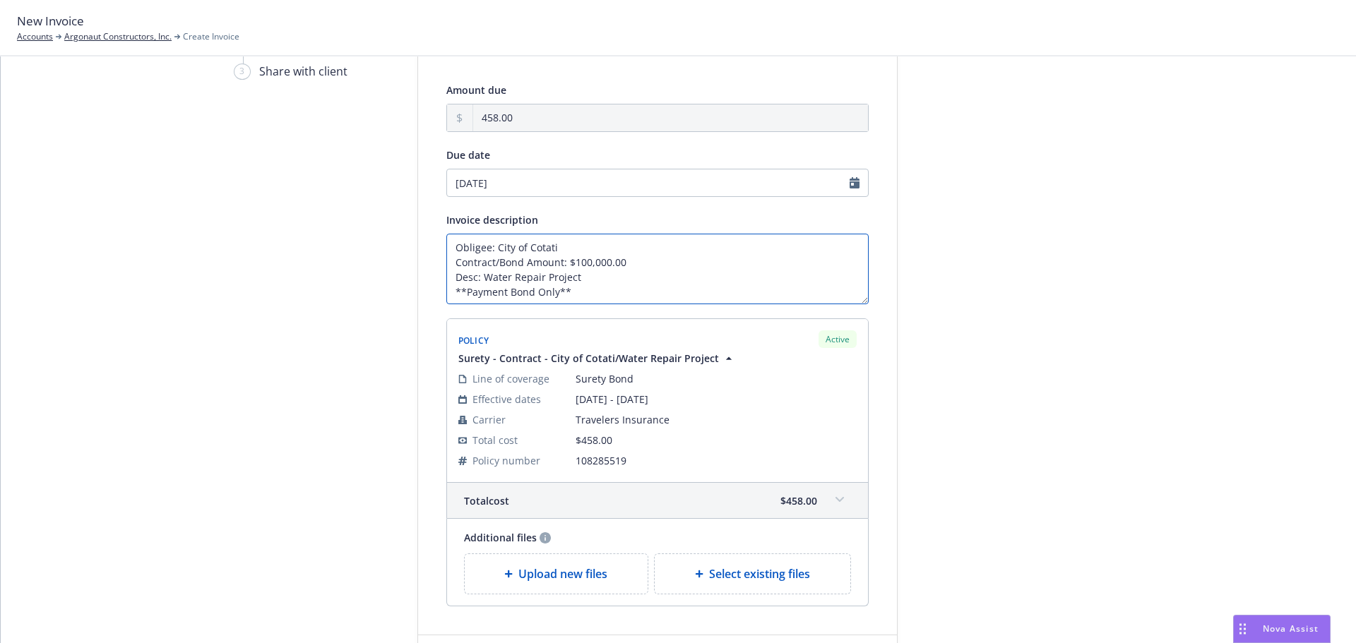
scroll to position [213, 0]
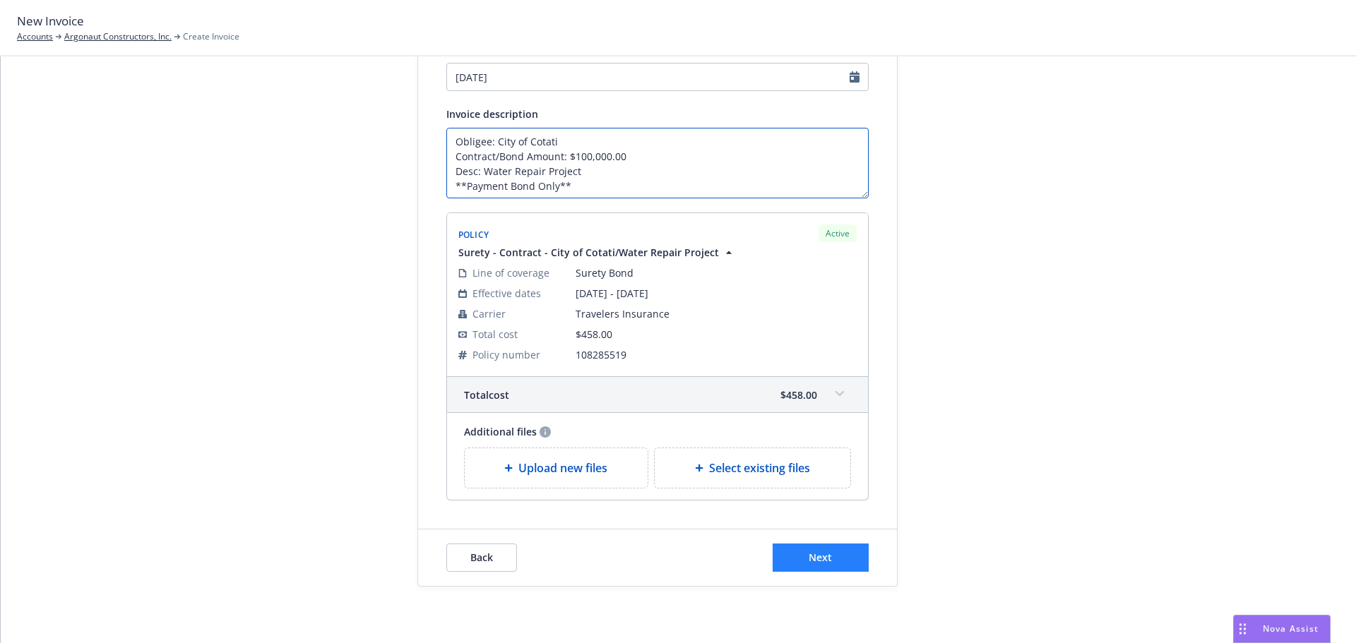
type textarea "Obligee: City of Cotati Contract/Bond Amount: $100,000.00 Desc: Water Repair Pr…"
click at [791, 553] on button "Next" at bounding box center [821, 558] width 96 height 28
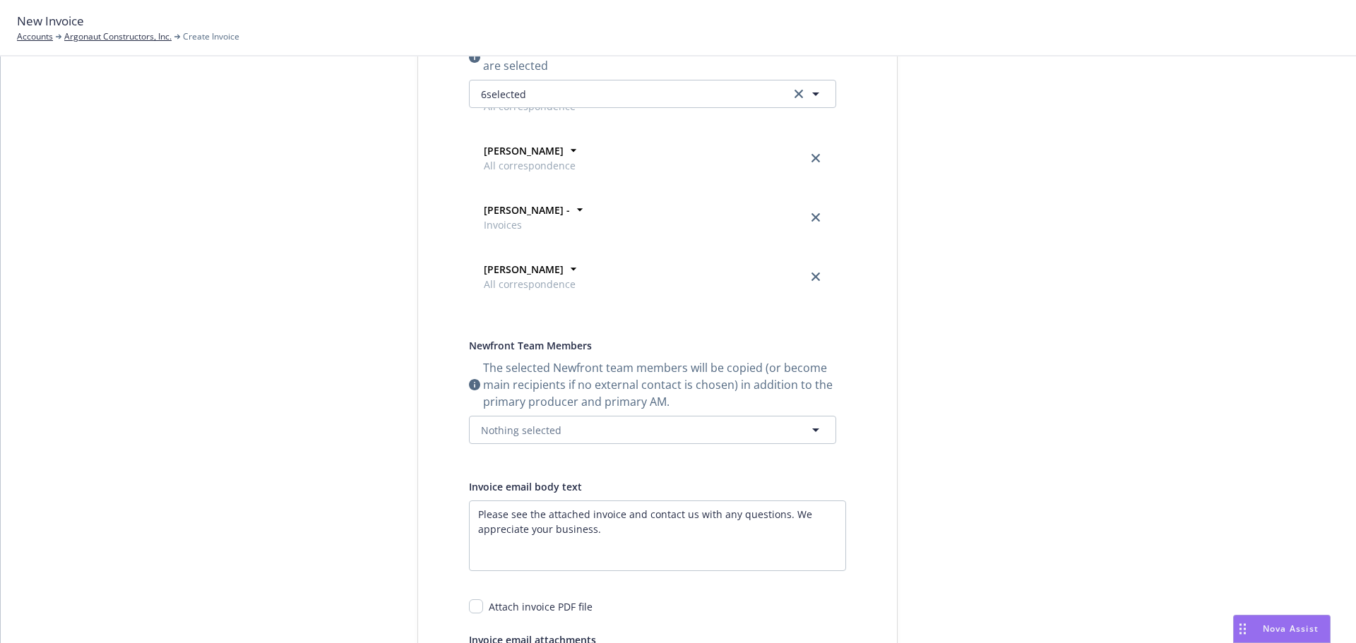
scroll to position [473, 0]
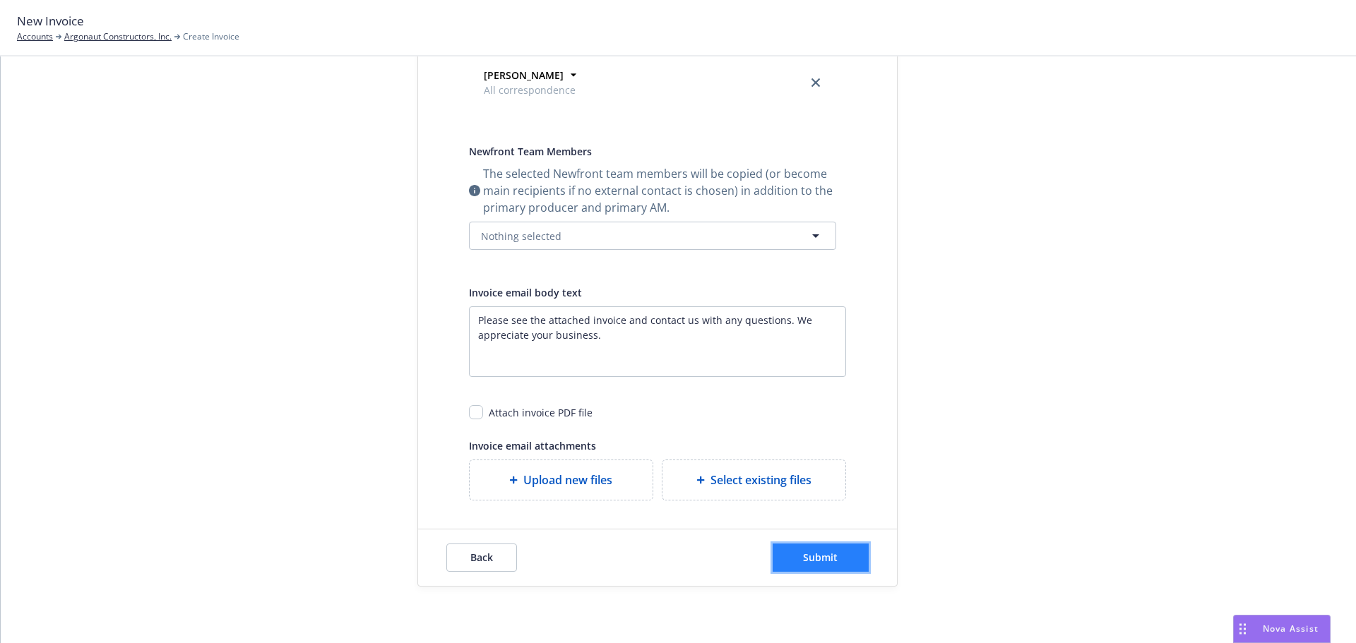
click at [792, 552] on button "Submit" at bounding box center [821, 558] width 96 height 28
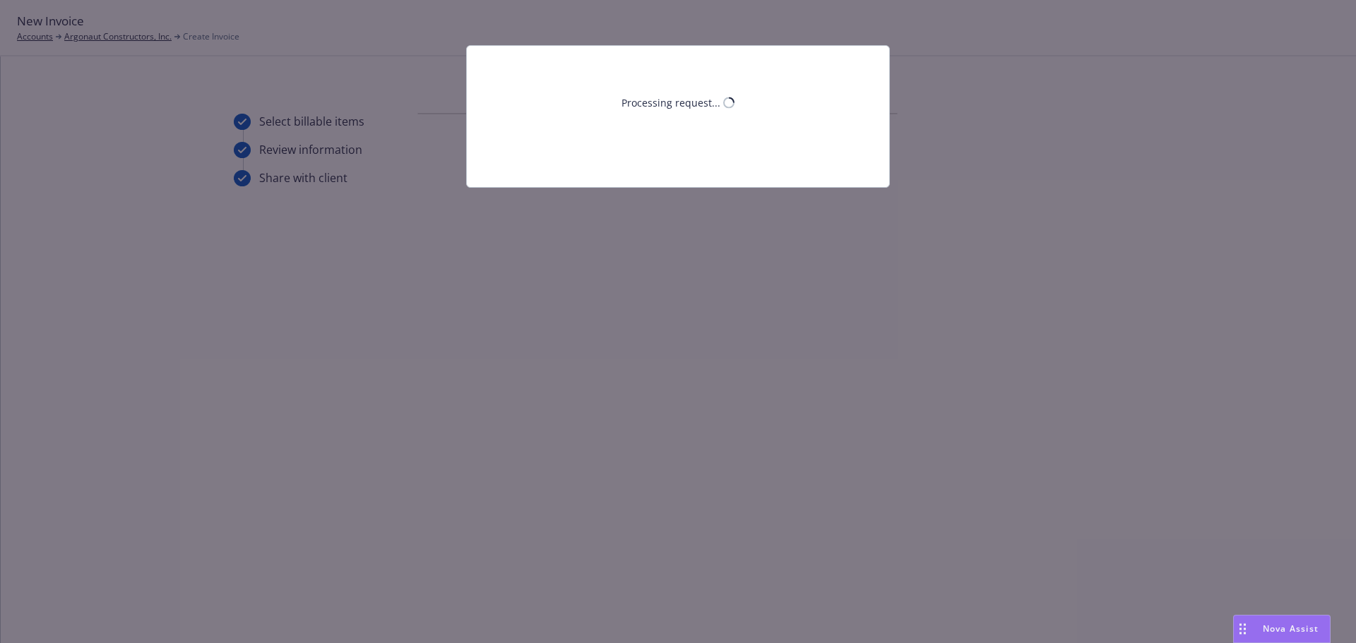
scroll to position [0, 0]
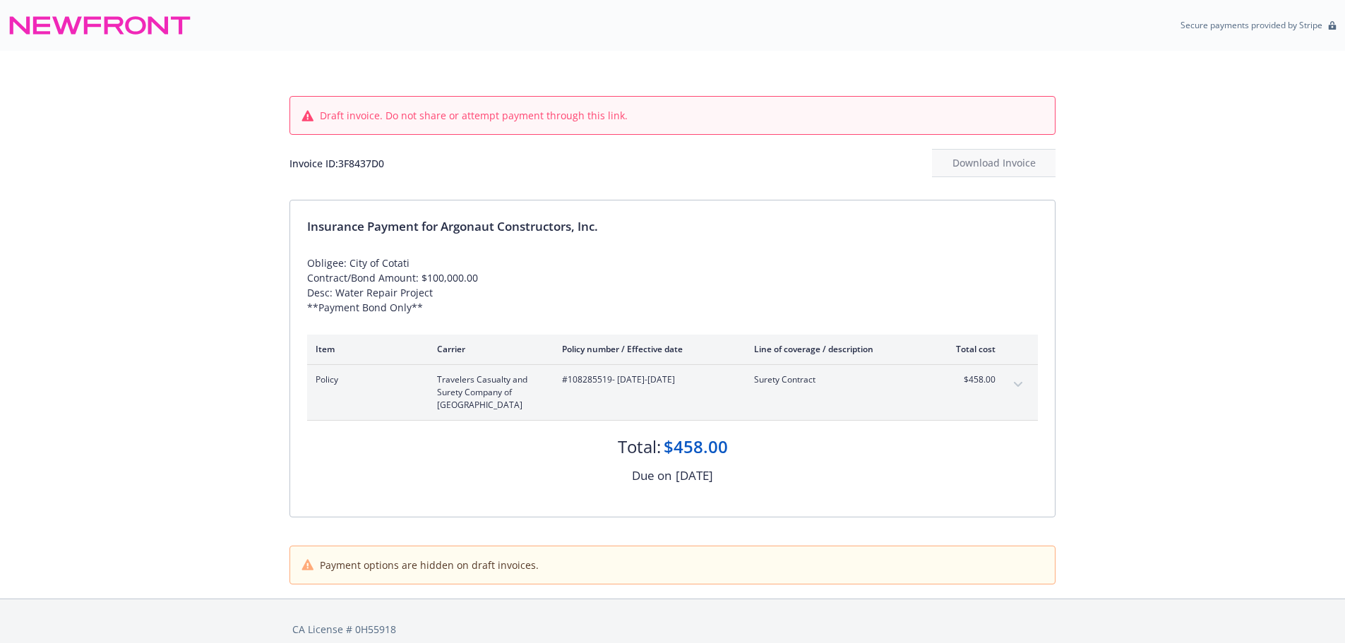
drag, startPoint x: 171, startPoint y: 155, endPoint x: 192, endPoint y: 69, distance: 88.7
click at [175, 154] on div "Draft invoice. Do not share or attempt payment through this link. Invoice ID: 3…" at bounding box center [672, 325] width 1345 height 548
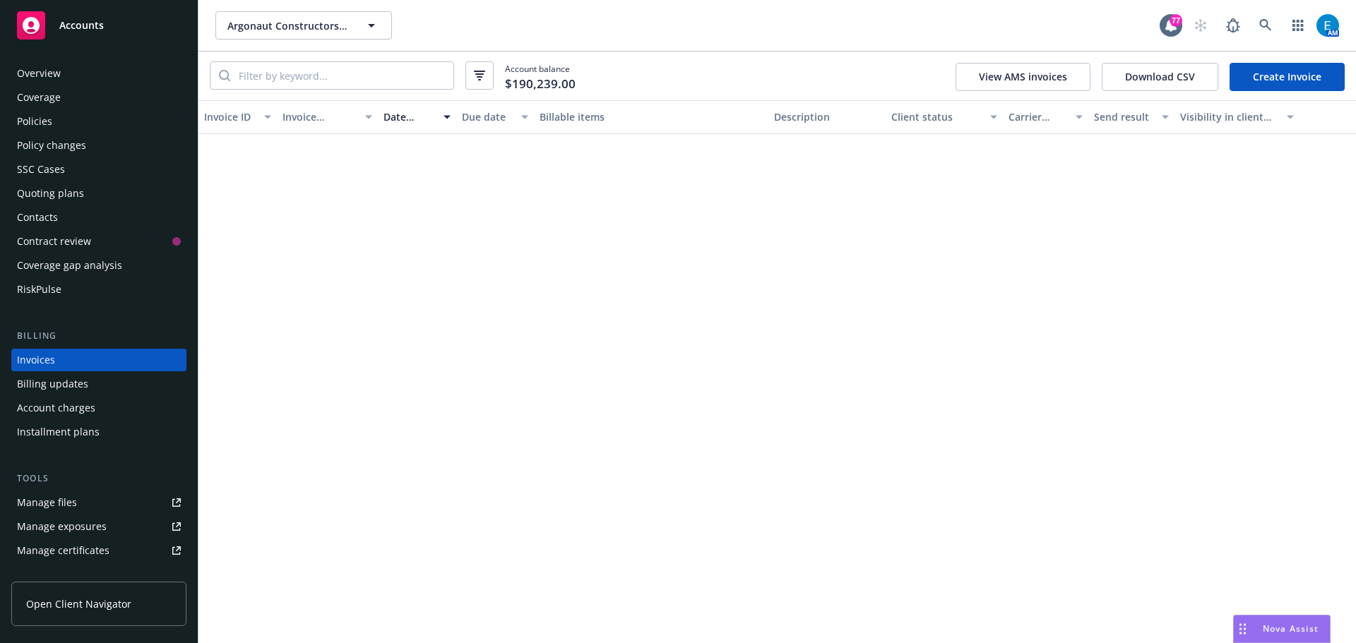
scroll to position [16, 0]
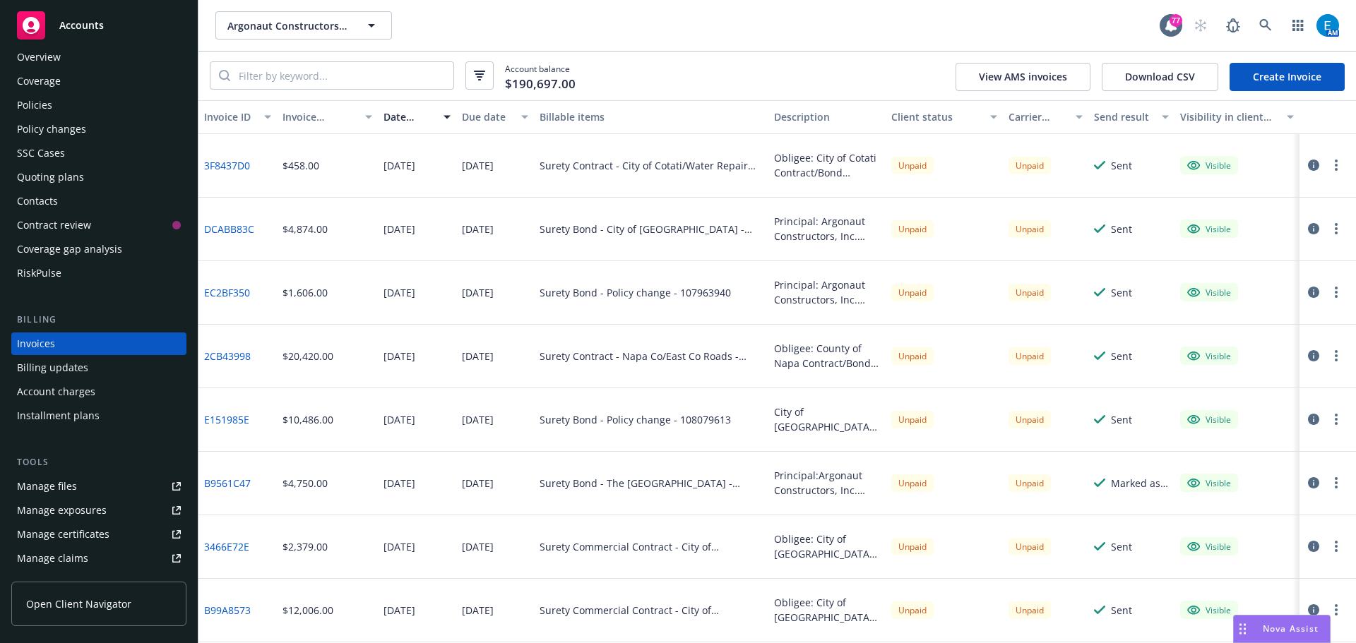
click at [37, 103] on div "Policies" at bounding box center [34, 105] width 35 height 23
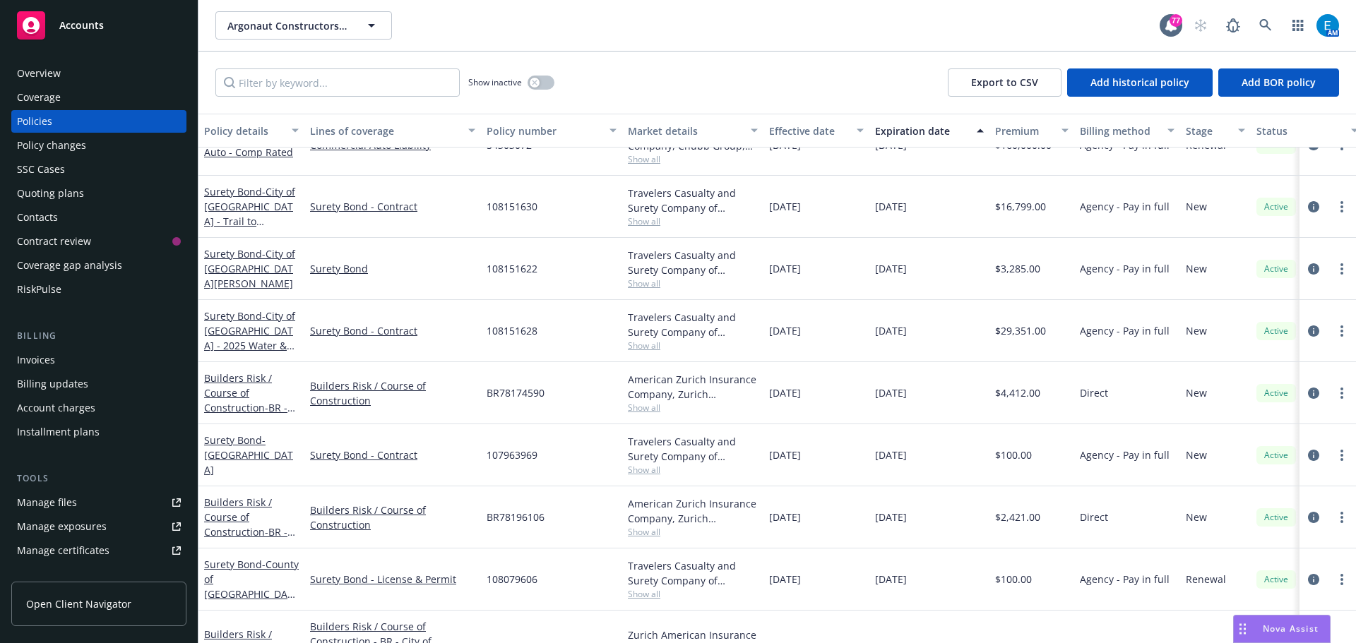
scroll to position [1260, 0]
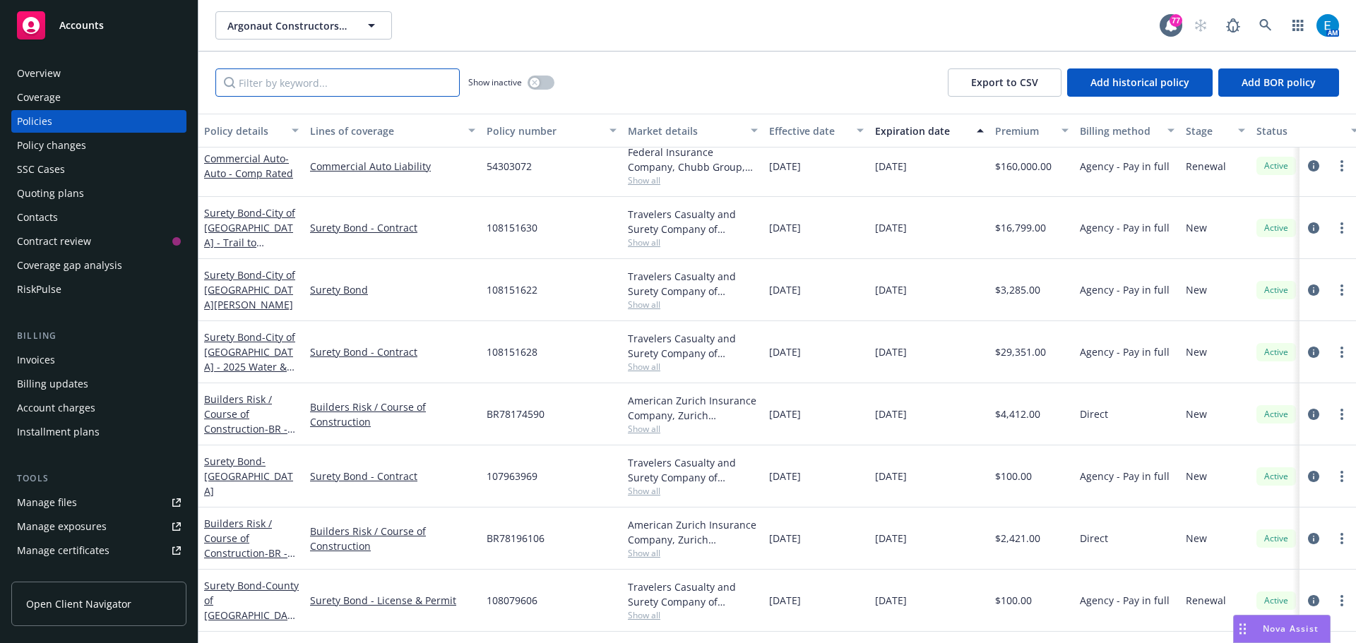
click at [350, 76] on input "Filter by keyword..." at bounding box center [337, 82] width 244 height 28
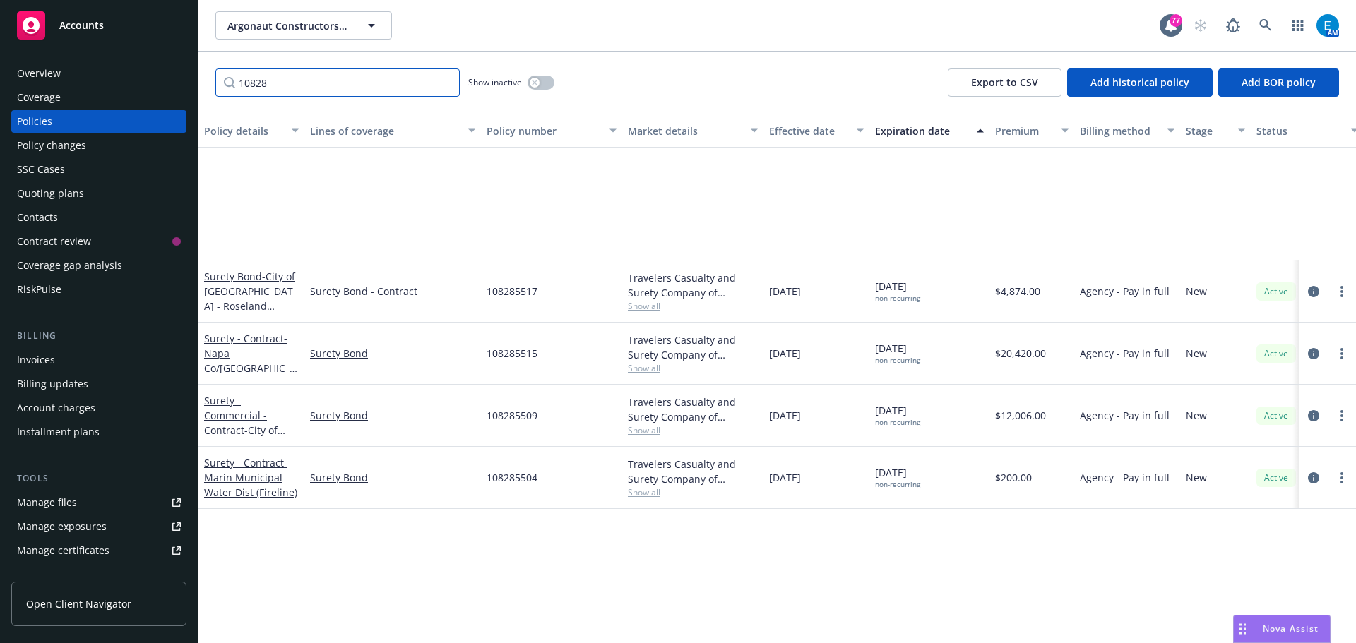
scroll to position [0, 0]
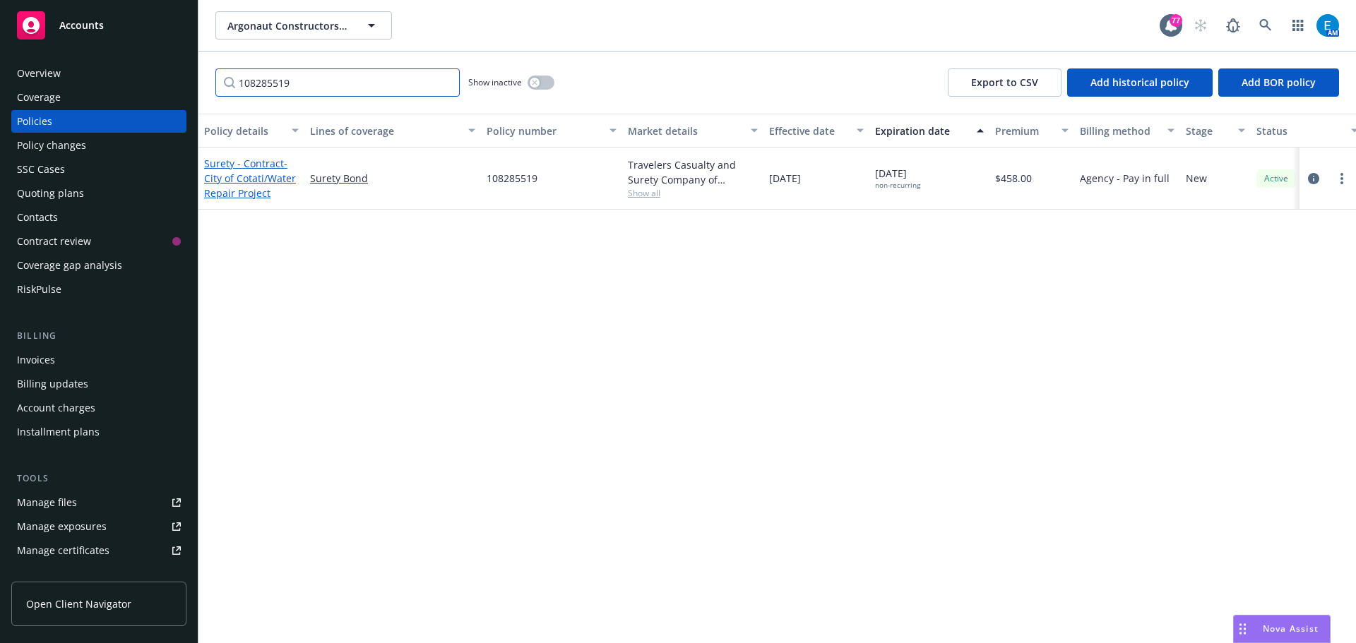
type input "108285519"
click at [218, 175] on span "- City of Cotati/Water Repair Project" at bounding box center [250, 178] width 92 height 43
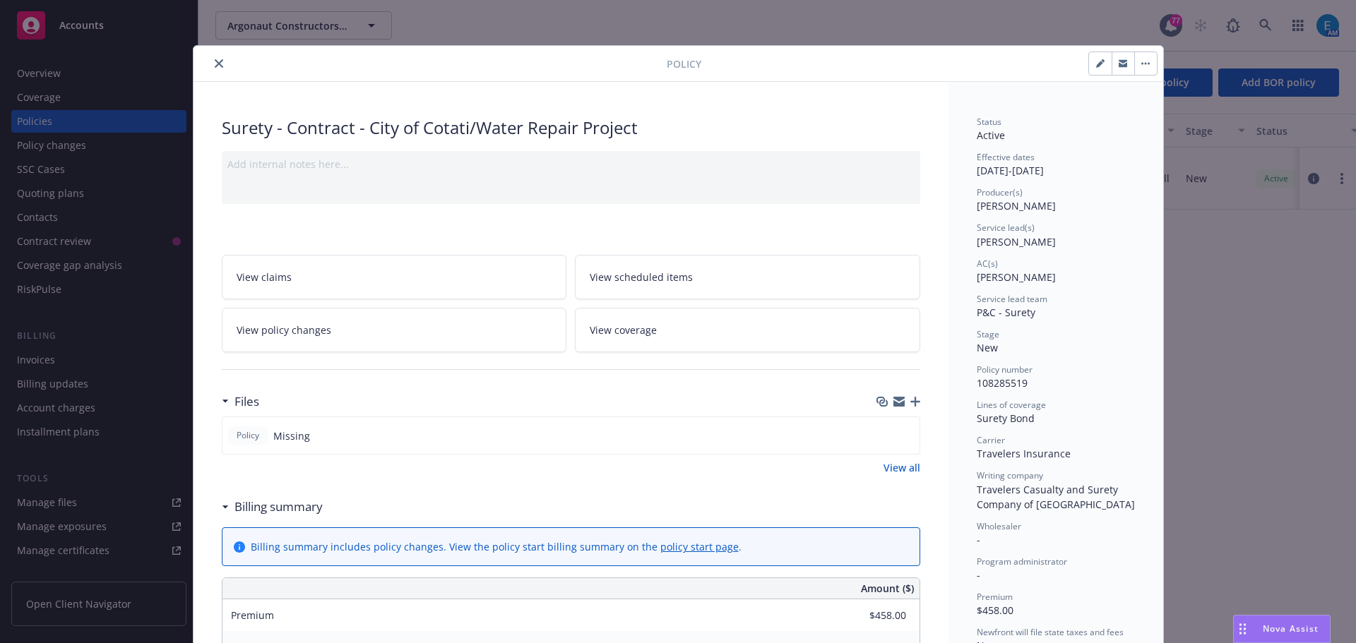
click at [910, 403] on icon "button" at bounding box center [915, 402] width 10 height 10
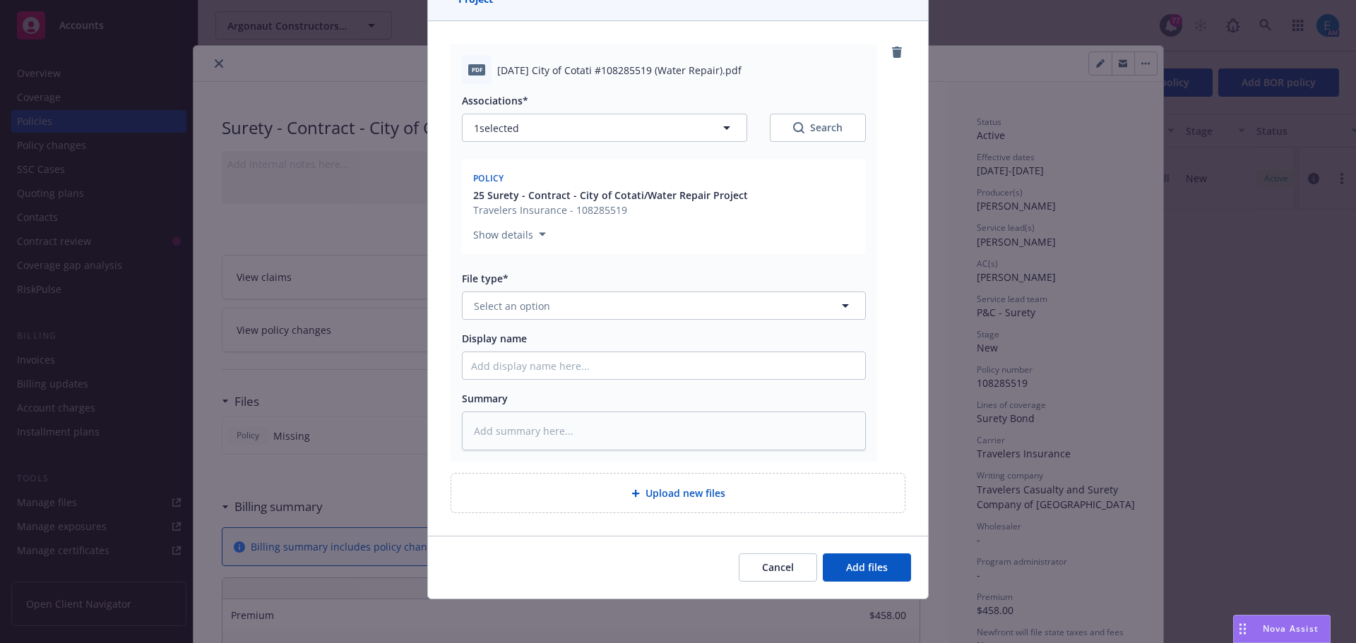
scroll to position [138, 0]
click at [576, 303] on button "Select an option" at bounding box center [664, 304] width 404 height 28
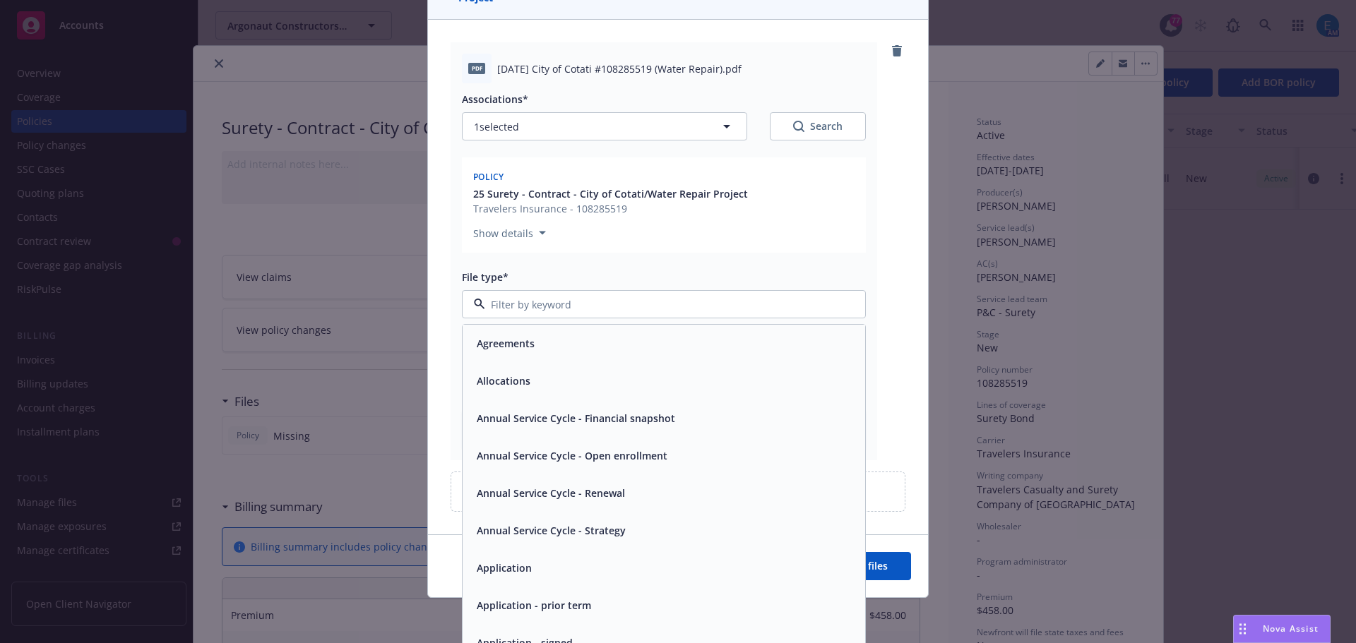
type input "o"
type input "pol"
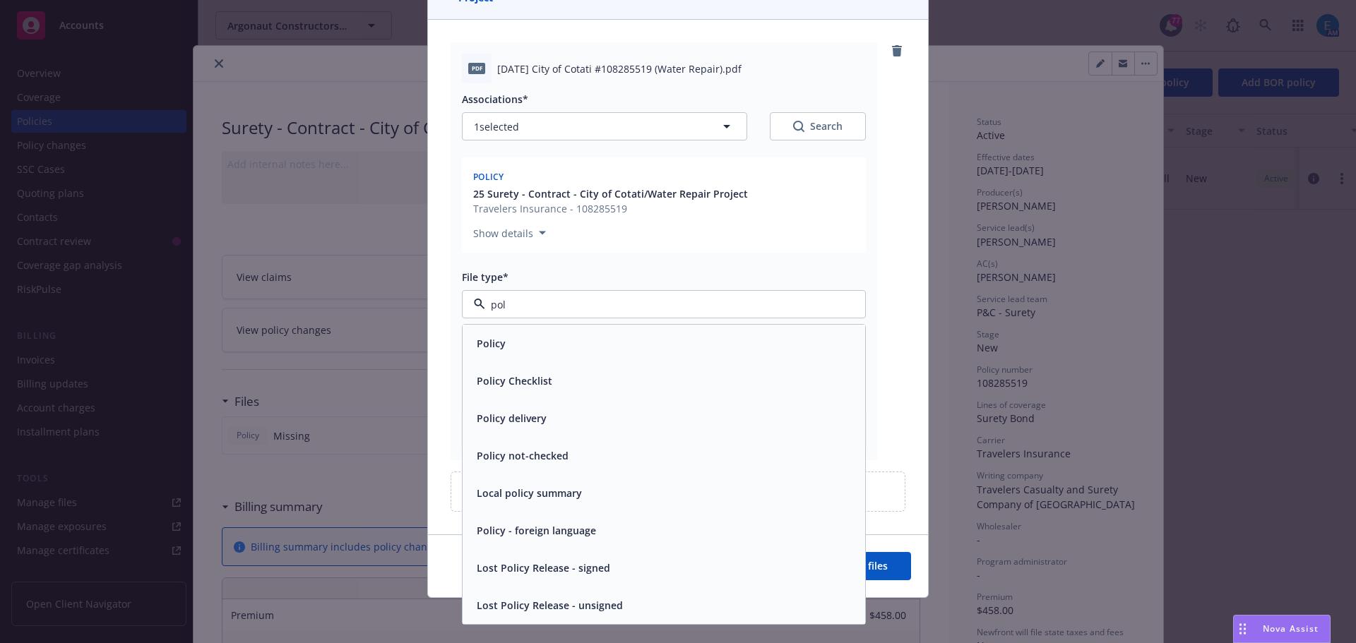
click at [484, 343] on span "Policy" at bounding box center [491, 343] width 29 height 15
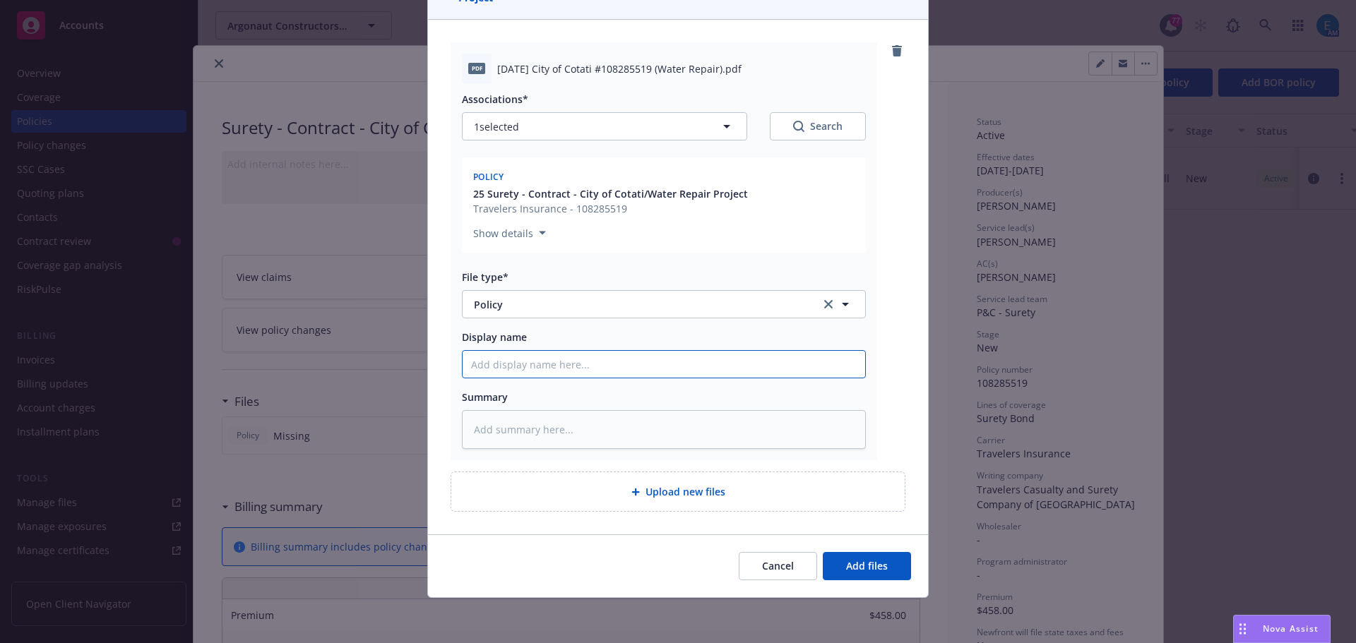
click at [566, 364] on input "Display name" at bounding box center [664, 364] width 403 height 27
type textarea "x"
type input "#"
type textarea "x"
type input "#1"
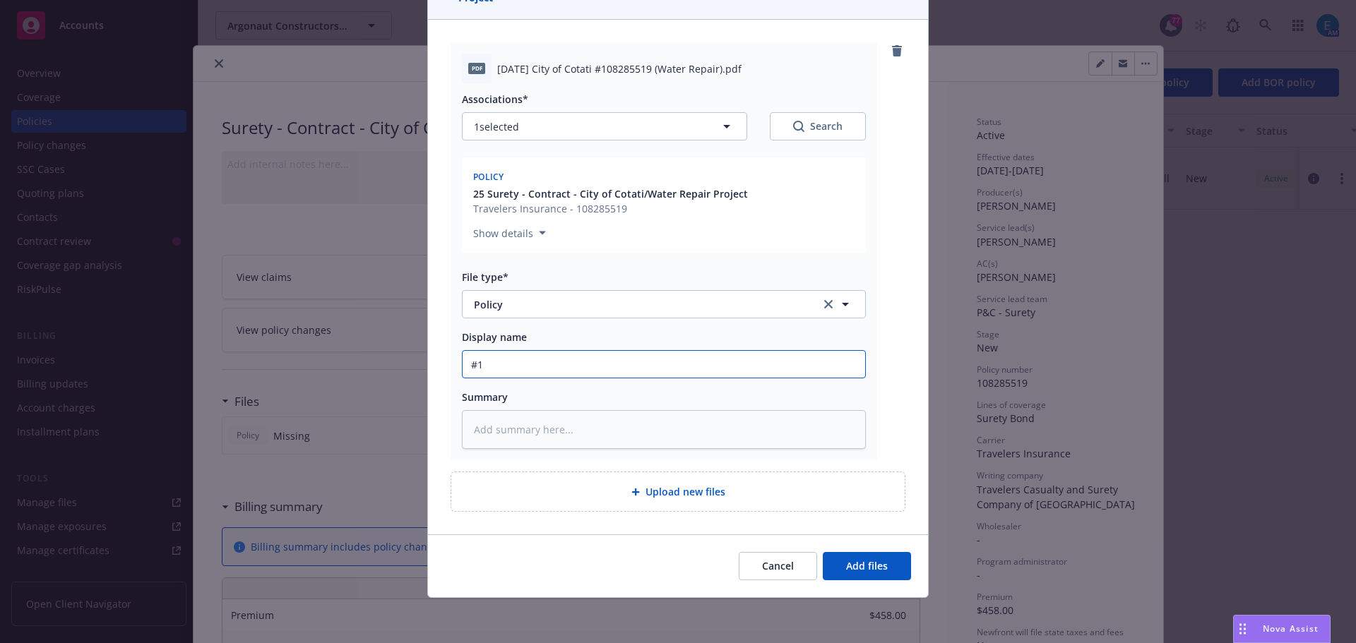
type textarea "x"
type input "#10"
type textarea "x"
type input "#108"
type textarea "x"
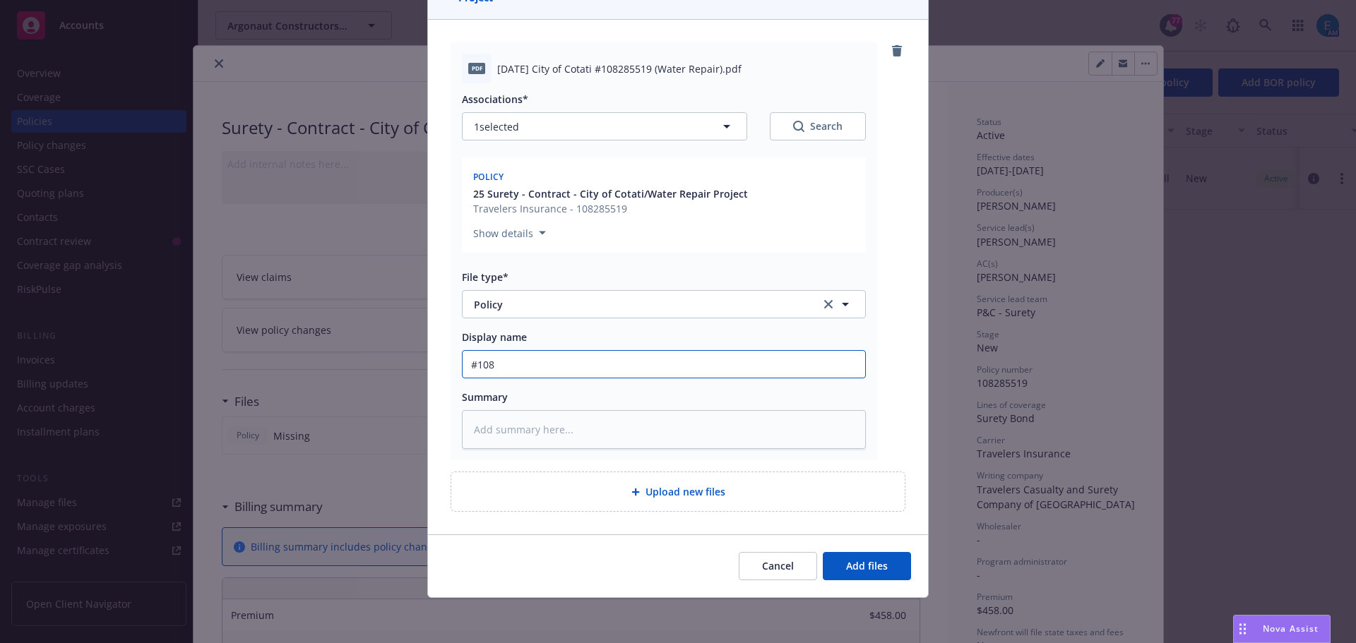
type input "#1082"
type textarea "x"
type input "#10828"
type textarea "x"
type input "#108285"
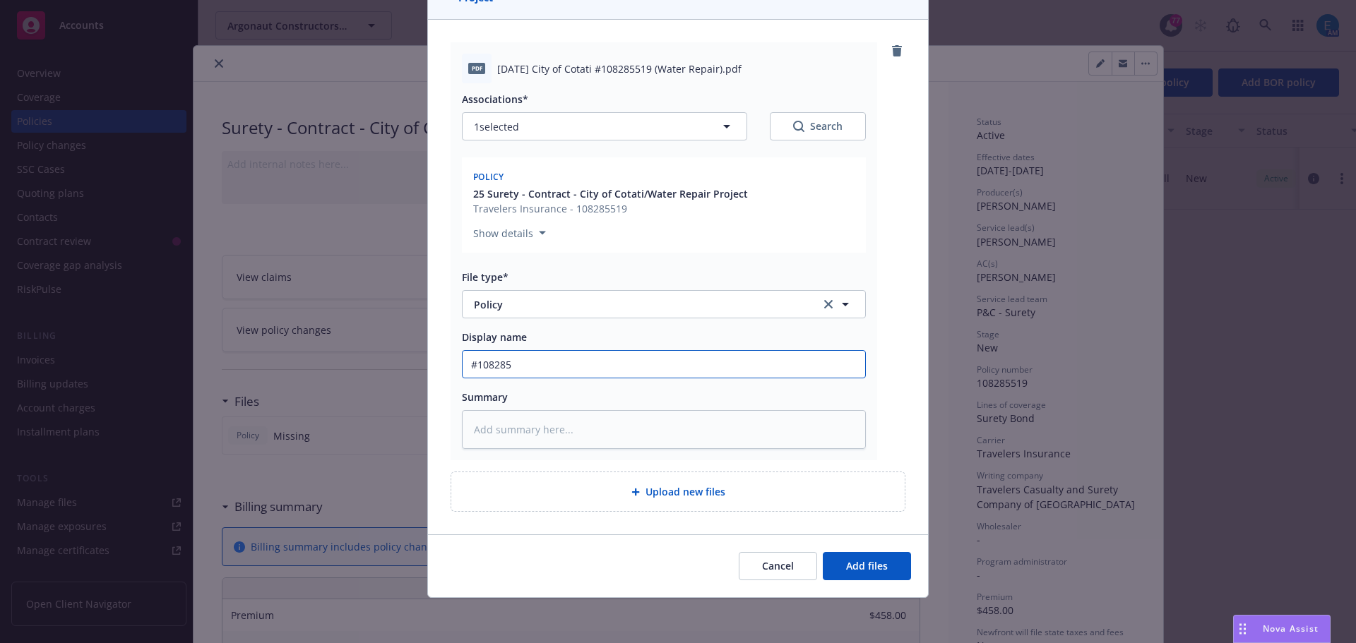
type textarea "x"
type input "#1082855"
type textarea "x"
type input "#10828551"
type textarea "x"
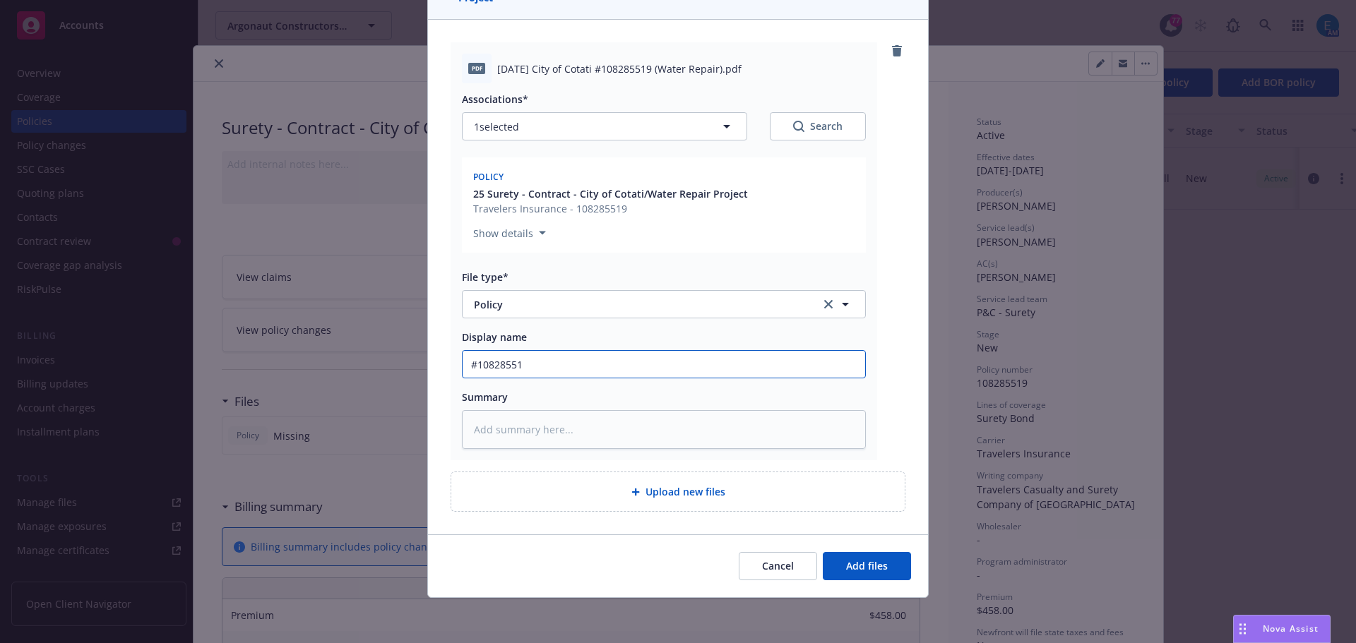
type input "#108285519"
type textarea "x"
type input "#108285519"
type textarea "x"
type input "#108285519 C"
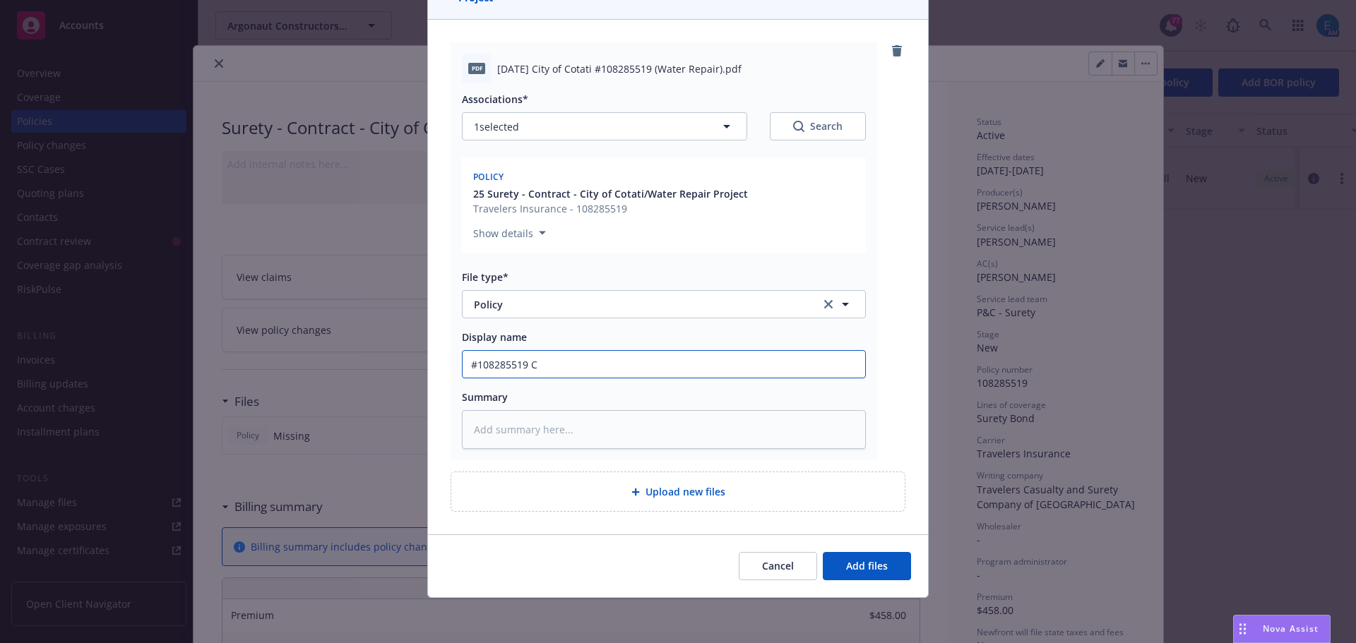
type textarea "x"
type input "#108285519 Ci"
type textarea "x"
type input "#108285519 Cit"
type textarea "x"
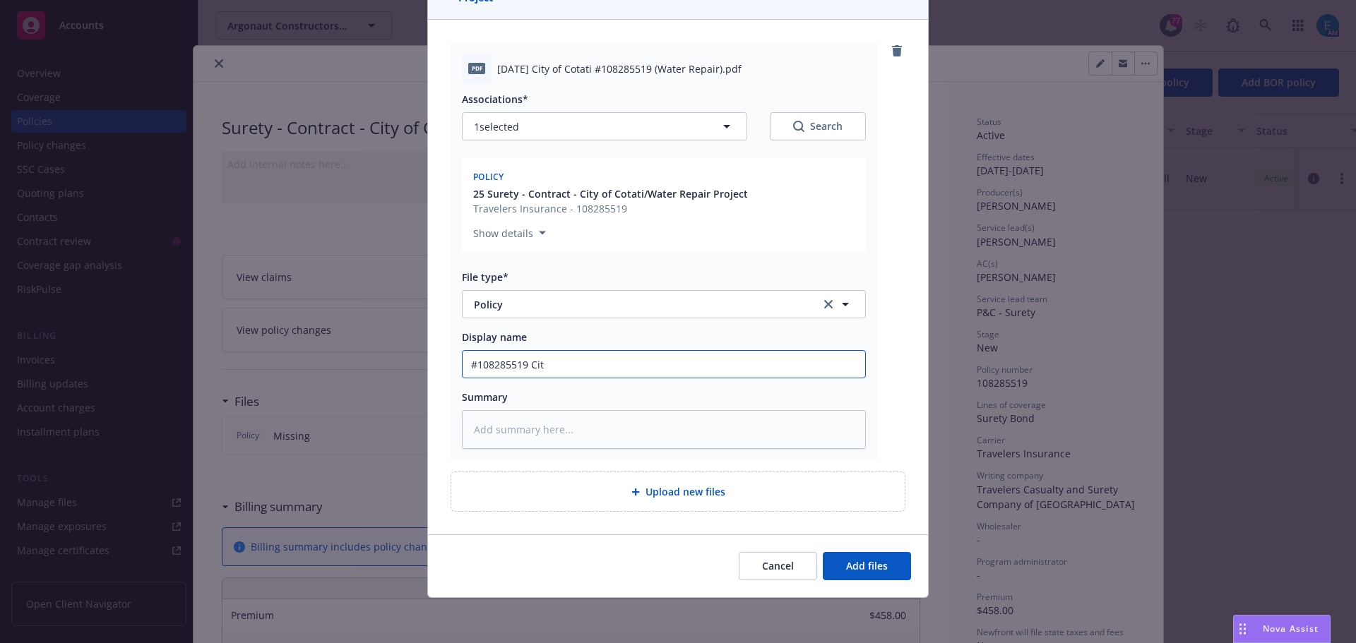
type input "#108285519 City"
type textarea "x"
type input "#108285519 City o"
type textarea "x"
type input "#108285519 City of"
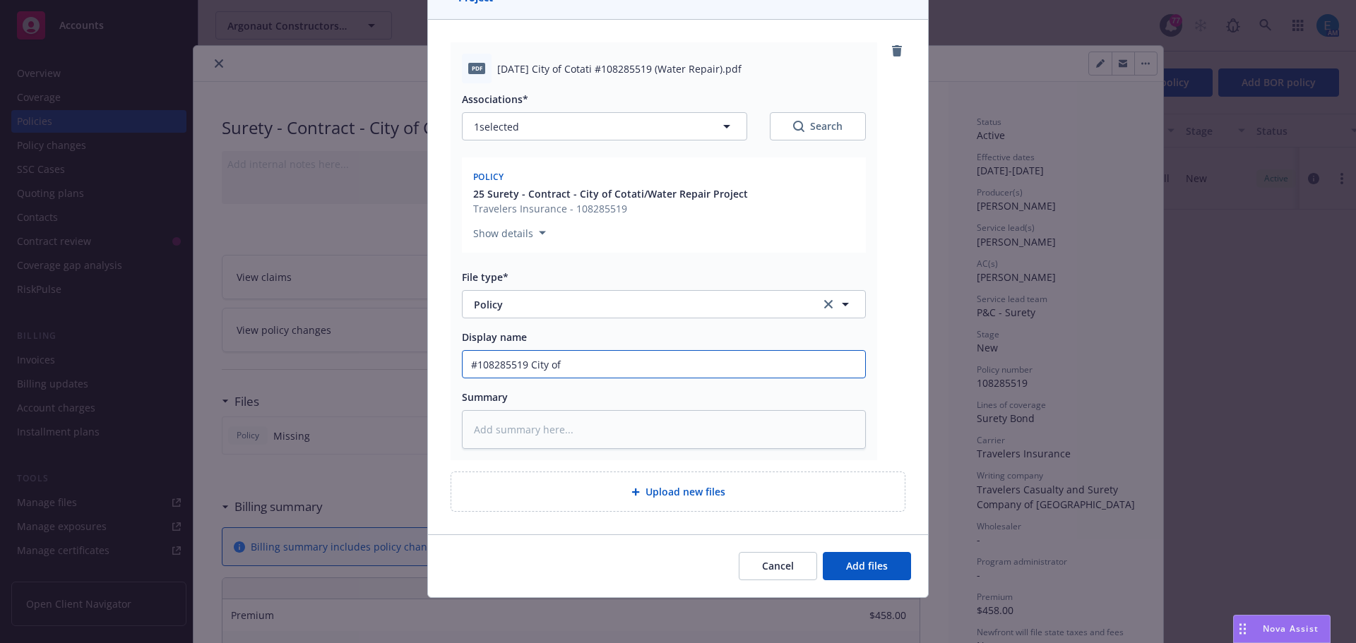
type textarea "x"
type input "#108285519 City of"
type textarea "x"
type input "#108285519 City of C"
type textarea "x"
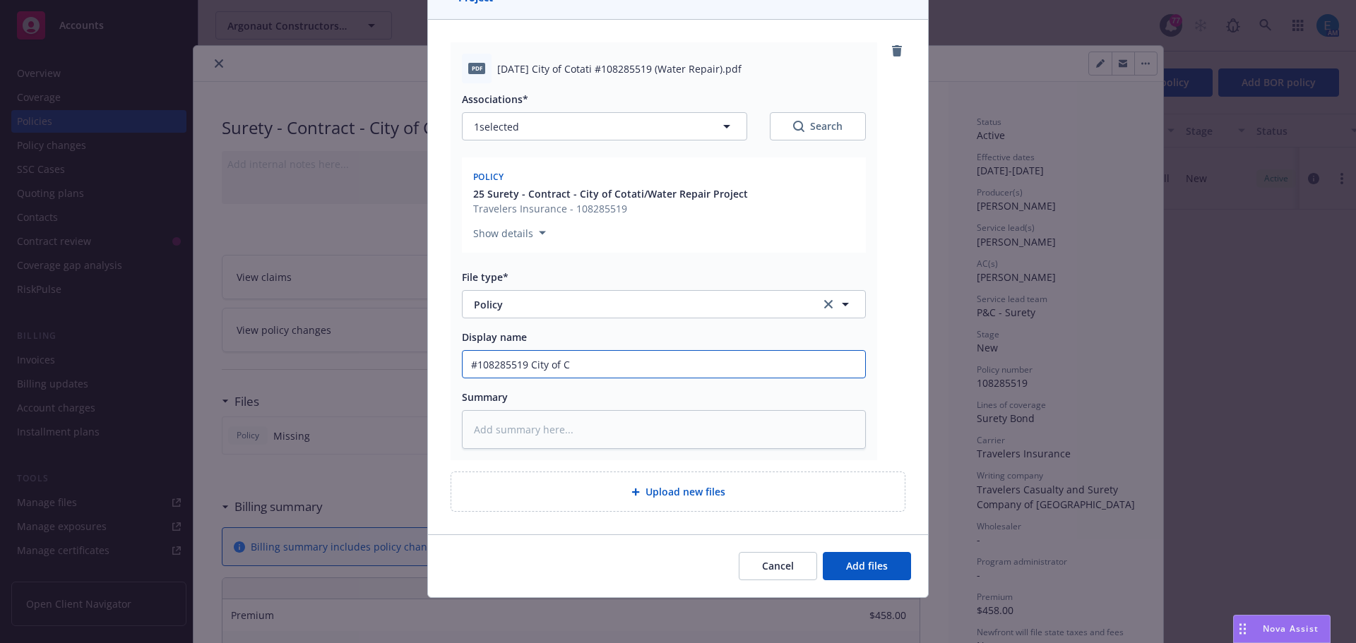
type input "#108285519 City of Co"
type textarea "x"
type input "#108285519 City of Cot"
type textarea "x"
type input "#108285519 City of Cota"
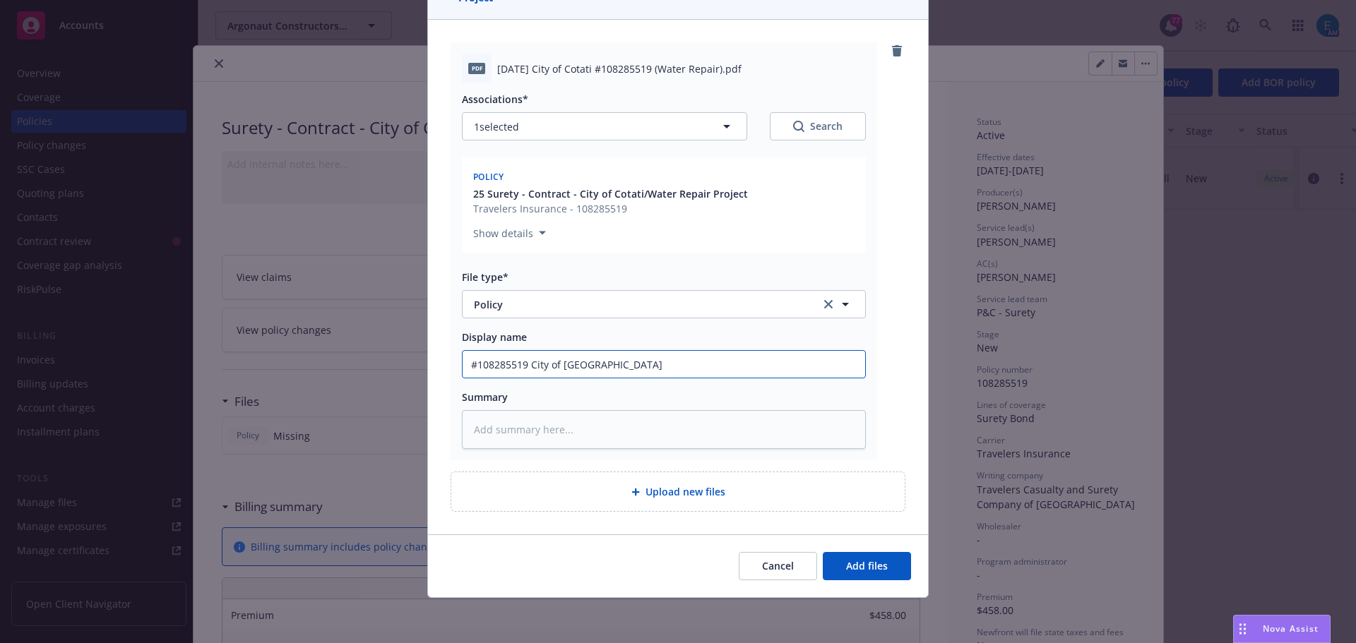
type textarea "x"
type input "#108285519 City of Cotat"
type textarea "x"
type input "#108285519 City of Cotati"
type textarea "x"
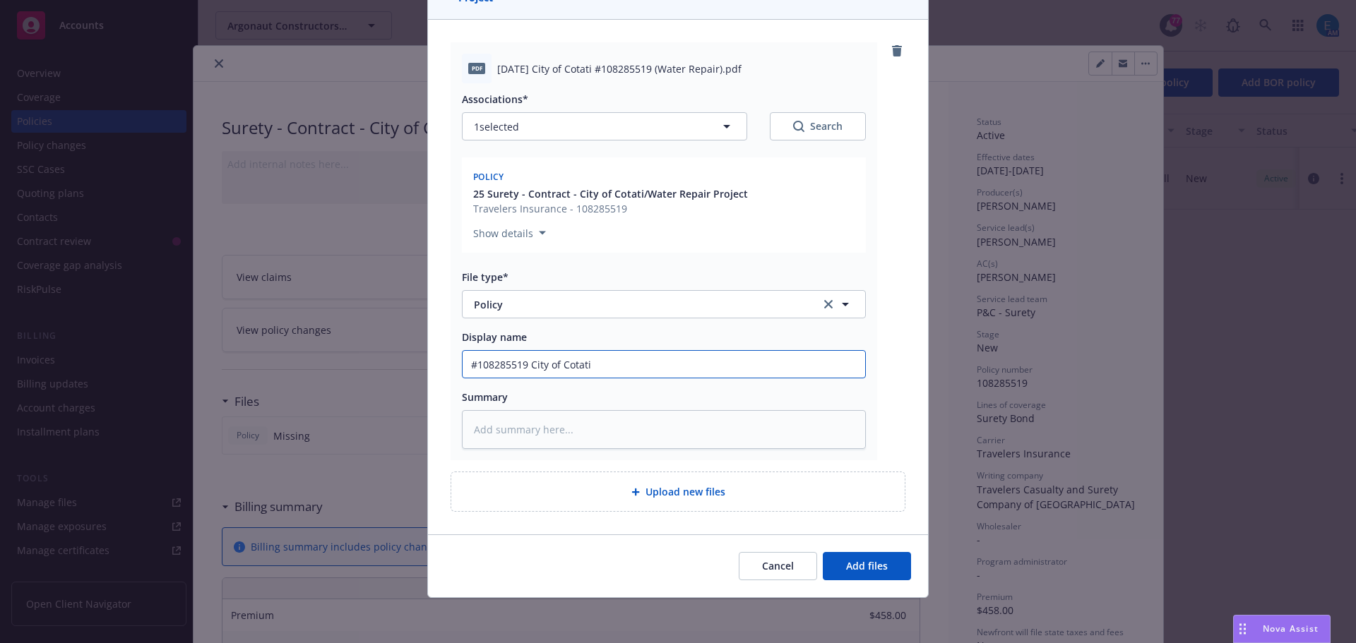
type input "#108285519 City of Cotati"
type textarea "x"
type input "#108285519 City of Cotati B"
type textarea "x"
type input "#108285519 City of Cotati Bo"
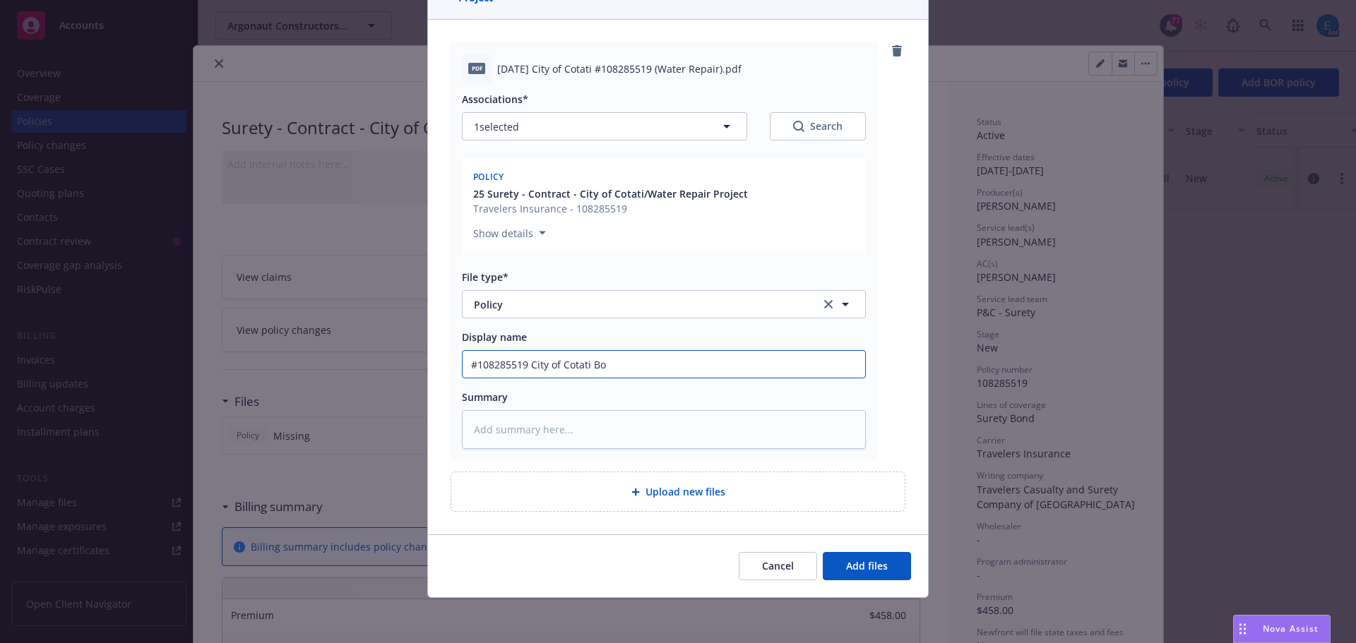
type textarea "x"
type input "#108285519 City of Cotati Bon"
type textarea "x"
drag, startPoint x: 614, startPoint y: 366, endPoint x: 431, endPoint y: 350, distance: 184.3
click at [432, 354] on div "pdf 2025 08 06 City of Cotati #108285519 (Water Repair).pdf Associations* 1 sel…" at bounding box center [678, 277] width 500 height 515
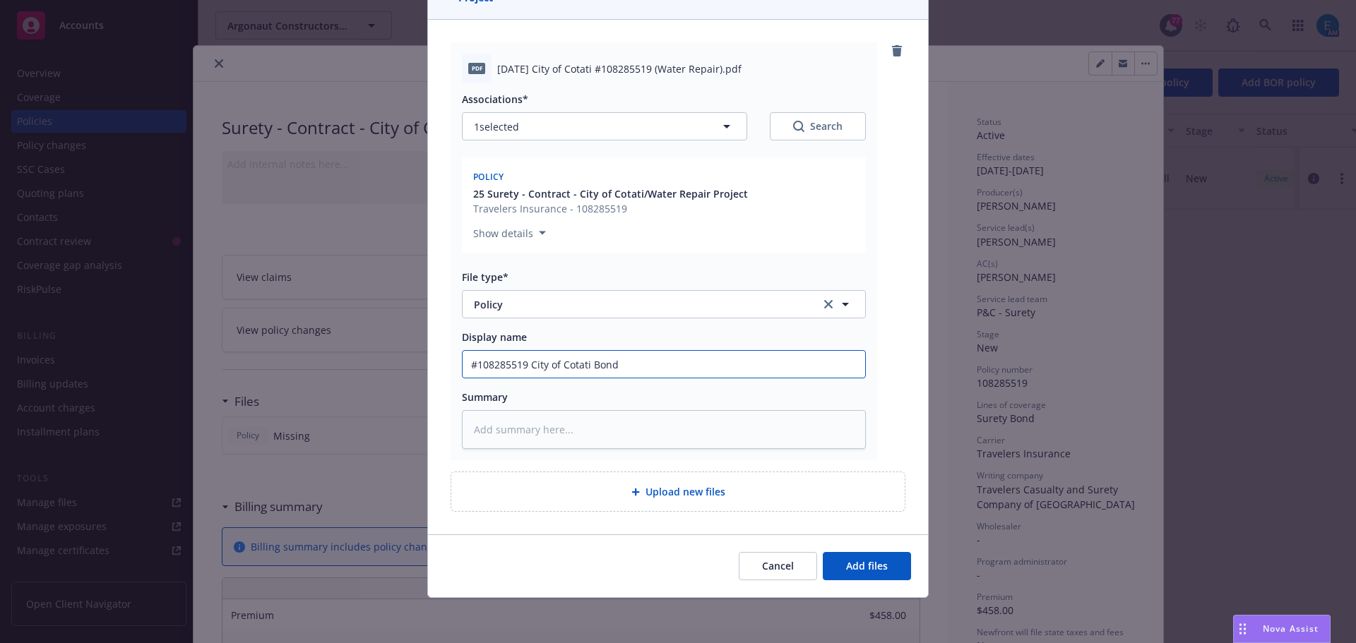
type input "#108285519 City of Cotati Bond"
click at [595, 430] on textarea at bounding box center [664, 429] width 404 height 39
paste textarea "#108285519 City of Cotati Bond"
type textarea "x"
type textarea "#108285519 City of Cotati Bond"
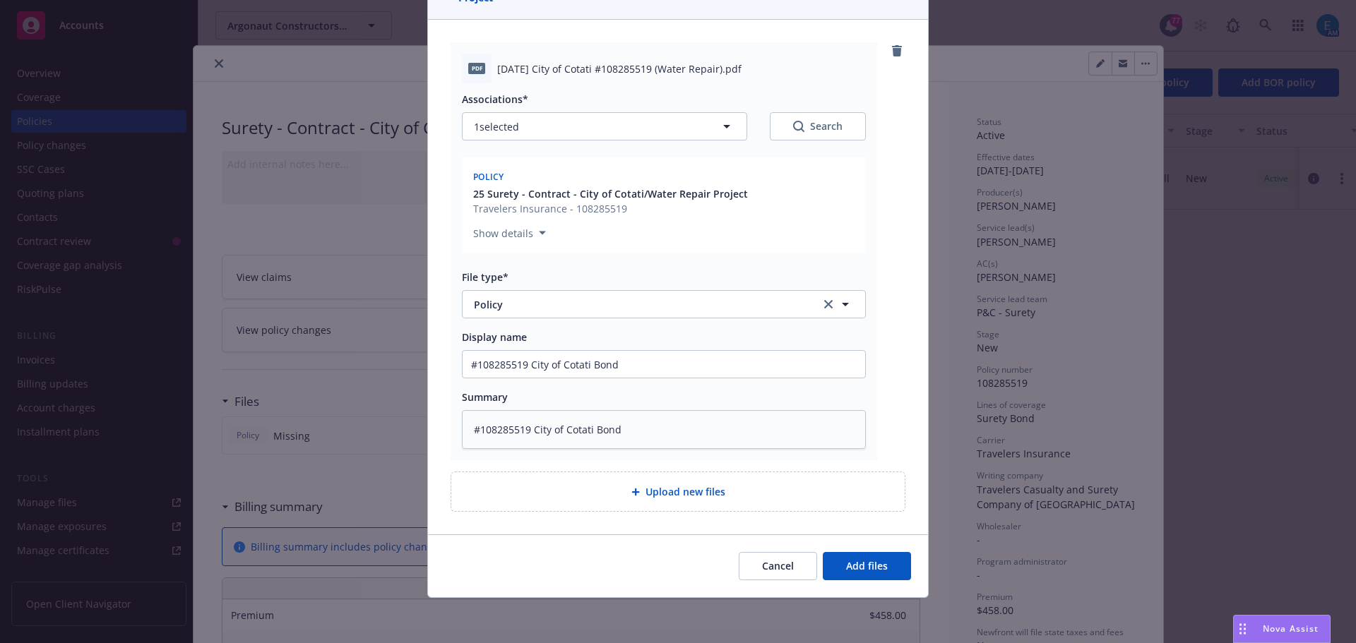
click at [665, 491] on span "Upload new files" at bounding box center [685, 491] width 80 height 15
type textarea "x"
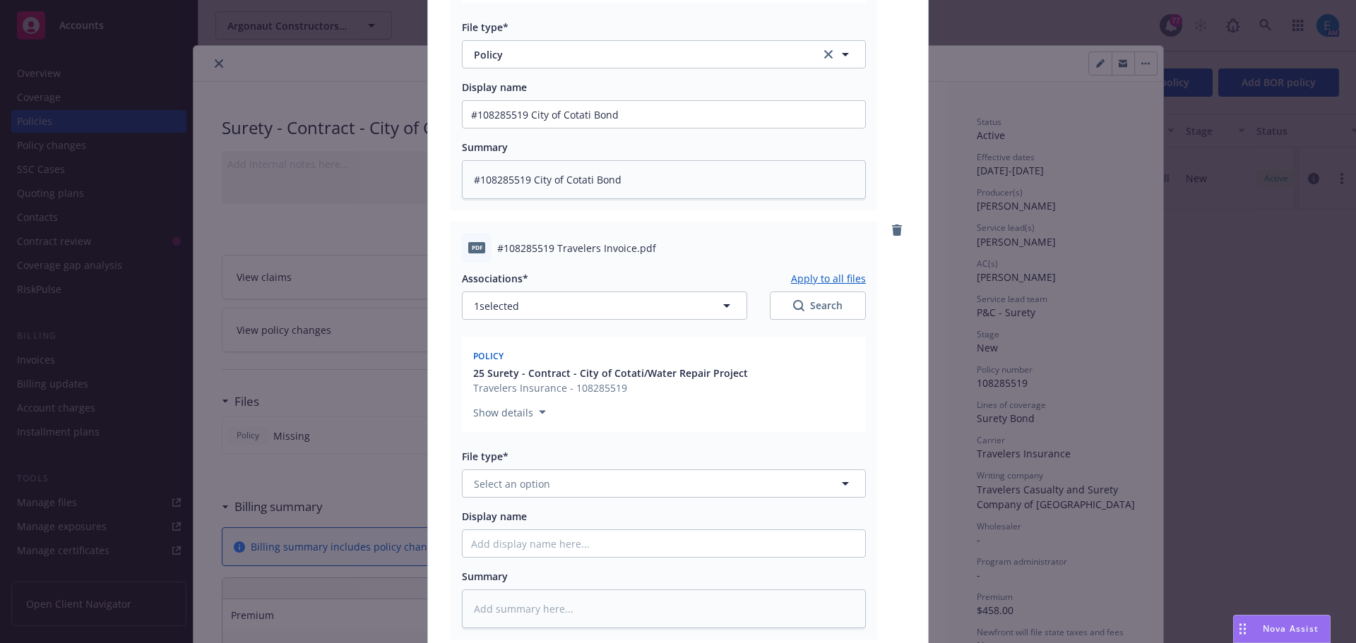
scroll to position [420, 0]
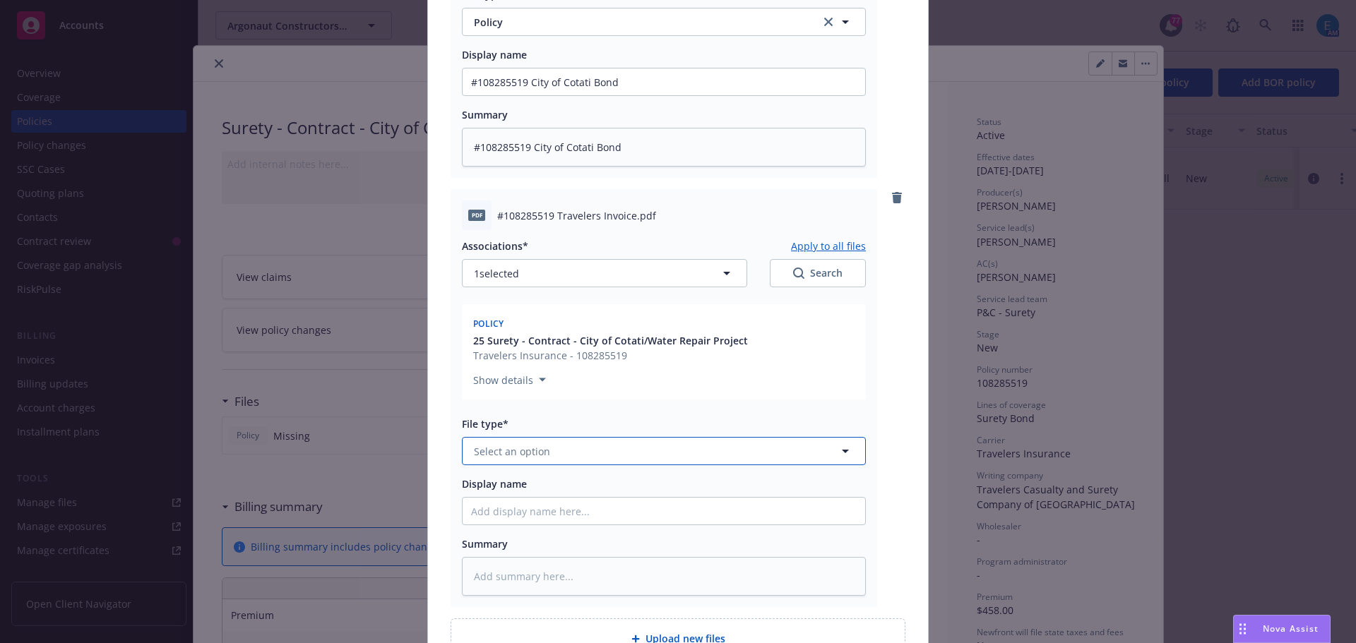
click at [545, 446] on button "Select an option" at bounding box center [664, 451] width 404 height 28
type input "inv"
click at [550, 530] on span "Invoice - Third Party" at bounding box center [525, 527] width 97 height 15
click at [527, 95] on input "Display name" at bounding box center [664, 81] width 403 height 27
type textarea "x"
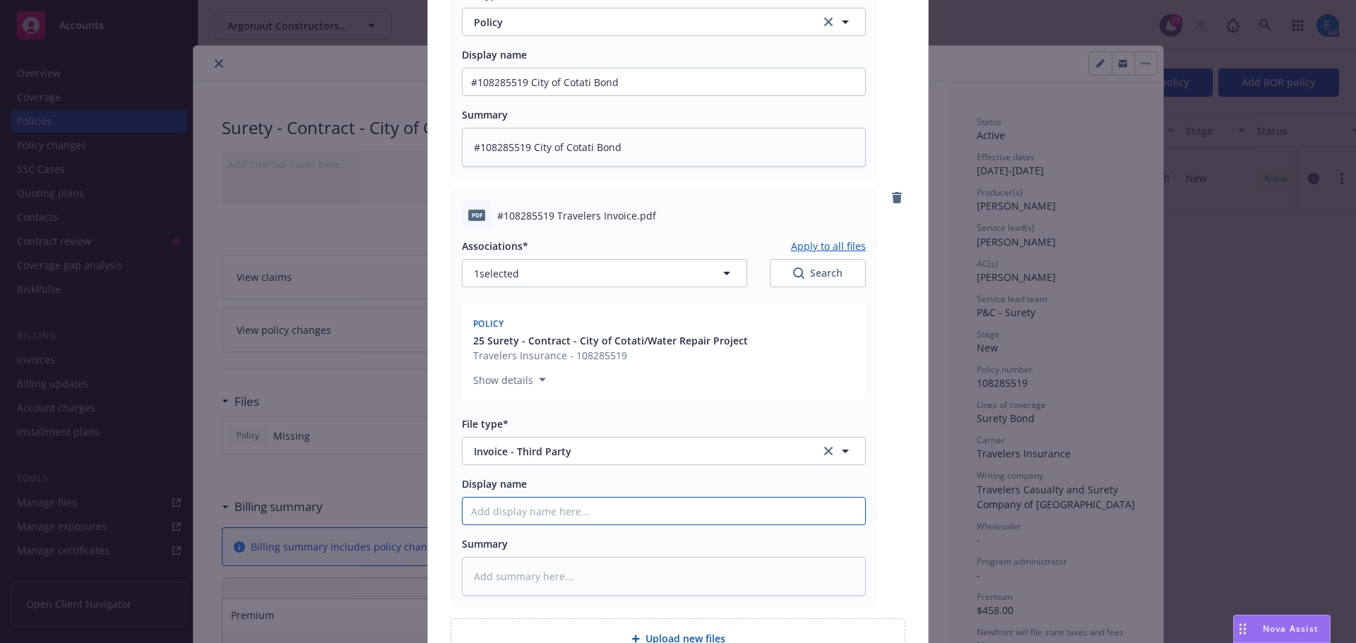
type input "#"
type textarea "x"
type input "#1"
type textarea "x"
type input "#10"
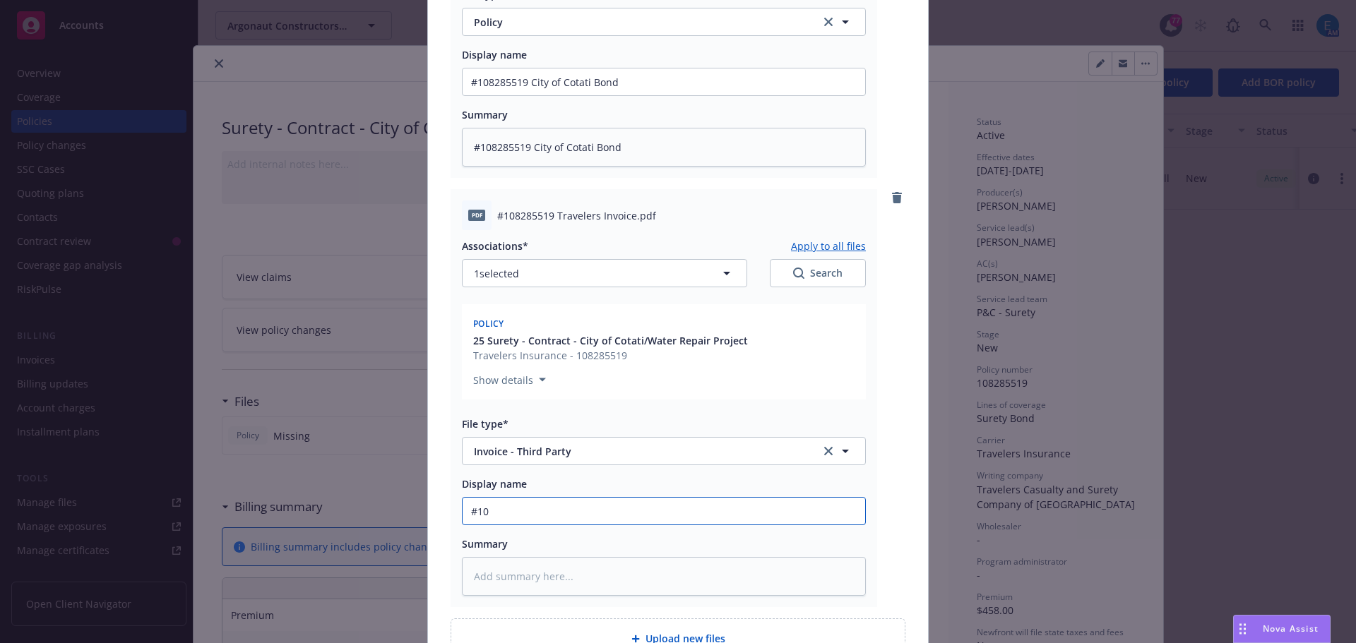
type textarea "x"
type input "#108"
type textarea "x"
type input "#1082"
type textarea "x"
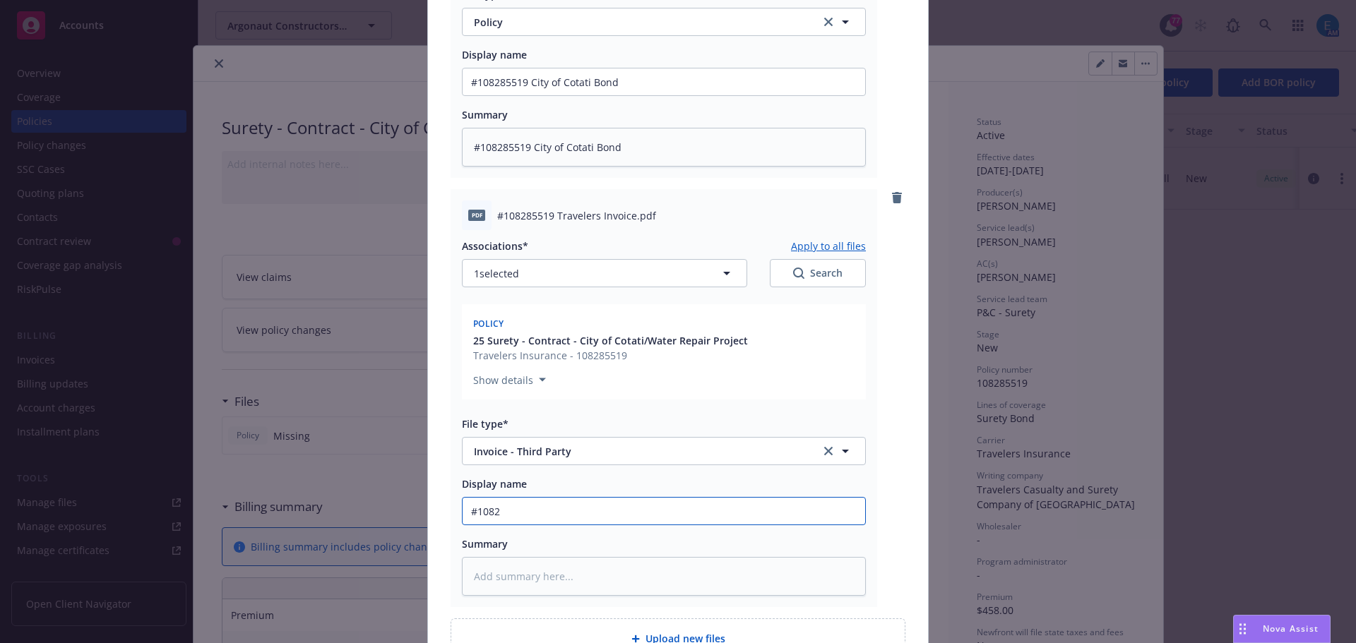
type input "#10828"
type textarea "x"
type input "#108285"
type textarea "x"
type input "#1082855"
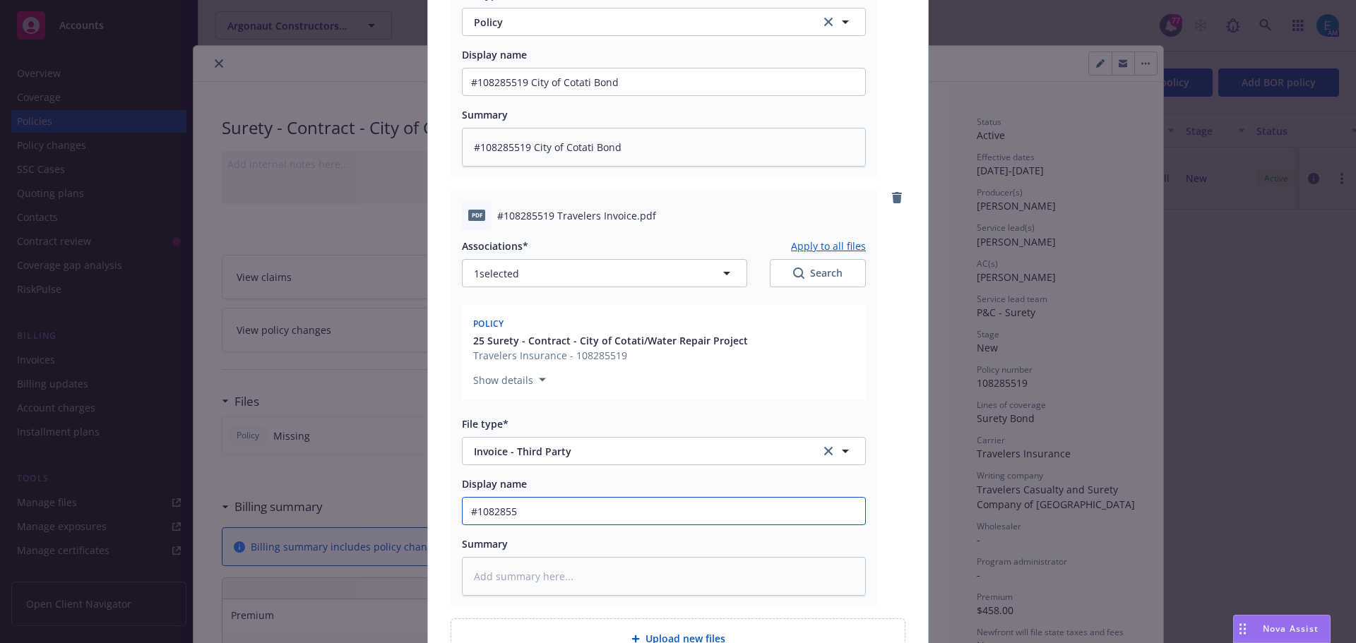
type textarea "x"
type input "#10828551"
type textarea "x"
type input "#108285519"
type textarea "x"
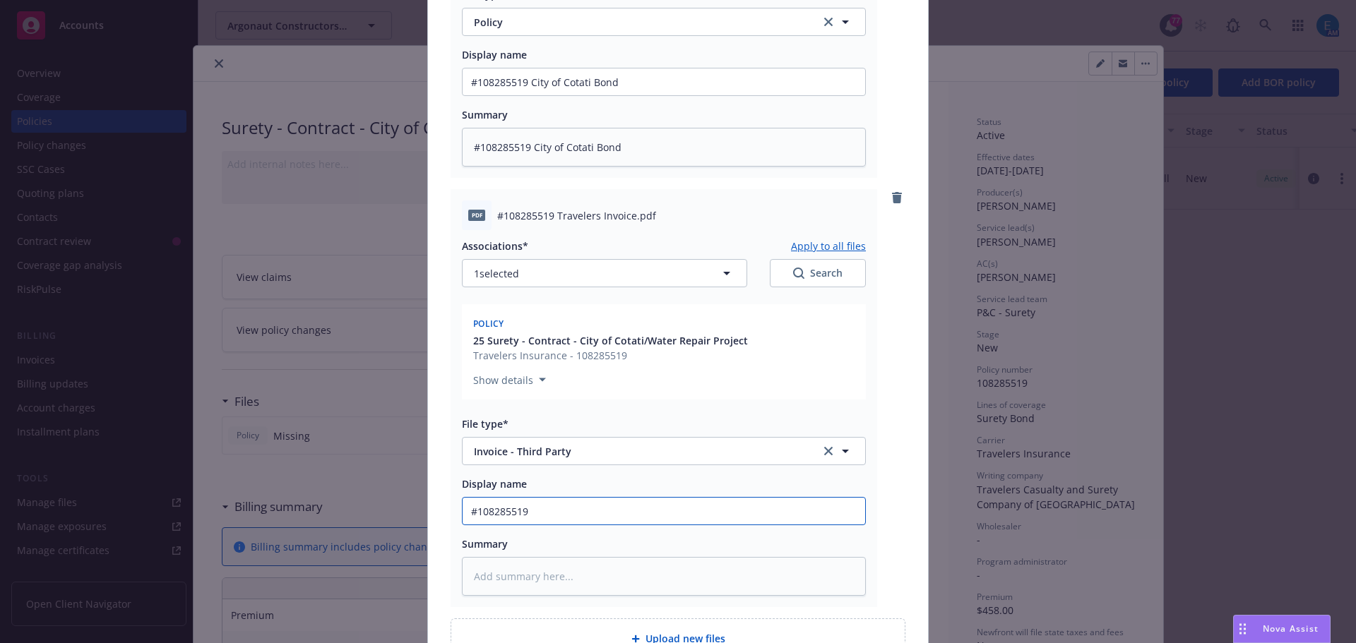
type input "#108285519"
type textarea "x"
type input "#108285519 T"
type textarea "x"
type input "#108285519 Tr"
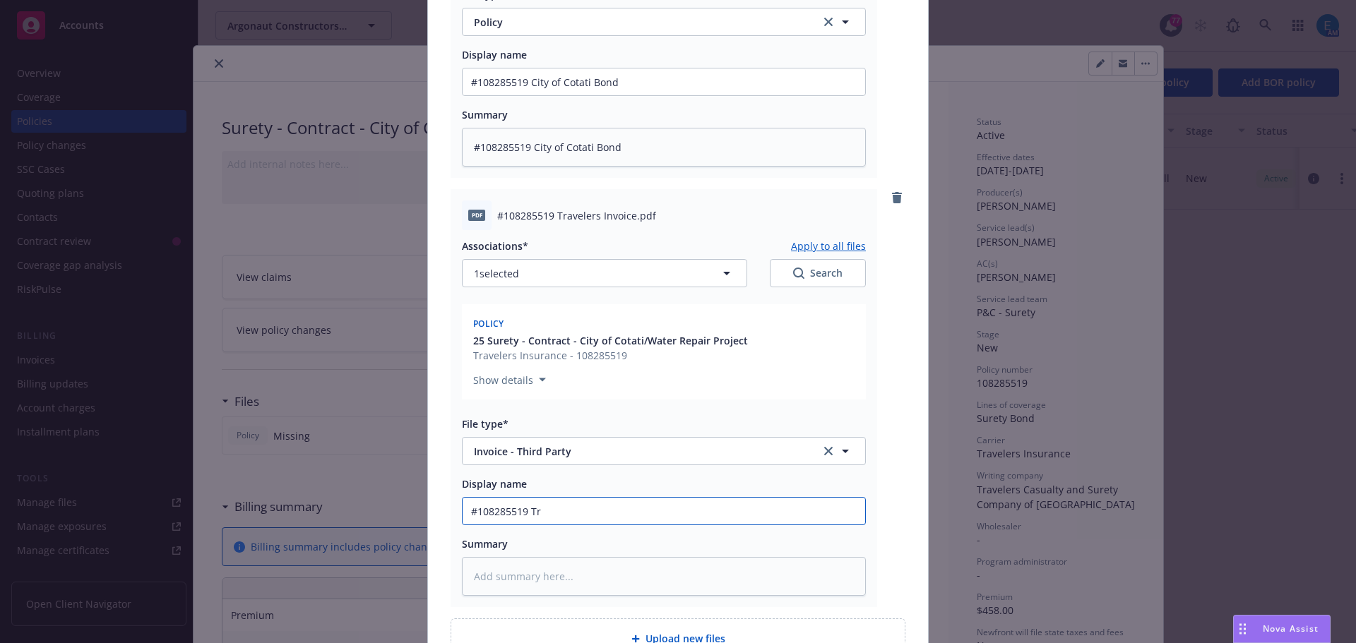
type textarea "x"
type input "#108285519 Tra"
type textarea "x"
type input "#108285519 Trav"
type textarea "x"
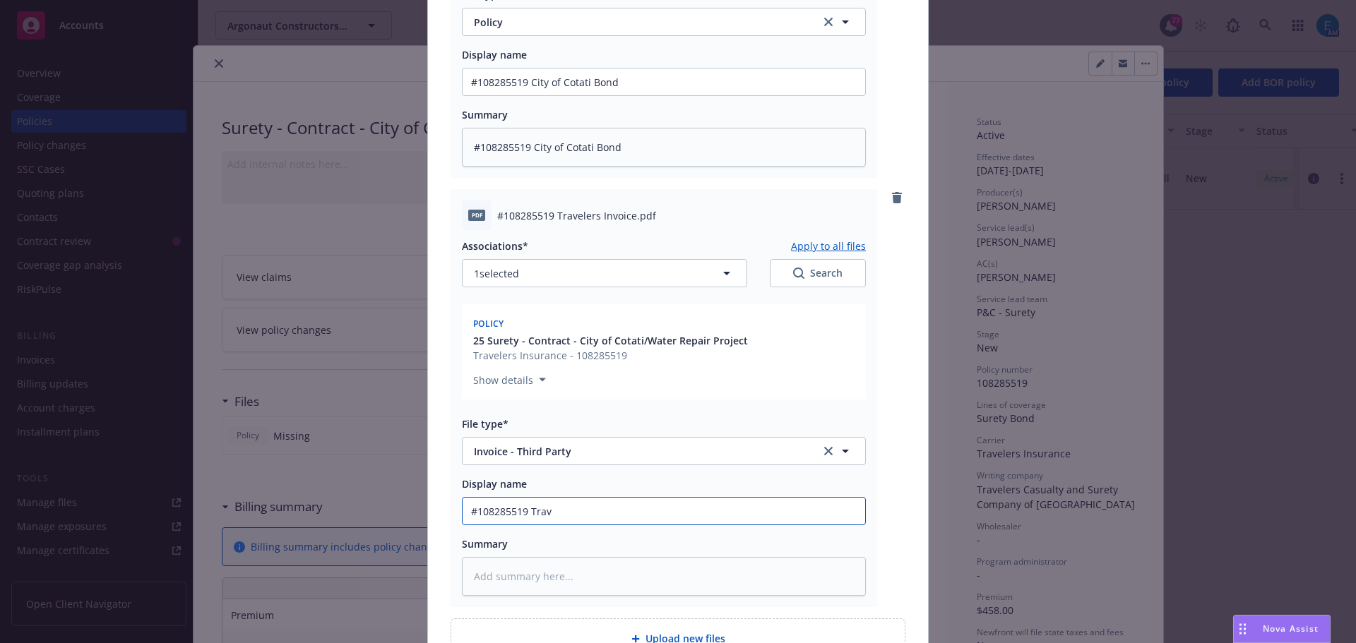
type input "#108285519 Trave"
type textarea "x"
type input "#108285519 Travel"
type textarea "x"
type input "#108285519 Travele"
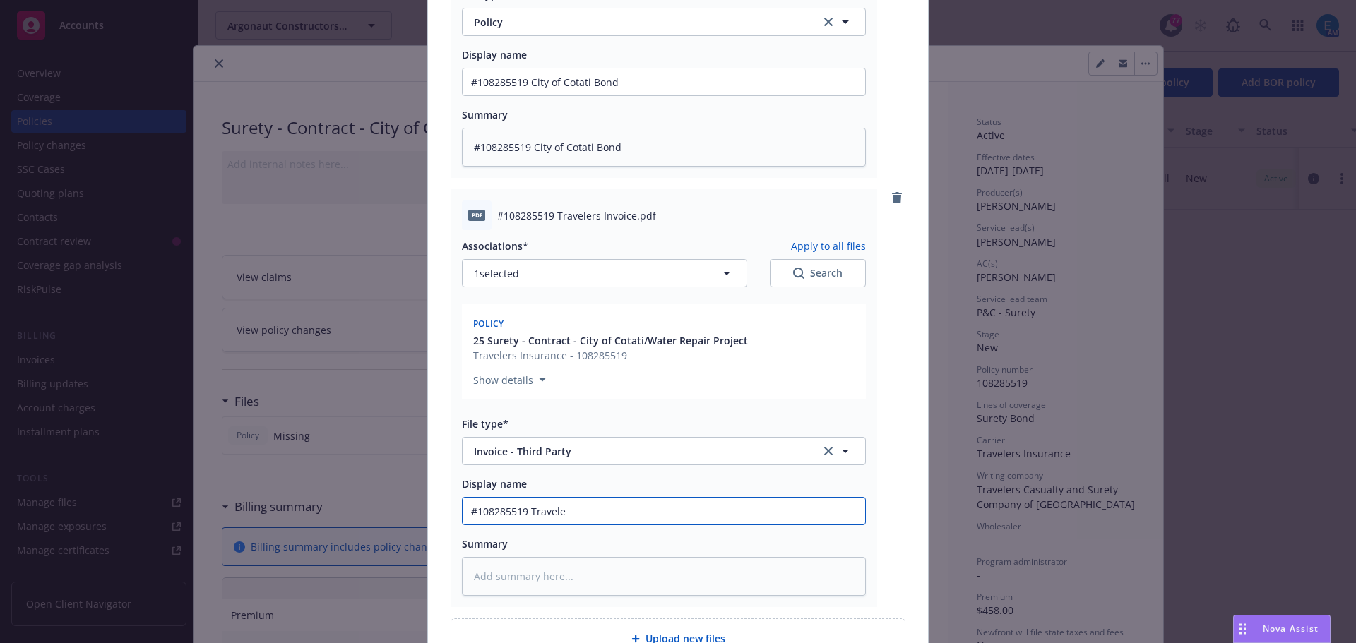
type textarea "x"
type input "#108285519 Traveler"
type textarea "x"
type input "#108285519 Travelers"
type textarea "x"
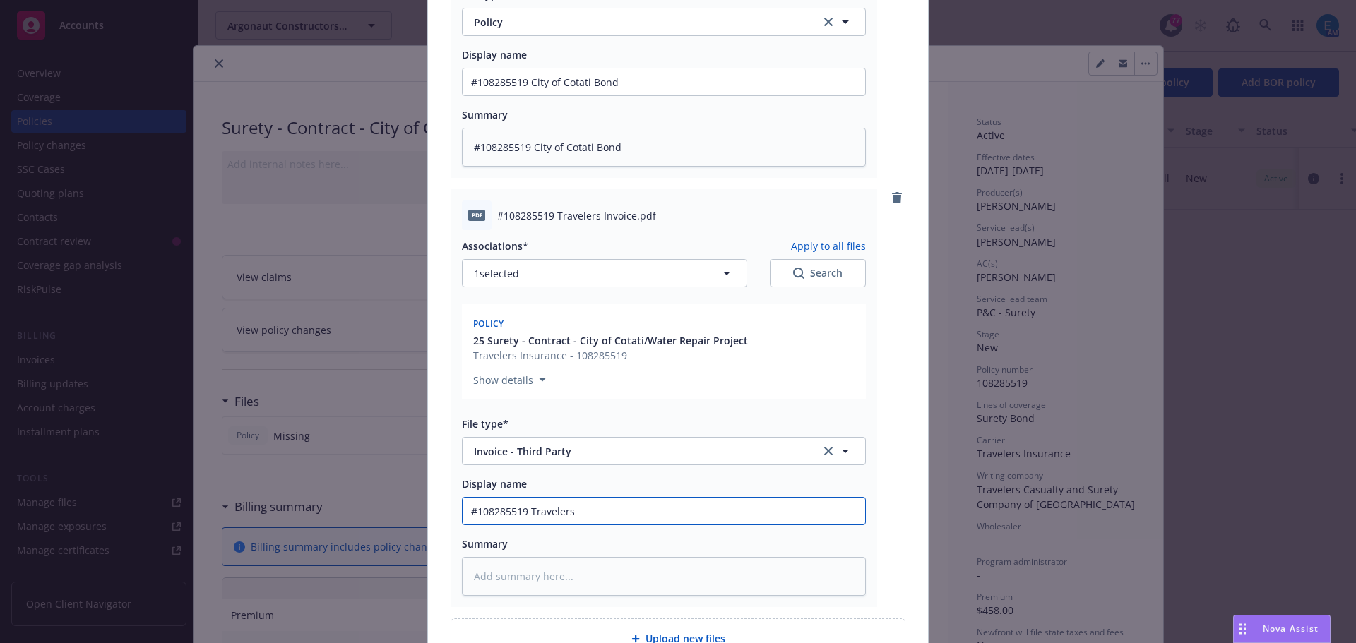
type input "#108285519 Travelers I"
type textarea "x"
type input "#108285519 Travelers In"
type textarea "x"
type input "#108285519 Travelers Inv"
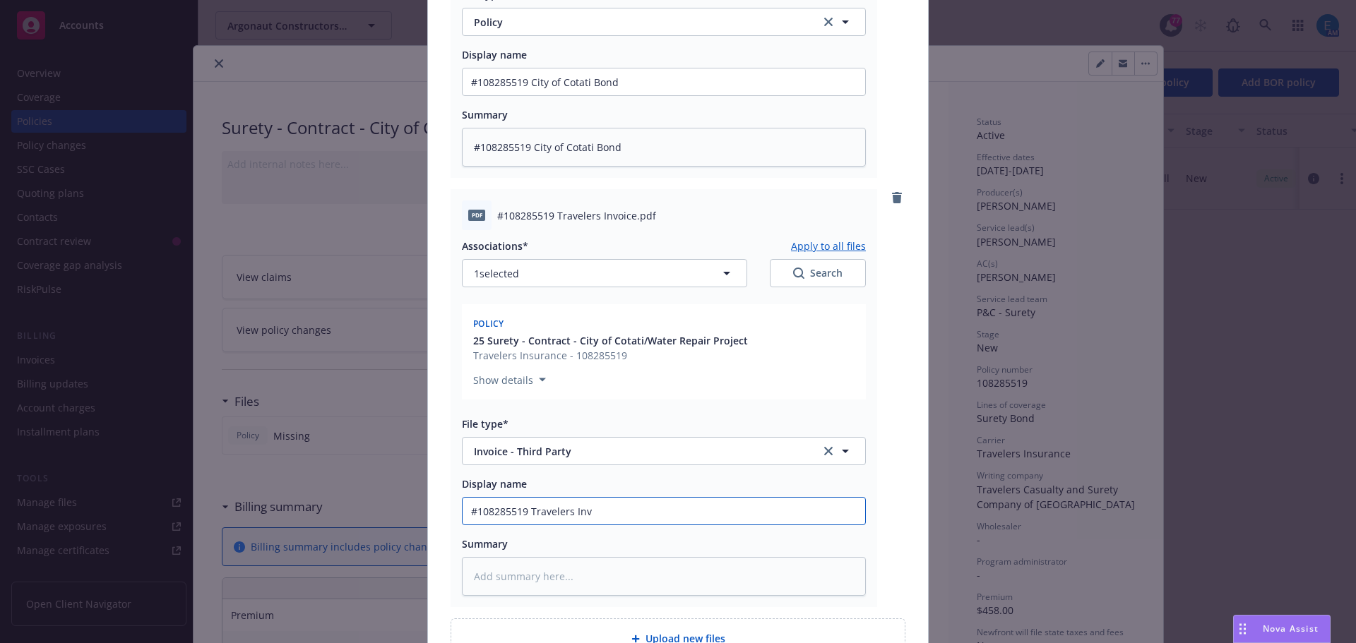
type textarea "x"
type input "#108285519 Travelers Invo"
type textarea "x"
type input "#108285519 Travelers Invoi"
type textarea "x"
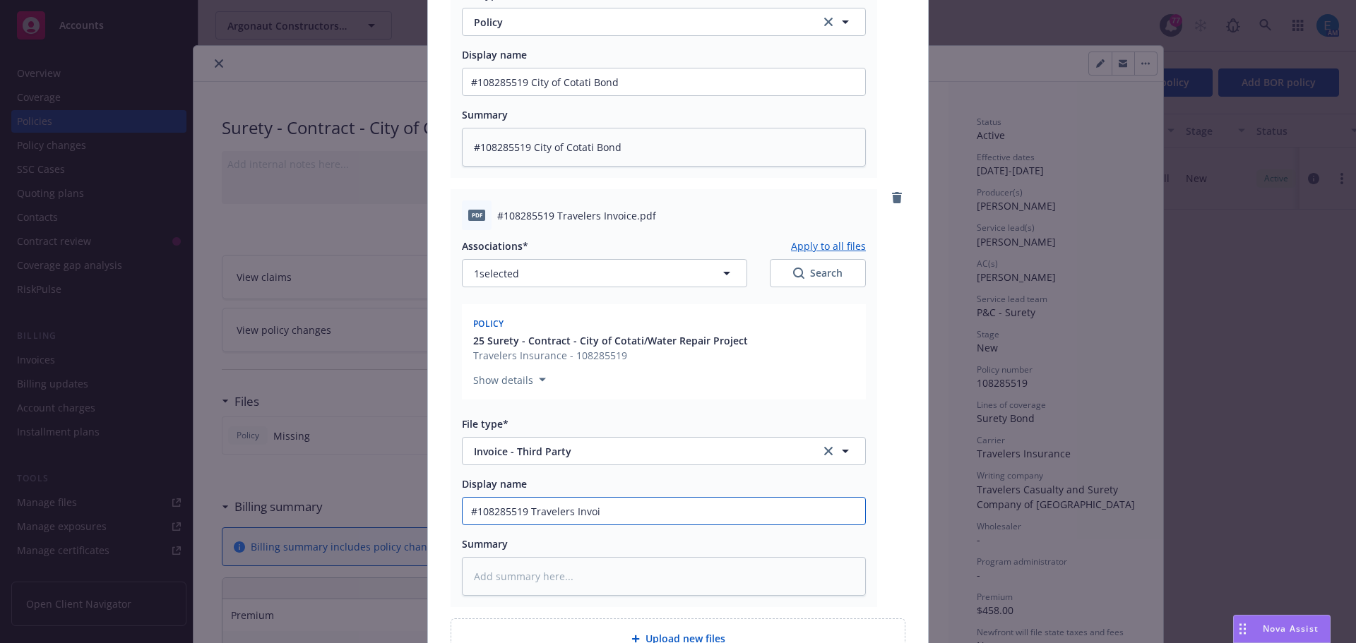
type input "#108285519 Travelers Invoic"
type textarea "x"
drag, startPoint x: 611, startPoint y: 512, endPoint x: 424, endPoint y: 513, distance: 187.1
click at [428, 513] on div "pdf 2025 08 06 City of Cotati #108285519 (Water Repair).pdf Associations* Apply…" at bounding box center [678, 209] width 500 height 944
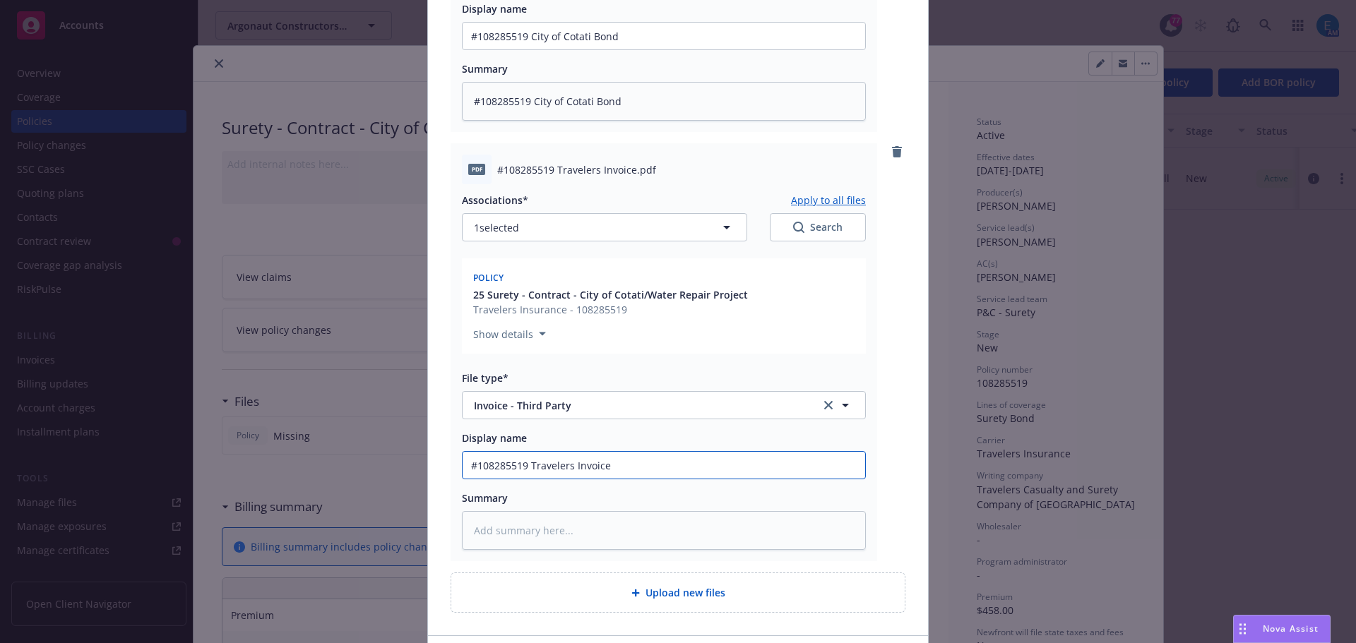
scroll to position [491, 0]
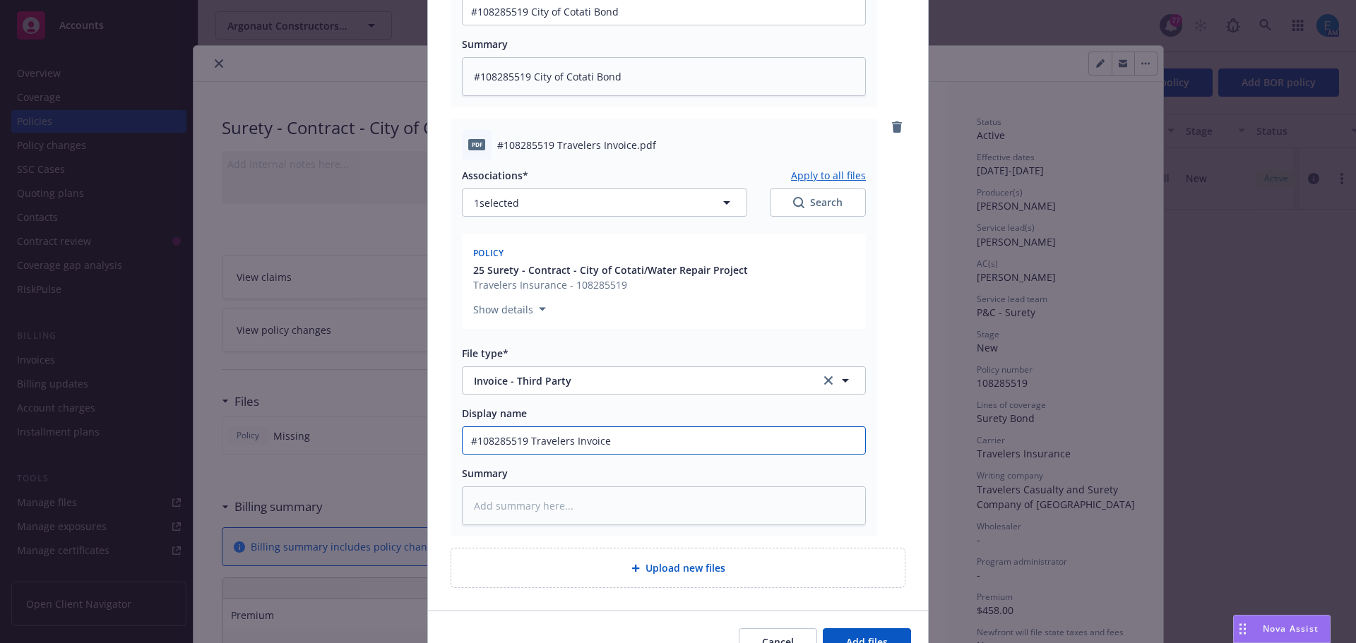
type input "#108285519 Travelers Invoice"
click at [533, 502] on textarea at bounding box center [664, 506] width 404 height 39
paste textarea "#108285519 Travelers Invoice"
type textarea "x"
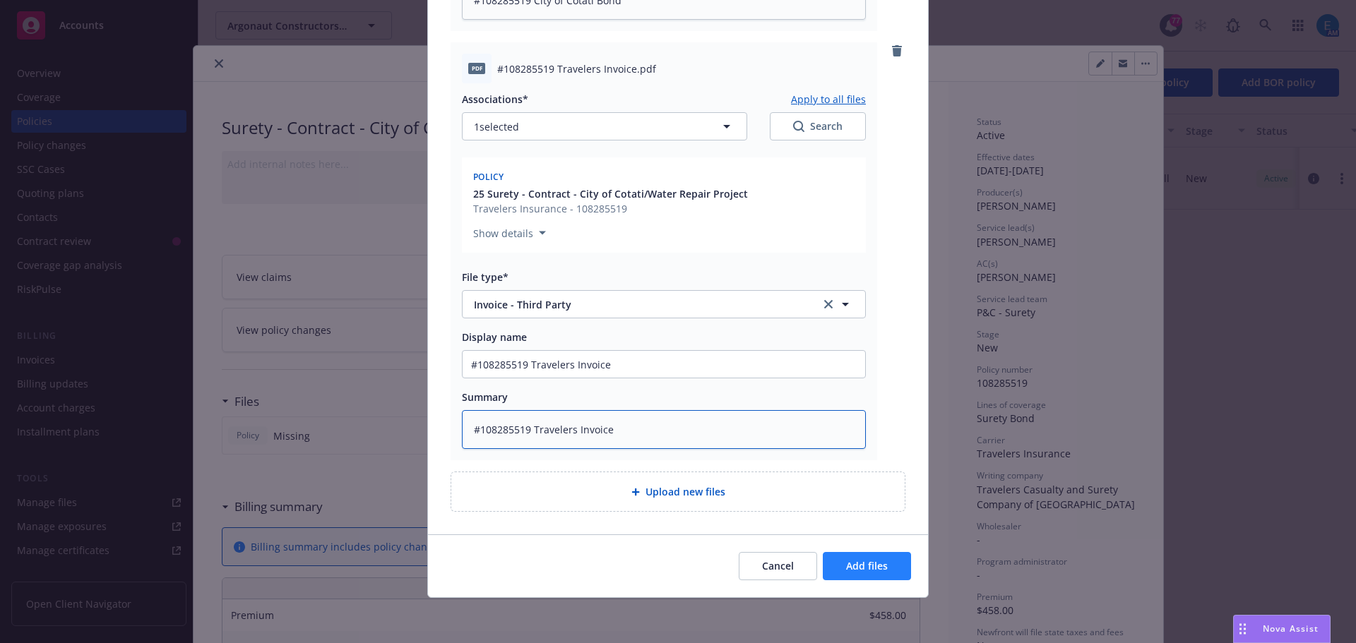
type textarea "#108285519 Travelers Invoice"
click at [839, 561] on button "Add files" at bounding box center [867, 566] width 88 height 28
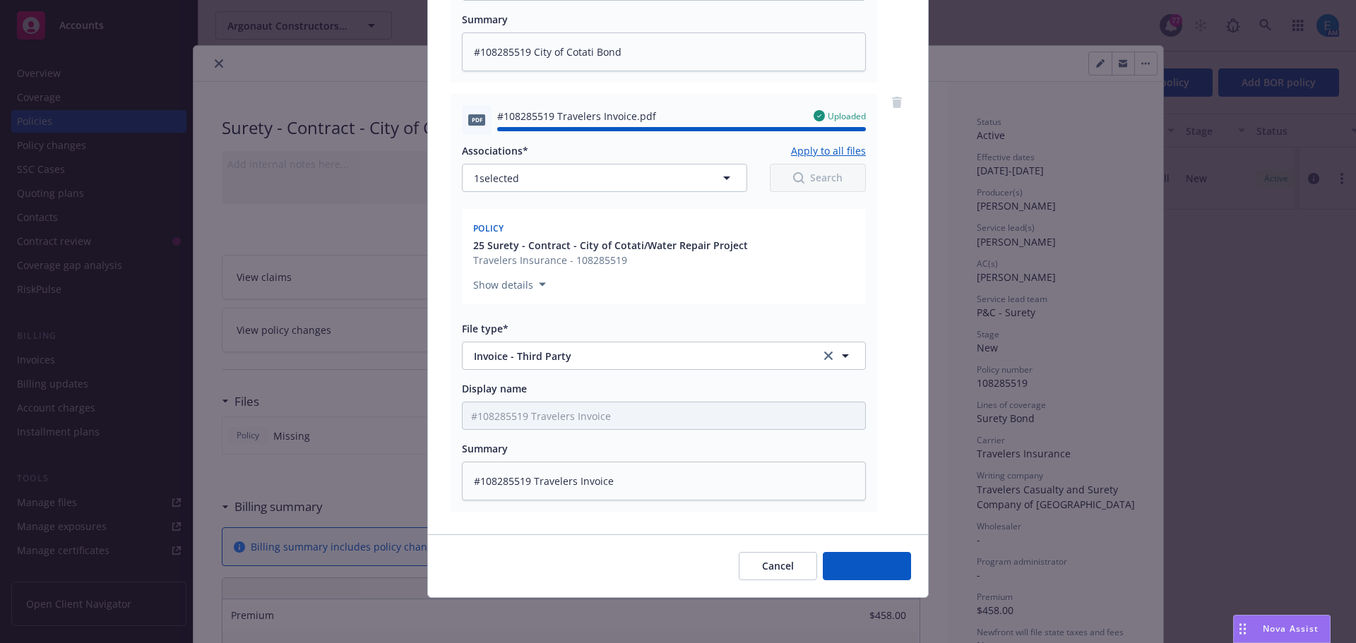
type textarea "x"
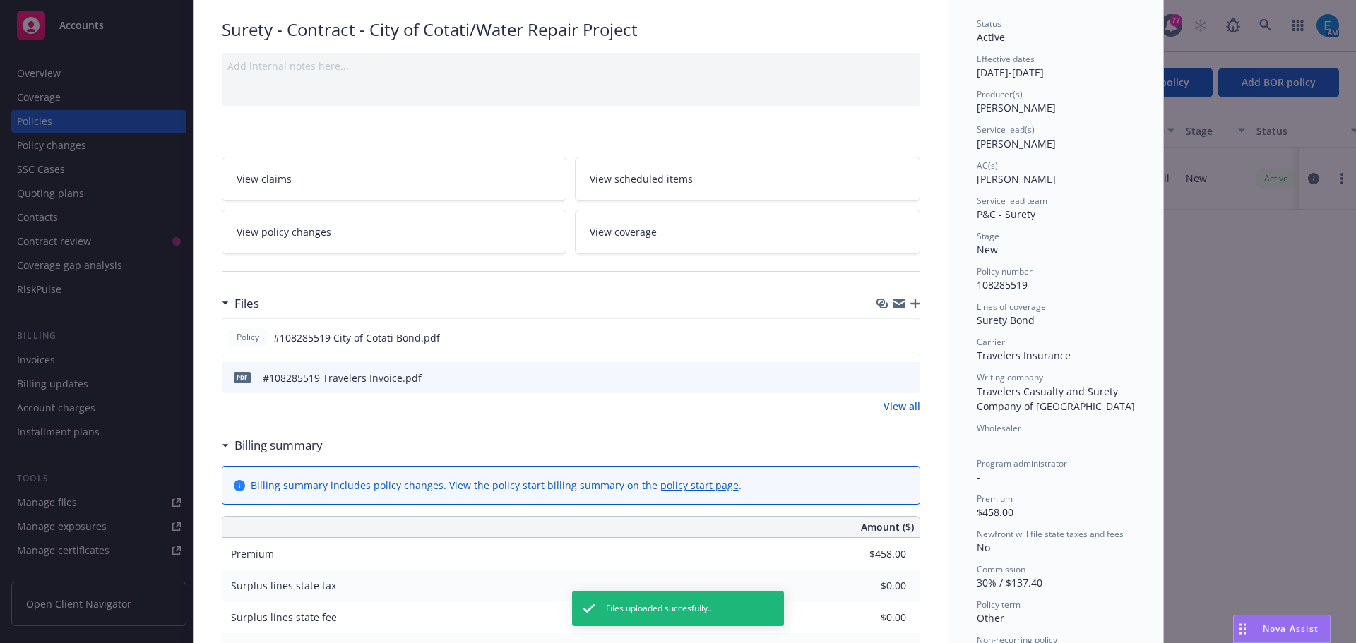
scroll to position [0, 0]
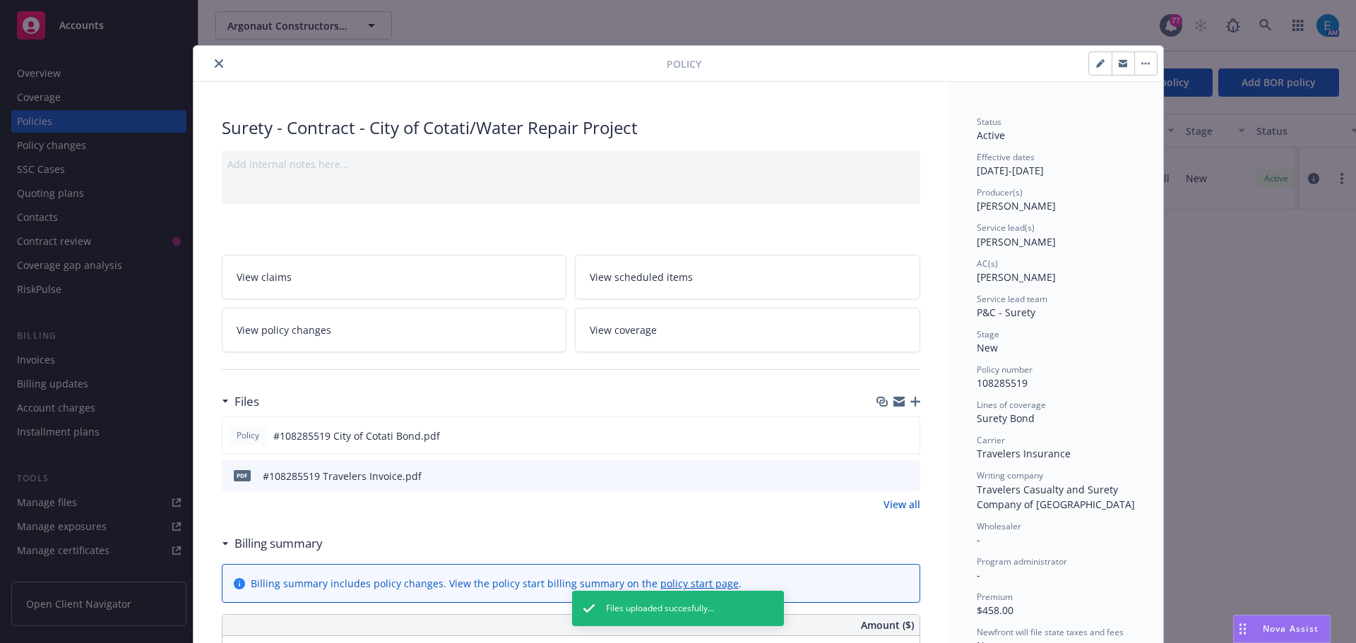
click at [215, 63] on icon "close" at bounding box center [219, 63] width 8 height 8
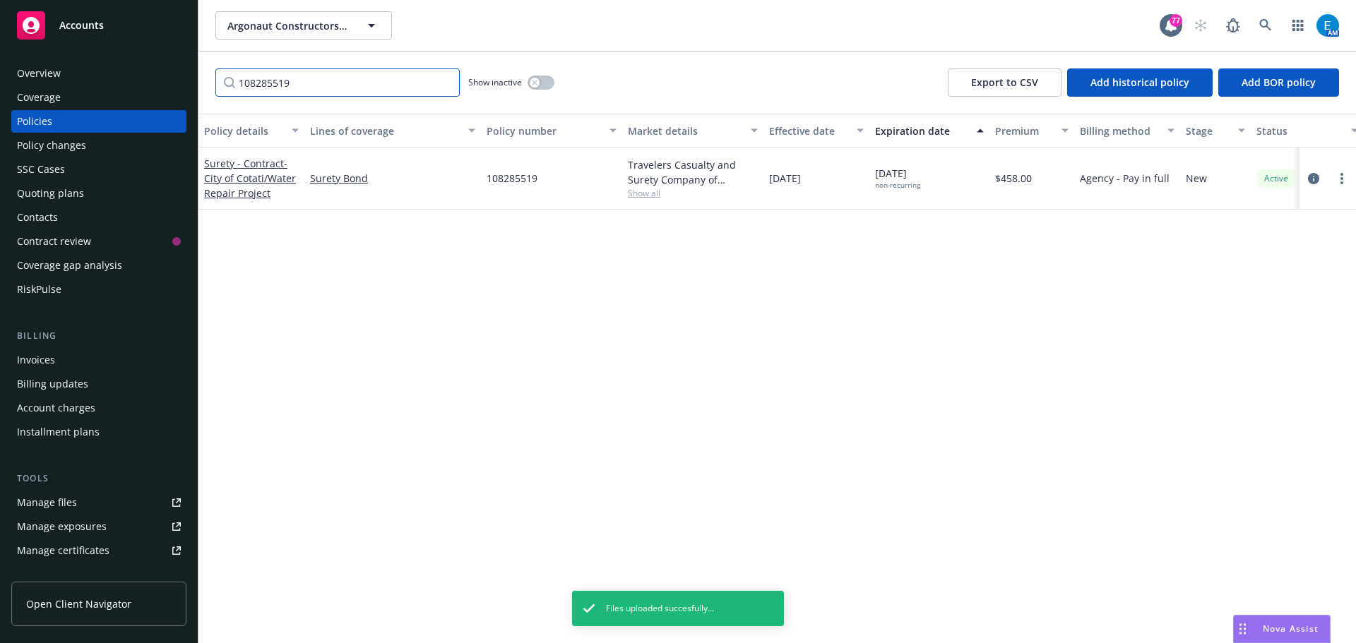
click at [443, 81] on input "108285519" at bounding box center [337, 82] width 244 height 28
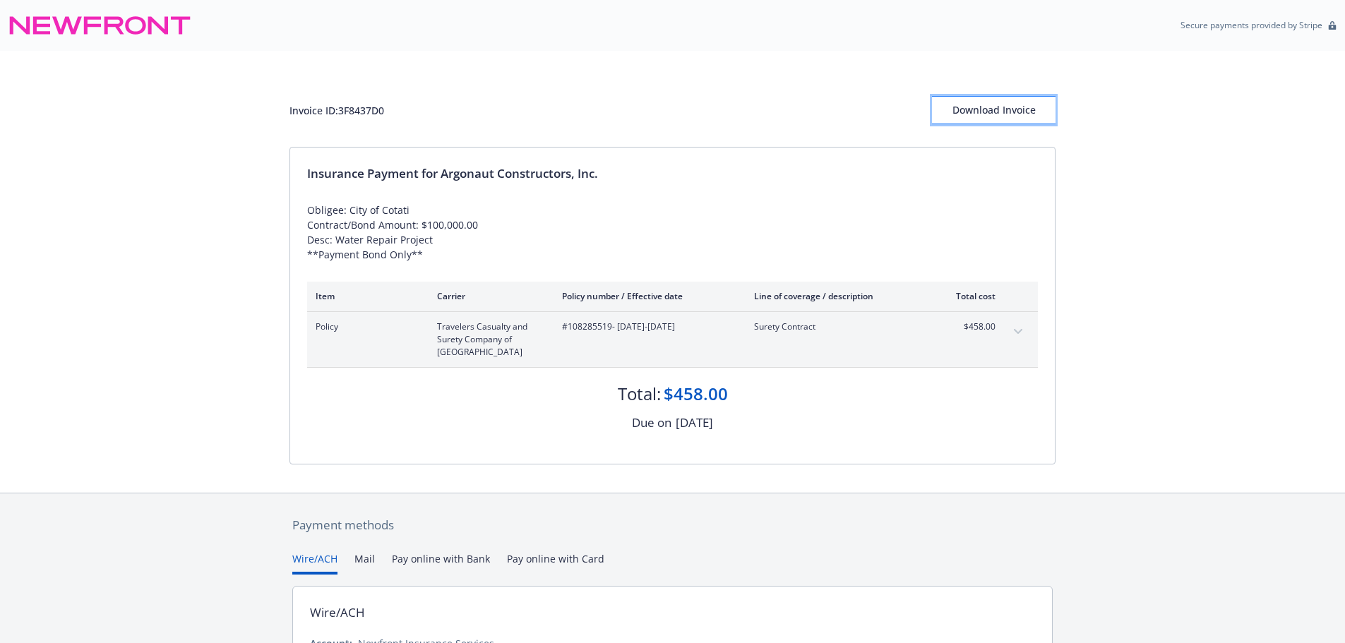
click at [965, 106] on div "Download Invoice" at bounding box center [994, 110] width 124 height 27
